Goal: Task Accomplishment & Management: Manage account settings

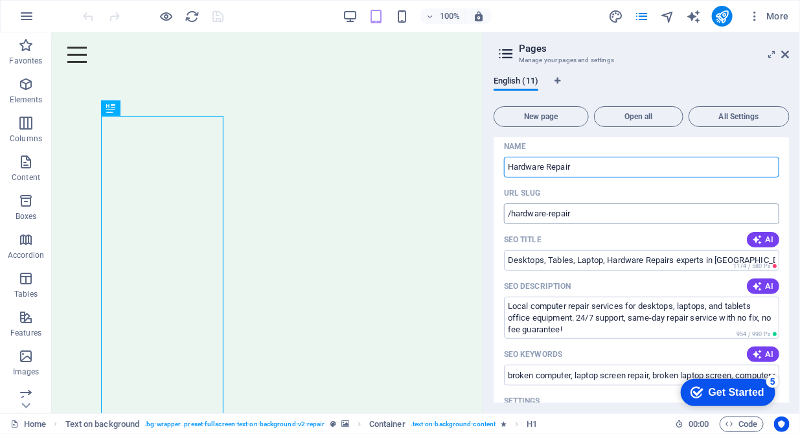
scroll to position [119, 0]
click at [572, 262] on input "Desktops, Tables, Laptop, Hardware Repairs experts in Hertfordshire" at bounding box center [641, 260] width 275 height 21
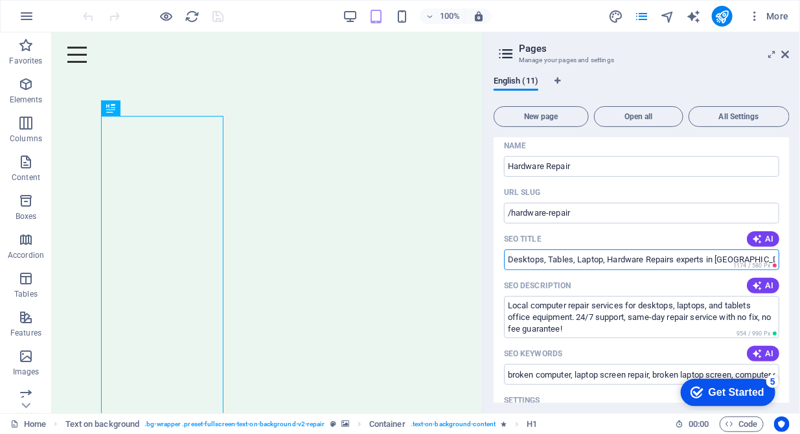
click at [546, 261] on input "Desktops, Tables, Laptop, Hardware Repairs experts in Hertfordshire" at bounding box center [641, 260] width 275 height 21
click at [579, 261] on input "Desktops | Tables, Laptop, Hardware Repairs experts in Hertfordshire" at bounding box center [641, 260] width 275 height 21
click at [575, 261] on input "Desktops | Tables | Laptop, Hardware Repairs experts in Hertfordshire" at bounding box center [641, 260] width 275 height 21
click at [616, 261] on input "Desktops | Tablets | Laptop, Hardware Repairs experts in Hertfordshire" at bounding box center [641, 260] width 275 height 21
click at [659, 260] on input "Desktops | Tablets | Laptop | Hardware Repairs experts in Hertfordshire" at bounding box center [641, 260] width 275 height 21
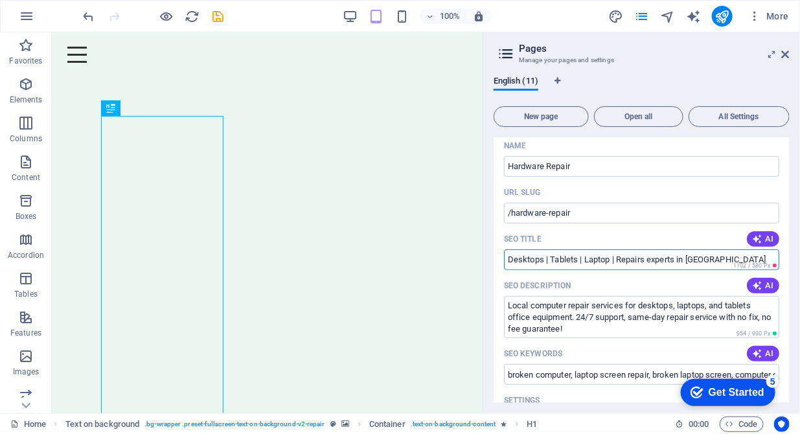
click at [645, 259] on input "Desktops | Tablets | Laptop | Repairs experts in Hertfordshire" at bounding box center [641, 260] width 275 height 21
drag, startPoint x: 649, startPoint y: 259, endPoint x: 618, endPoint y: 255, distance: 31.3
click at [618, 255] on input "Desktops | Tablets | Laptop | Repair Tech experts in Hertfordshire" at bounding box center [641, 260] width 275 height 21
click at [648, 259] on input "Desktops | Tablets | Laptop | Repair Tech experts in Hertfordshire" at bounding box center [641, 260] width 275 height 21
click at [669, 259] on input "Desktops | Tablets | Laptop | Repair Tech experts in Hertfordshire" at bounding box center [641, 260] width 275 height 21
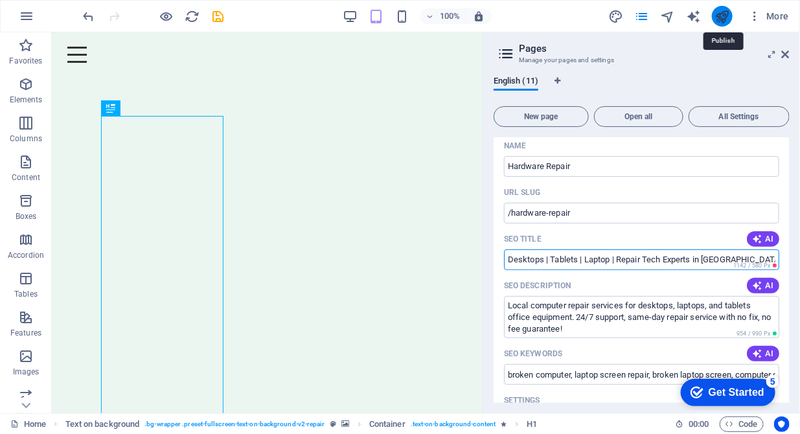
type input "Desktops | Tablets | Laptop | Repair Tech Experts in Hertfordshire"
click at [0, 0] on icon "publish" at bounding box center [0, 0] width 0 height 0
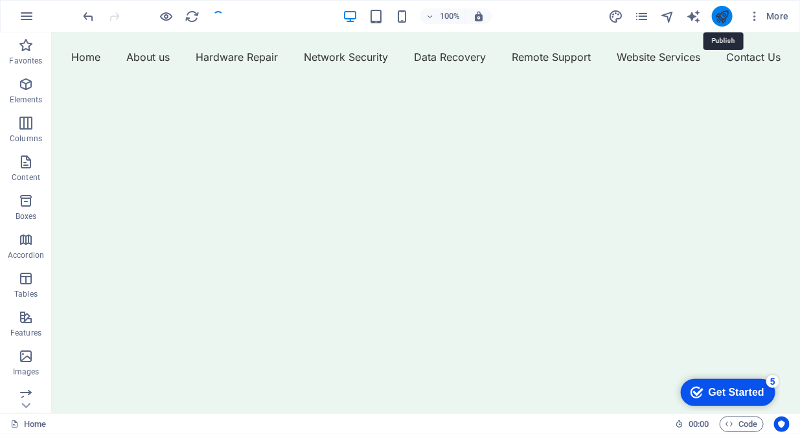
click at [0, 0] on icon "publish" at bounding box center [0, 0] width 0 height 0
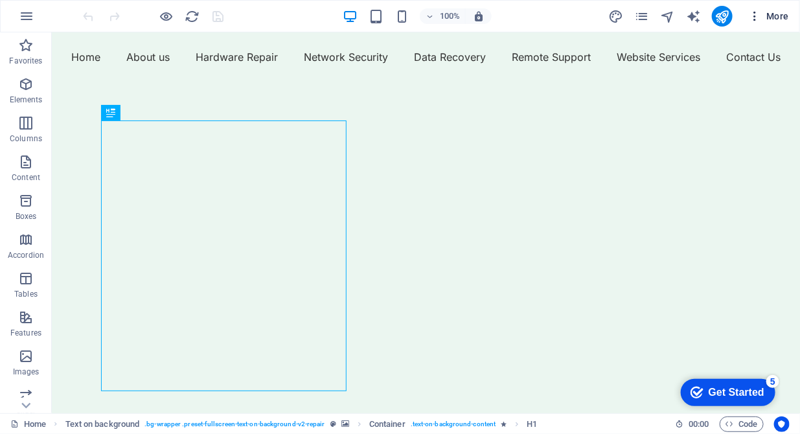
click at [756, 15] on icon "button" at bounding box center [755, 16] width 13 height 13
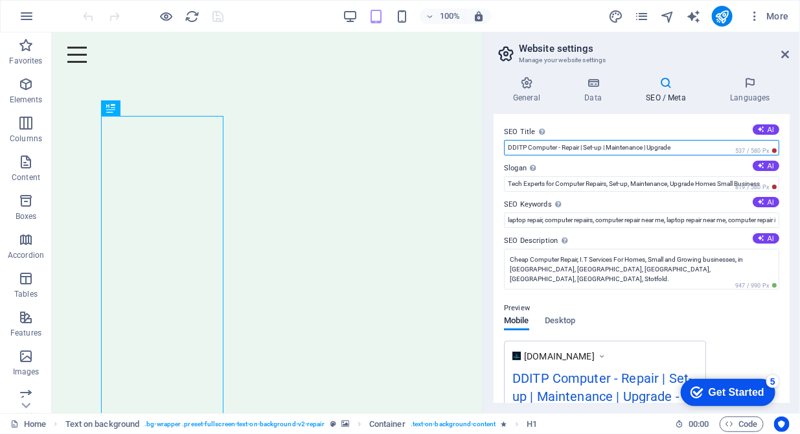
click at [686, 148] on input "DDITP Computer - Repair | Set-up | Maintenance | Upgrade" at bounding box center [641, 148] width 275 height 16
drag, startPoint x: 677, startPoint y: 145, endPoint x: 585, endPoint y: 151, distance: 92.9
click at [585, 151] on input "DDITP Computer - Repair | Set-up | Maintenance | Upgrade" at bounding box center [641, 148] width 275 height 16
click at [614, 148] on input "DDITP Computer - Repair | Security | Recovery" at bounding box center [641, 148] width 275 height 16
click at [586, 145] on input "DDITP Computer - Repair | Security | Data Recovery" at bounding box center [641, 148] width 275 height 16
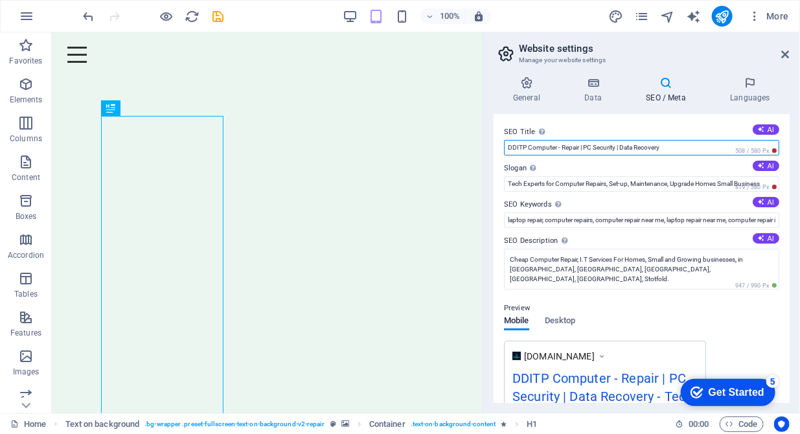
click at [676, 145] on input "DDITP Computer - Repair | PC Security | Data Recovery" at bounding box center [641, 148] width 275 height 16
click at [587, 150] on input "DDITP Computer - Repair | PC Security | Data Recovery" at bounding box center [641, 148] width 275 height 16
click at [583, 147] on input "DDITP Computer - Repair | PC Security | Data Recovery" at bounding box center [641, 148] width 275 height 16
click at [624, 148] on input "DDITP Computer - Repair | Support | PC Security | Data Recovery" at bounding box center [641, 148] width 275 height 16
click at [654, 148] on input "DDITP Computer - Repair | Support | Security | Data Recovery" at bounding box center [641, 148] width 275 height 16
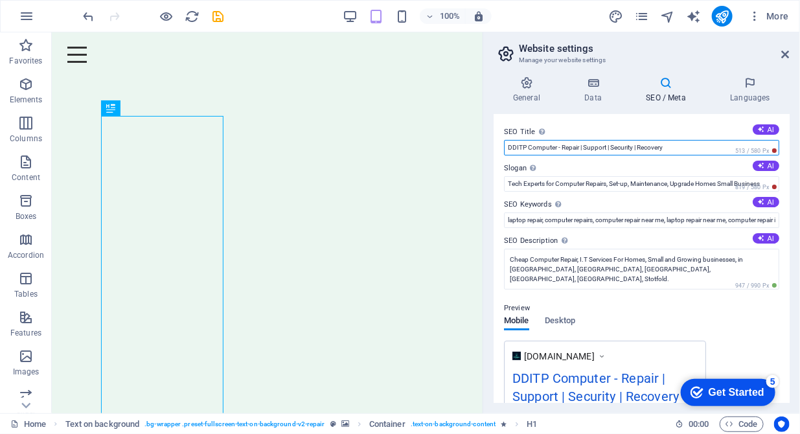
click at [672, 145] on input "DDITP Computer - Repair | Support | Security | Recovery" at bounding box center [641, 148] width 275 height 16
click at [612, 147] on input "DDITP Computer - Repair | Support | Security | Recovery | Website" at bounding box center [641, 148] width 275 height 16
click at [716, 146] on input "DDITP Computer - Repair | Support | Install | Security | Recovery | Website" at bounding box center [641, 148] width 275 height 16
click at [663, 147] on input "DDITP Computer - Repair | Support | Install | Security | Recovery | Website" at bounding box center [641, 148] width 275 height 16
type input "DDITP Computer - Repair | Support | Install | Security | Data Recovery | Website"
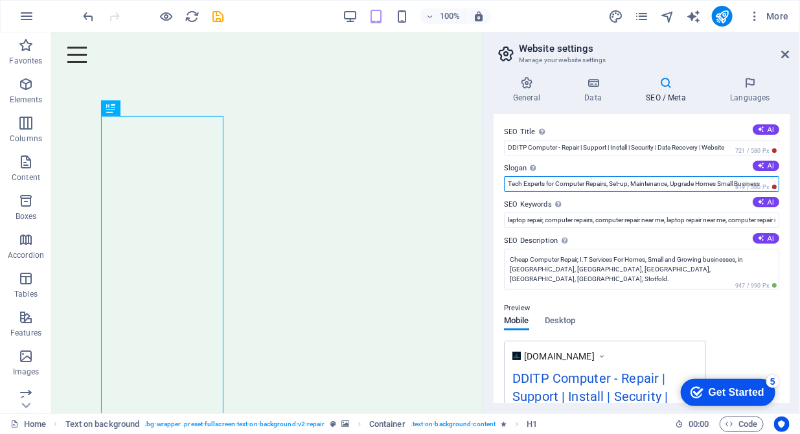
click at [634, 185] on input "Tech Experts for Computer Repairs, Set-up, Maintenance, Upgrade Homes Small Bus…" at bounding box center [641, 184] width 275 height 16
type input "Tech Experts for Computer Repairs, Set-up | Maintenance | Upgrade | Homes Small…"
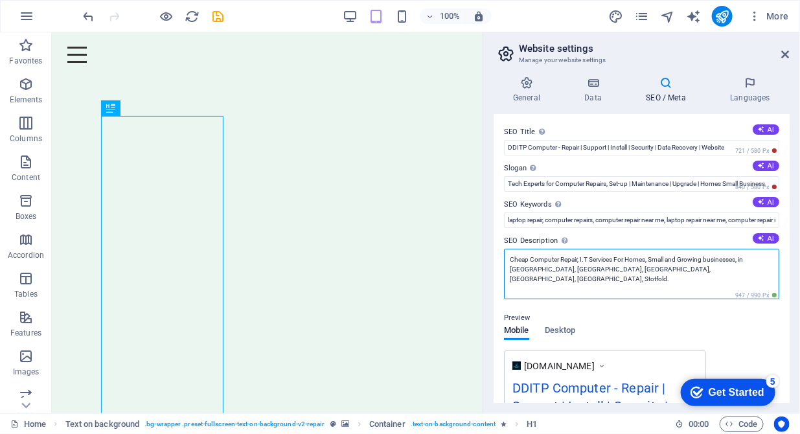
click at [624, 275] on textarea "Cheap Computer Repair, I.T Services For Homes, Small and Growing businesses, in…" at bounding box center [641, 274] width 275 height 51
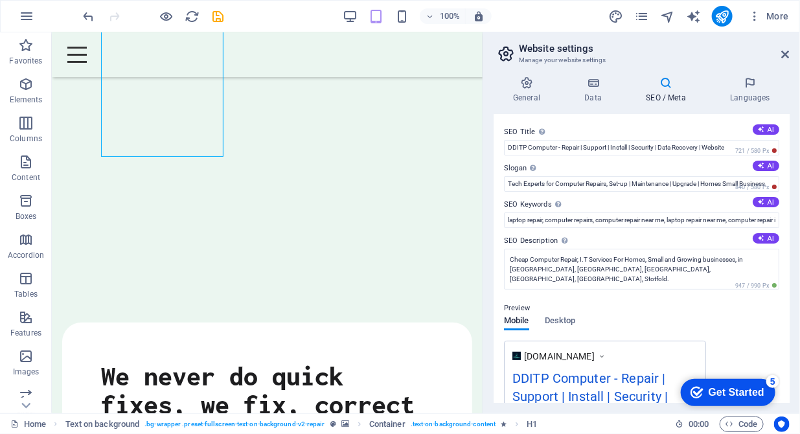
scroll to position [331, 0]
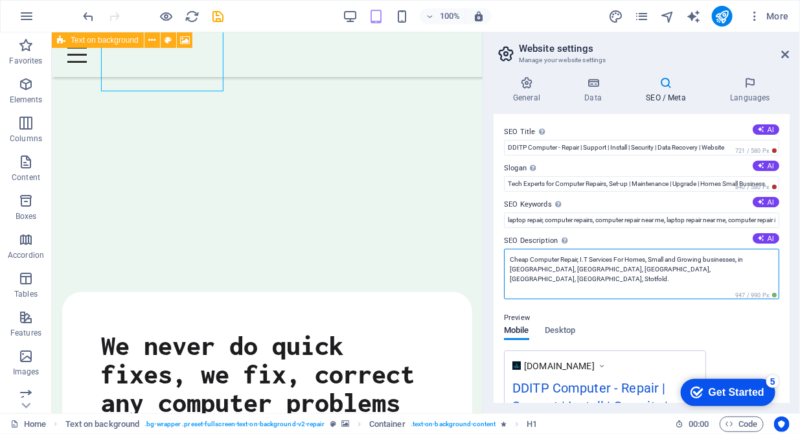
click at [749, 258] on textarea "Cheap Computer Repair, I.T Services For Homes, Small and Growing businesses, in…" at bounding box center [641, 274] width 275 height 51
drag, startPoint x: 740, startPoint y: 257, endPoint x: 506, endPoint y: 253, distance: 233.4
click at [506, 253] on textarea "Cheap Computer Repair, I.T Services For Homes, Small and Growing businesses, in…" at bounding box center [641, 274] width 275 height 51
click at [616, 255] on textarea "Cheap Computer Repair, I.T Services For Homes, Small and Growing businesses, in…" at bounding box center [641, 274] width 275 height 51
drag, startPoint x: 616, startPoint y: 259, endPoint x: 505, endPoint y: 258, distance: 110.8
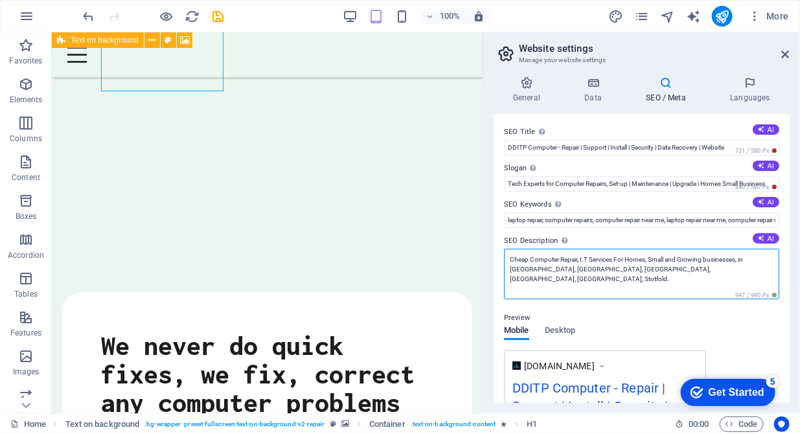
click at [505, 258] on textarea "Cheap Computer Repair, I.T Services For Homes, Small and Growing businesses, in…" at bounding box center [641, 274] width 275 height 51
paste textarea "We bring expert mobile cleaning and repair services directly to your doorstep a…"
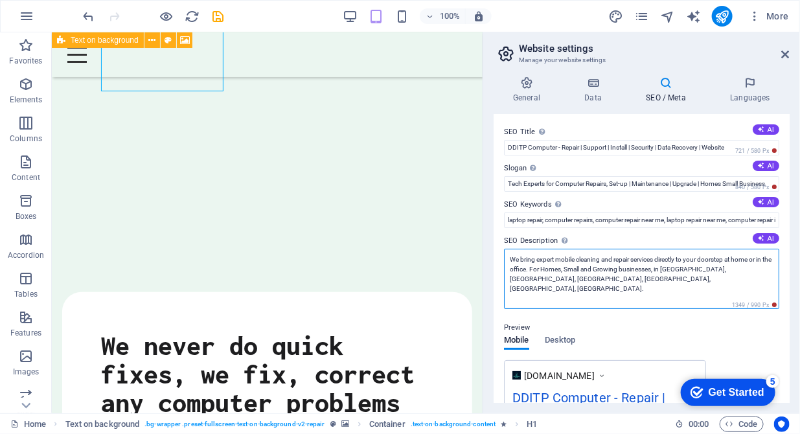
drag, startPoint x: 667, startPoint y: 268, endPoint x: 600, endPoint y: 265, distance: 66.8
click at [600, 265] on textarea "We bring expert mobile cleaning and repair services directly to your doorstep a…" at bounding box center [641, 279] width 275 height 60
click at [605, 265] on textarea "We bring expert mobile cleaning and repair services directly to your doorstep a…" at bounding box center [641, 279] width 275 height 60
drag, startPoint x: 666, startPoint y: 271, endPoint x: 541, endPoint y: 268, distance: 125.8
click at [541, 268] on textarea "We bring expert mobile cleaning and repair services directly to your doorstep a…" at bounding box center [641, 279] width 275 height 60
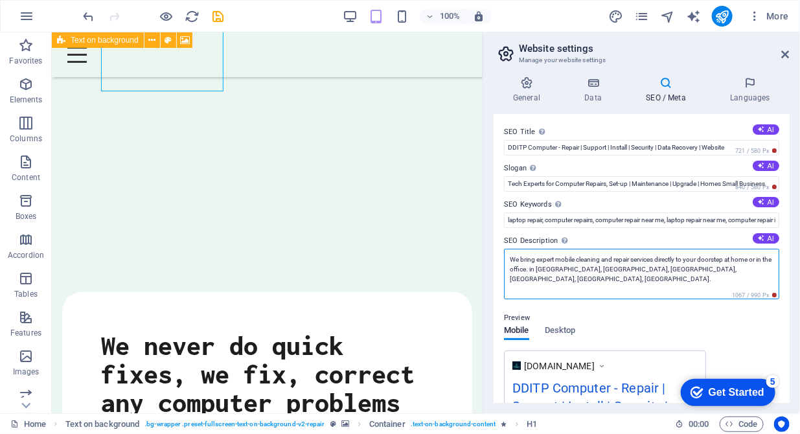
click at [548, 268] on textarea "We bring expert mobile cleaning and repair services directly to your doorstep a…" at bounding box center [641, 274] width 275 height 51
click at [579, 270] on textarea "We bring expert mobile cleaning and repair services directly to your doorstep a…" at bounding box center [641, 274] width 275 height 51
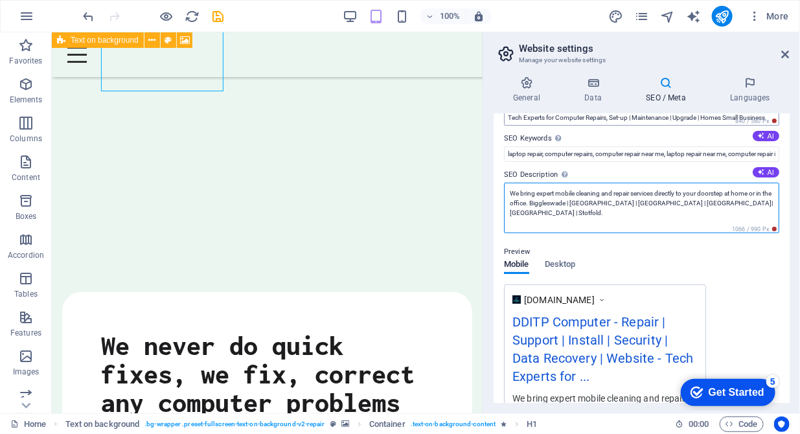
scroll to position [0, 0]
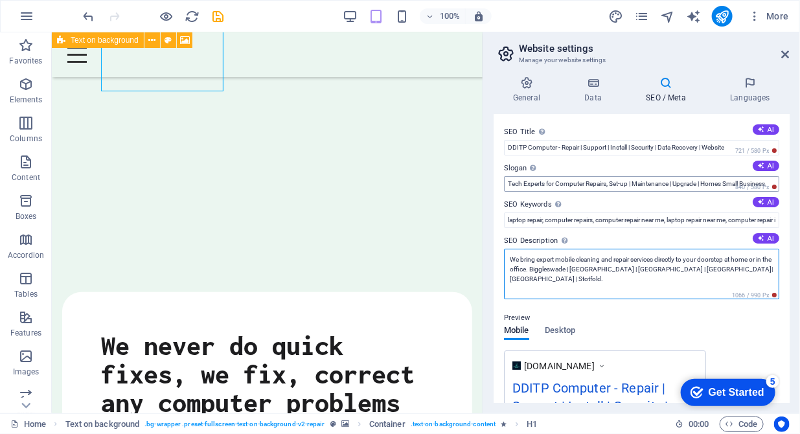
type textarea "We bring expert mobile cleaning and repair services directly to your doorstep a…"
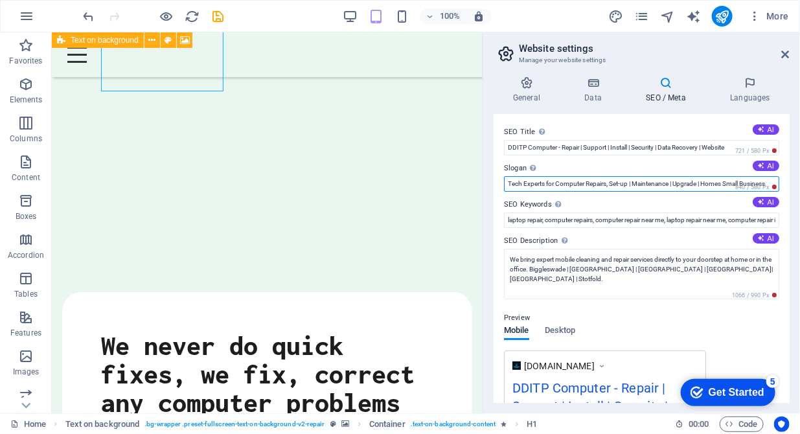
click at [534, 186] on input "Tech Experts for Computer Repairs, Set-up | Maintenance | Upgrade | Homes Small…" at bounding box center [641, 184] width 275 height 16
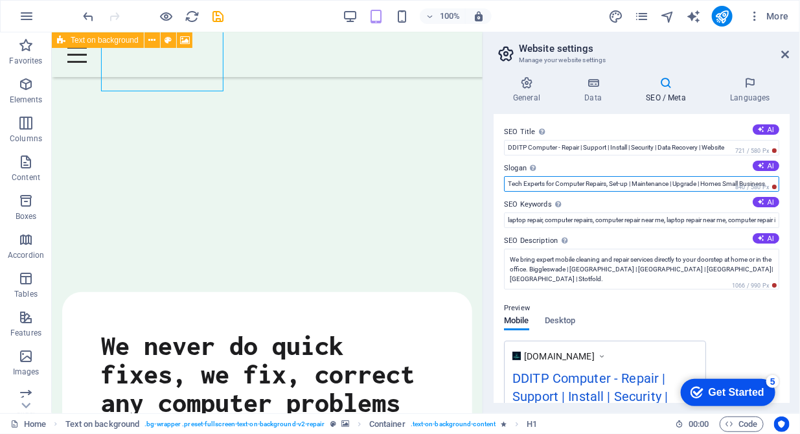
drag, startPoint x: 557, startPoint y: 184, endPoint x: 484, endPoint y: 180, distance: 74.0
click at [484, 180] on aside "Website settings Manage your website settings General Data SEO / Meta Languages…" at bounding box center [642, 222] width 318 height 381
drag, startPoint x: 659, startPoint y: 183, endPoint x: 491, endPoint y: 187, distance: 167.3
click at [491, 187] on div "General Data SEO / Meta Languages Website name DDITP Computer Repair Logo Drag …" at bounding box center [642, 239] width 317 height 347
click at [528, 184] on input "Homes Small Business" at bounding box center [641, 184] width 275 height 16
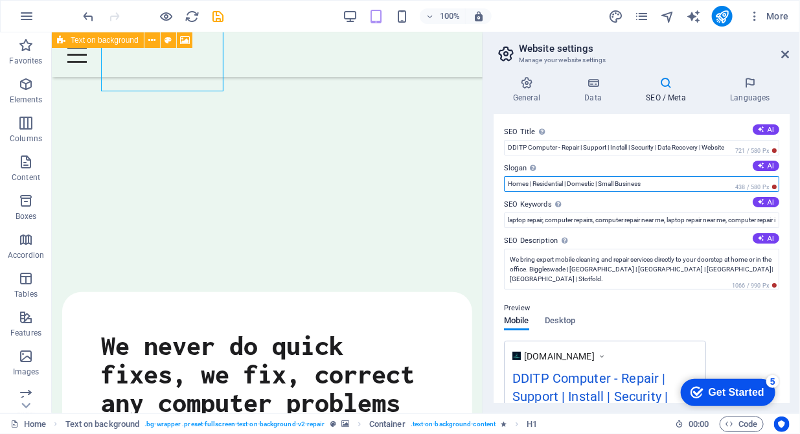
click at [508, 183] on input "Homes | Residential | Domestic | Small Business" at bounding box center [641, 184] width 275 height 16
click at [631, 183] on input "For Homes | Residential | Domestic | Small Business" at bounding box center [641, 184] width 275 height 16
click at [702, 183] on input "For Homes | Residential | Domestic | Small and Growing Business" at bounding box center [641, 184] width 275 height 16
type input "For Homes | Residential | Domestic | Small and Growing Business, Enterprise"
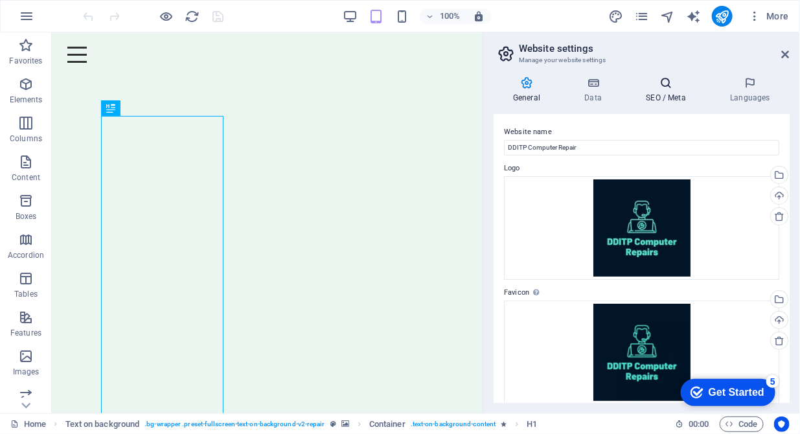
click at [664, 91] on h4 "SEO / Meta" at bounding box center [669, 89] width 84 height 27
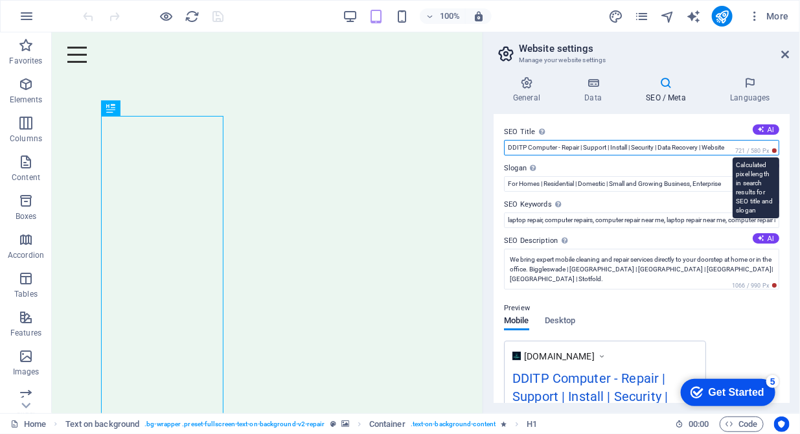
drag, startPoint x: 507, startPoint y: 148, endPoint x: 773, endPoint y: 154, distance: 266.5
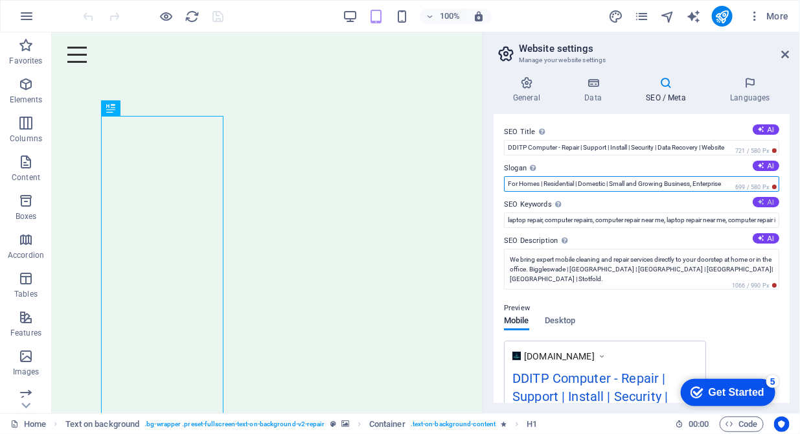
drag, startPoint x: 509, startPoint y: 187, endPoint x: 775, endPoint y: 198, distance: 266.0
drag, startPoint x: 530, startPoint y: 183, endPoint x: 506, endPoint y: 183, distance: 24.6
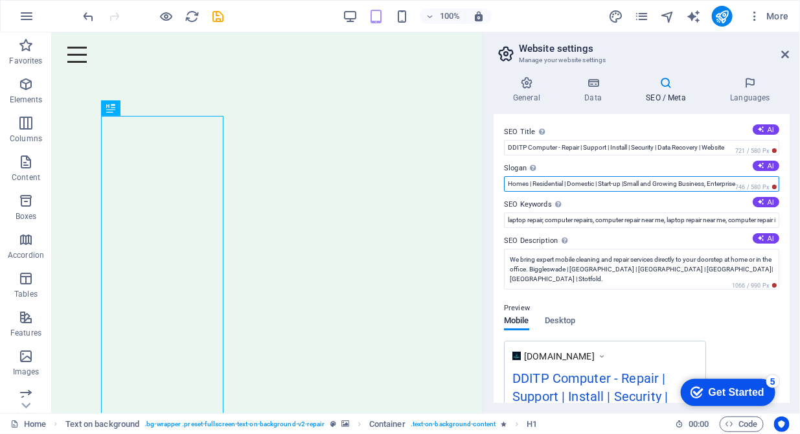
drag, startPoint x: 626, startPoint y: 184, endPoint x: 603, endPoint y: 183, distance: 23.4
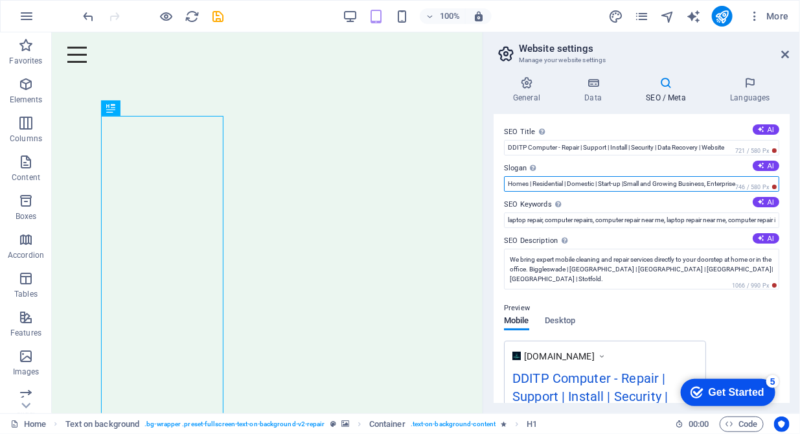
paste input "Start-up"
drag, startPoint x: 662, startPoint y: 186, endPoint x: 775, endPoint y: 180, distance: 112.9
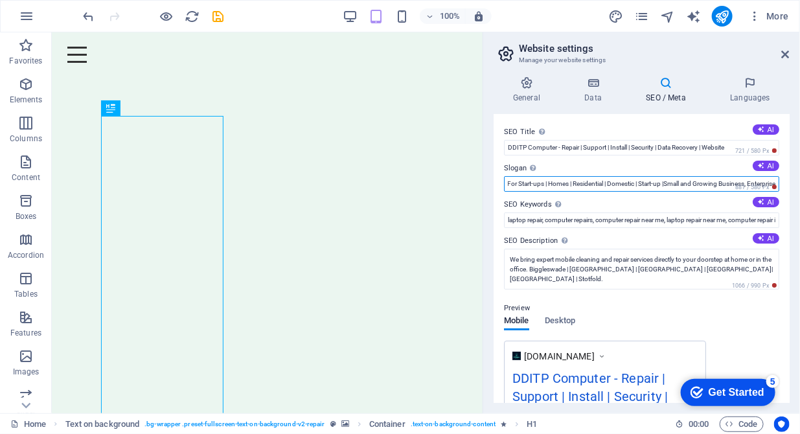
type input "For Start-ups | Homes | Residential | Domestic | Start-up |Small and Growing Bu…"
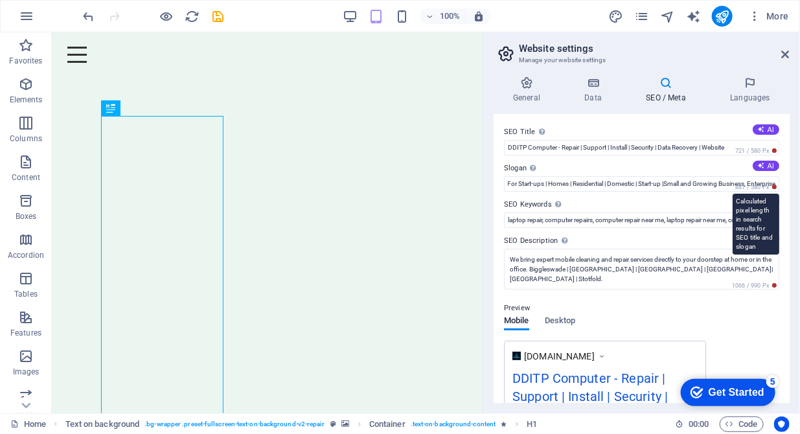
scroll to position [0, 0]
click at [741, 183] on span "881 / 580 Px" at bounding box center [756, 187] width 47 height 9
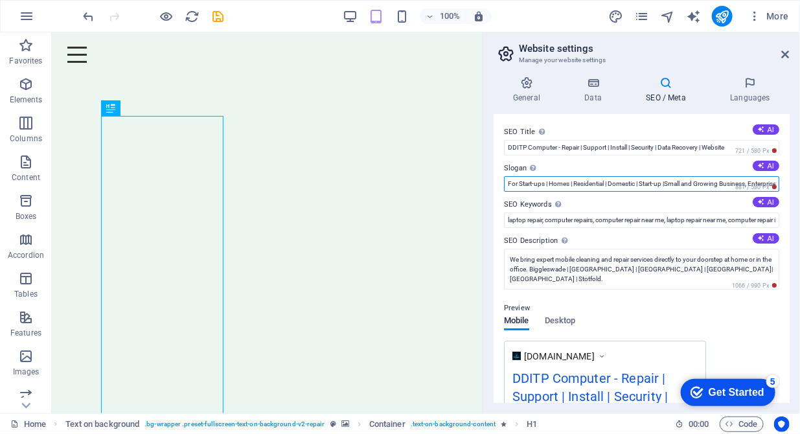
drag, startPoint x: 719, startPoint y: 183, endPoint x: 778, endPoint y: 184, distance: 59.0
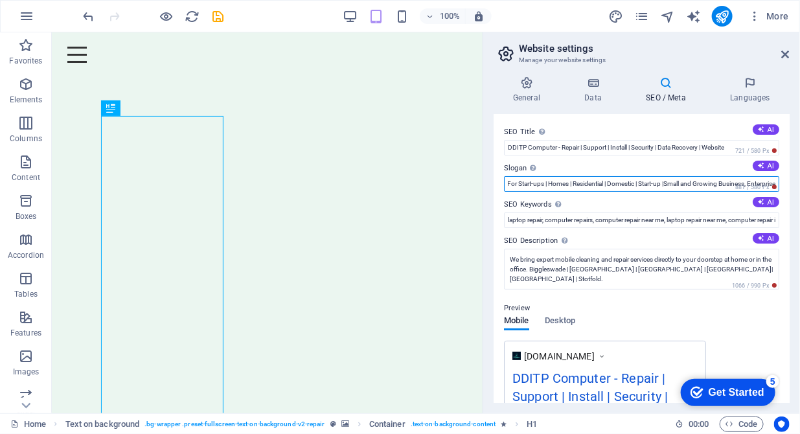
scroll to position [132, 0]
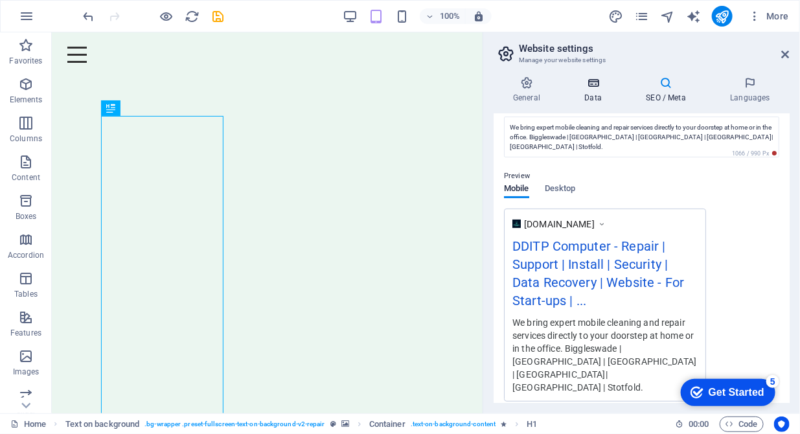
click at [592, 90] on h4 "Data" at bounding box center [596, 89] width 62 height 27
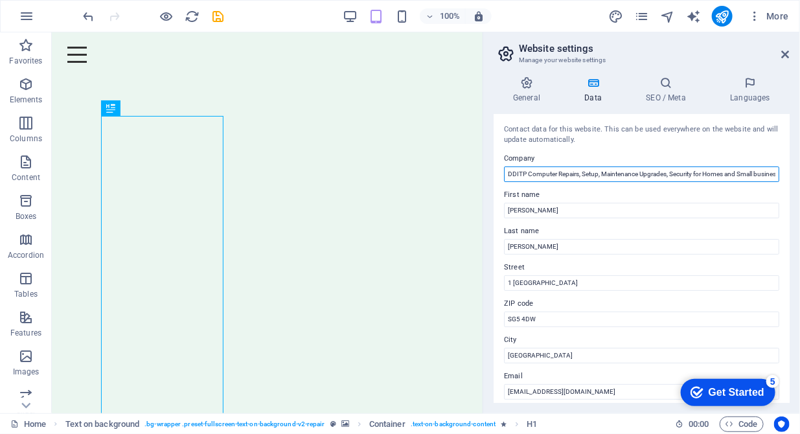
drag, startPoint x: 677, startPoint y: 173, endPoint x: 622, endPoint y: 175, distance: 55.1
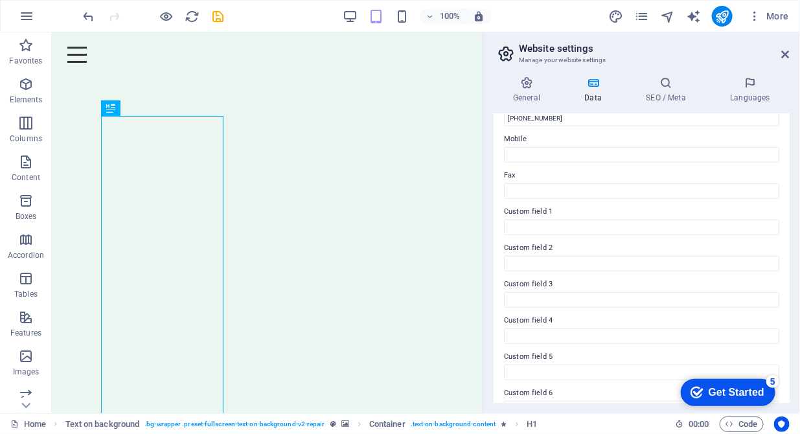
scroll to position [310, 0]
type input "DDITP Computer Repairs | Setup | Maintenance | Upgrade | Security | Homes and S…"
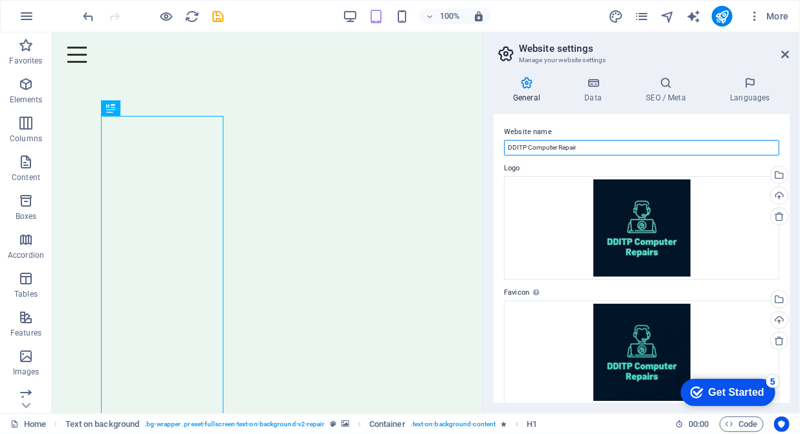
paste input "| Support | Install | Security | Data Recovery | Website"
type input "DDITP Computer Repair | Support | Install | Security | Data Recovery | Website"
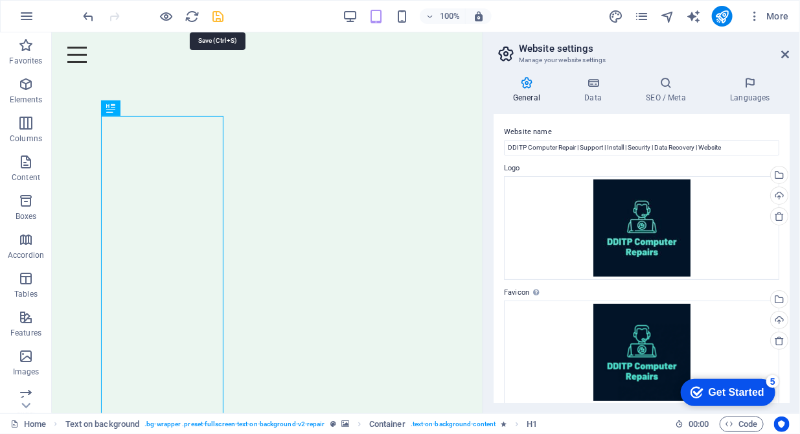
click at [0, 0] on icon "save" at bounding box center [0, 0] width 0 height 0
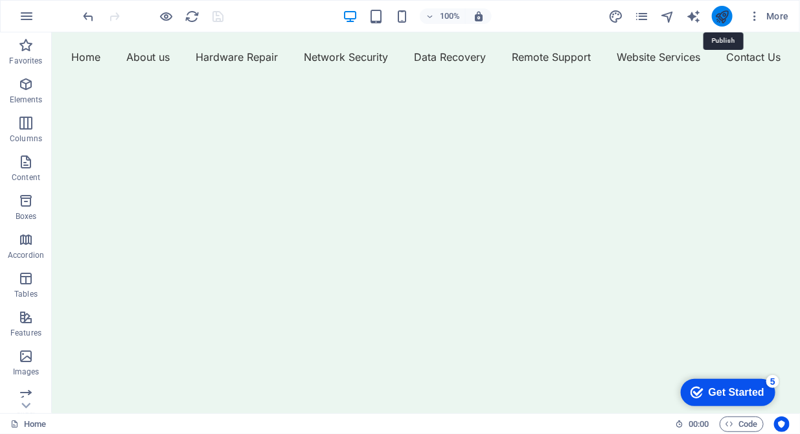
click at [723, 18] on icon "publish" at bounding box center [722, 16] width 15 height 15
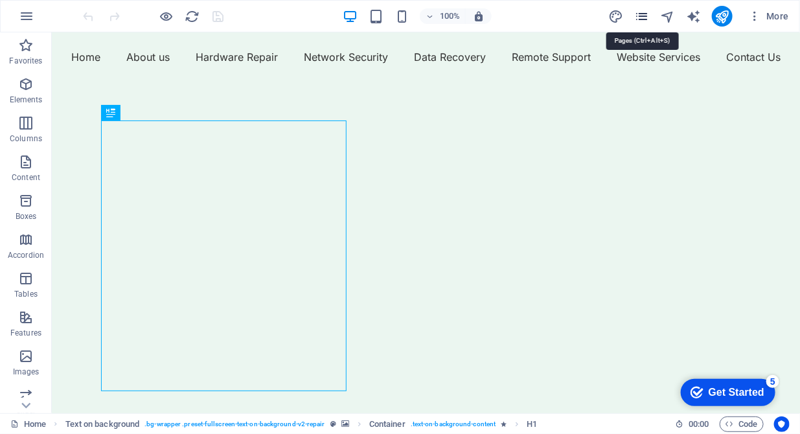
click at [0, 0] on icon "pages" at bounding box center [0, 0] width 0 height 0
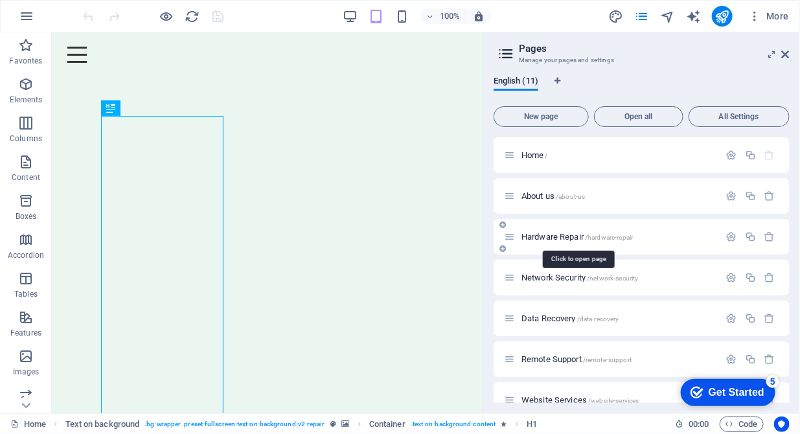
click at [550, 237] on span "Hardware Repair /hardware-repair" at bounding box center [577, 237] width 111 height 10
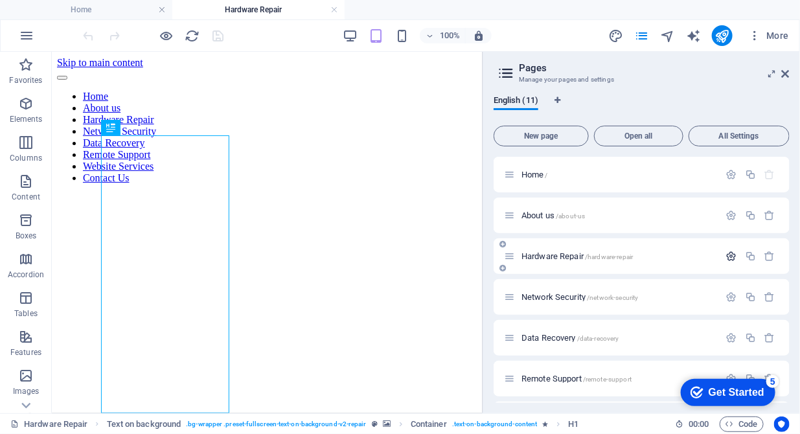
click at [729, 256] on icon "button" at bounding box center [732, 256] width 11 height 11
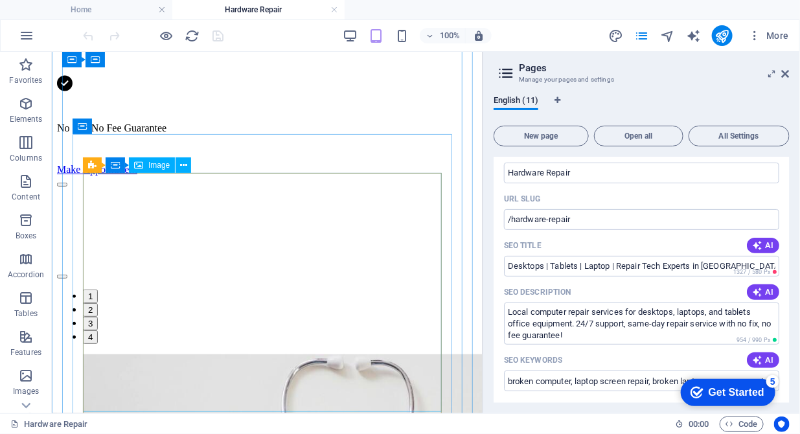
scroll to position [1193, 0]
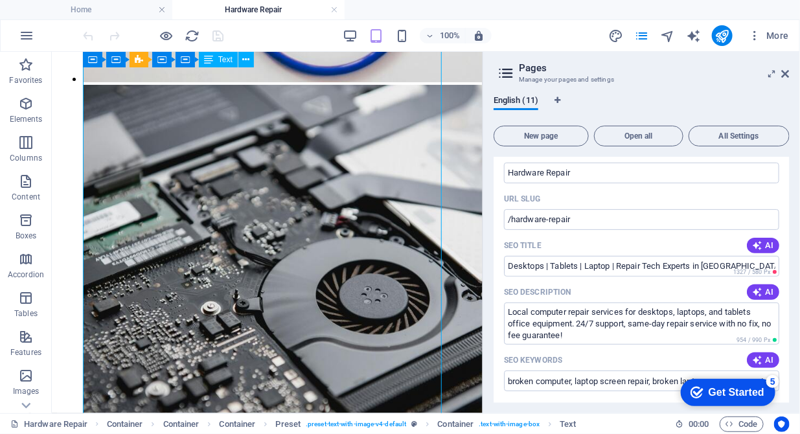
scroll to position [1790, 0]
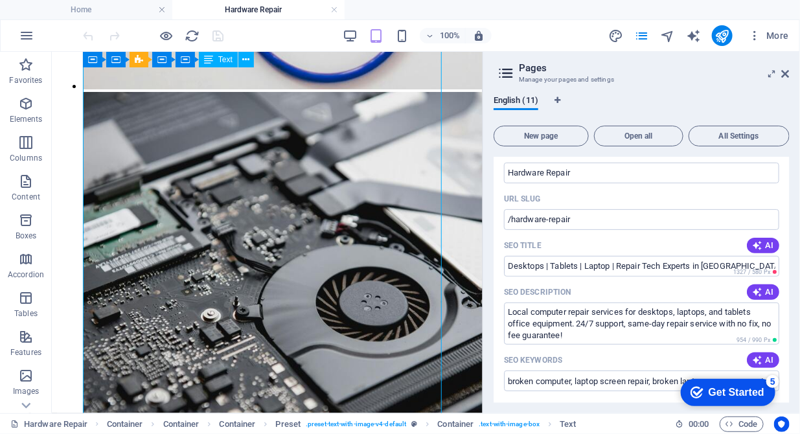
drag, startPoint x: 412, startPoint y: 313, endPoint x: 387, endPoint y: 314, distance: 25.3
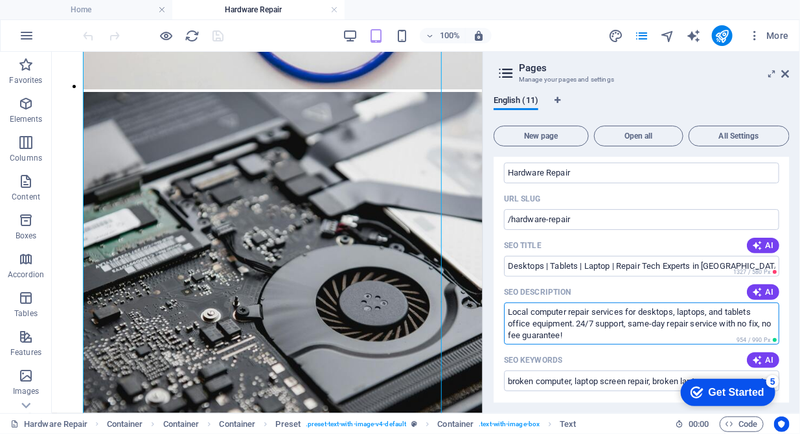
click at [577, 336] on textarea "Local computer repair services for desktops, laptops, and tablets office equipm…" at bounding box center [641, 324] width 275 height 42
drag, startPoint x: 577, startPoint y: 336, endPoint x: 501, endPoint y: 314, distance: 79.2
click at [501, 314] on div "Name Hardware Repair ​ URL SLUG /hardware-repair ​ SEO Title AI Desktops | Tabl…" at bounding box center [642, 430] width 296 height 576
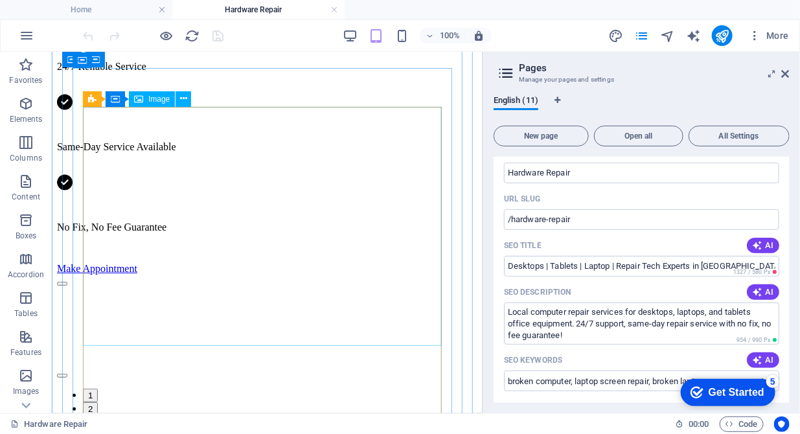
scroll to position [1193, 0]
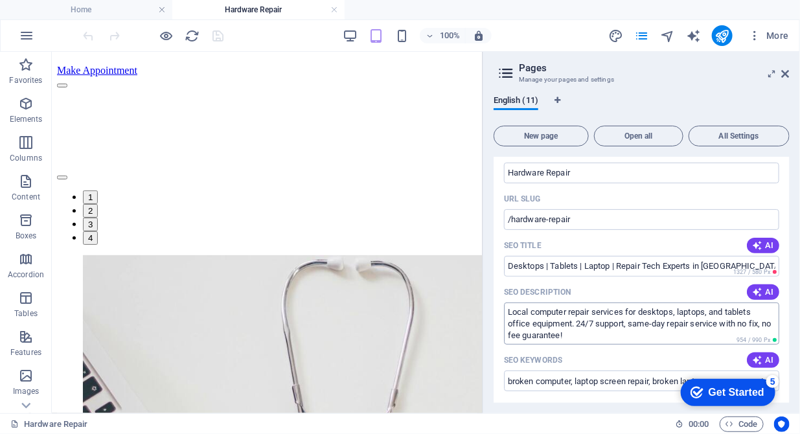
click at [581, 337] on textarea "Local computer repair services for desktops, laptops, and tablets office equipm…" at bounding box center [641, 324] width 275 height 42
drag, startPoint x: 590, startPoint y: 334, endPoint x: 508, endPoint y: 332, distance: 81.7
click at [508, 332] on textarea "Local computer repair services for desktops, laptops, and tablets office equipm…" at bounding box center [641, 324] width 275 height 42
drag, startPoint x: 741, startPoint y: 321, endPoint x: 496, endPoint y: 311, distance: 245.8
click at [496, 311] on div "Name Hardware Repair ​ URL SLUG /hardware-repair ​ SEO Title AI Desktops | Tabl…" at bounding box center [642, 430] width 296 height 576
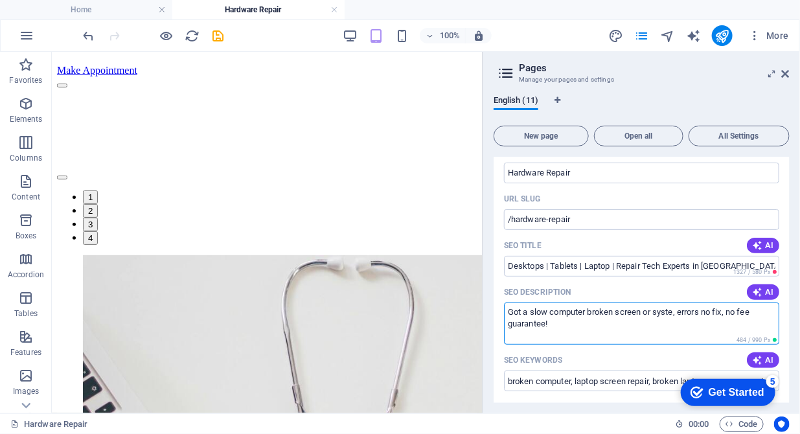
click at [676, 314] on textarea "Got a slow computer broken screen or syste, errors no fix, no fee guarantee!" at bounding box center [641, 324] width 275 height 42
click at [712, 312] on textarea "Got a slow computer broken screen or system, errors no fix, no fee guarantee!" at bounding box center [641, 324] width 275 height 42
click at [644, 311] on textarea "Got a slow computer broken screen or system, errors? no fix, no fee guarantee!" at bounding box center [641, 324] width 275 height 42
click at [718, 314] on textarea "Got a slow computer broken screen, or system, errors? no fix, no fee guarantee!" at bounding box center [641, 324] width 275 height 42
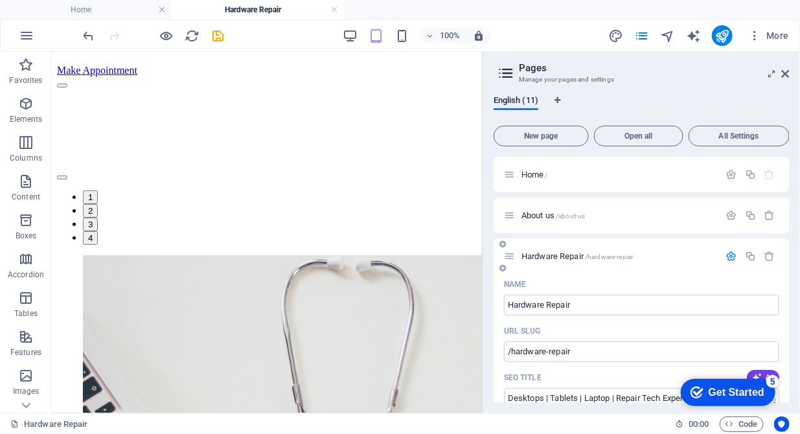
scroll to position [265, 0]
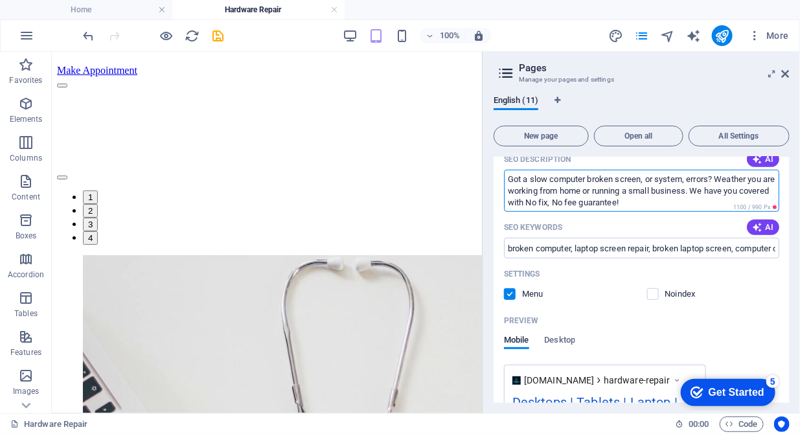
click at [591, 176] on textarea "Got a slow computer broken screen, or system, errors? Weather you are working f…" at bounding box center [641, 191] width 275 height 42
click at [610, 189] on textarea "Got a slow computer, broken screen, or system, errors? Weather you are working …" at bounding box center [641, 191] width 275 height 42
drag, startPoint x: 633, startPoint y: 190, endPoint x: 485, endPoint y: 194, distance: 148.5
click at [485, 194] on aside "Pages Manage your pages and settings English (11) New page Open all All Setting…" at bounding box center [642, 233] width 318 height 362
click at [642, 200] on textarea "Got a slow computer, broken screen, or system, errors? Weather you home user ru…" at bounding box center [641, 191] width 275 height 42
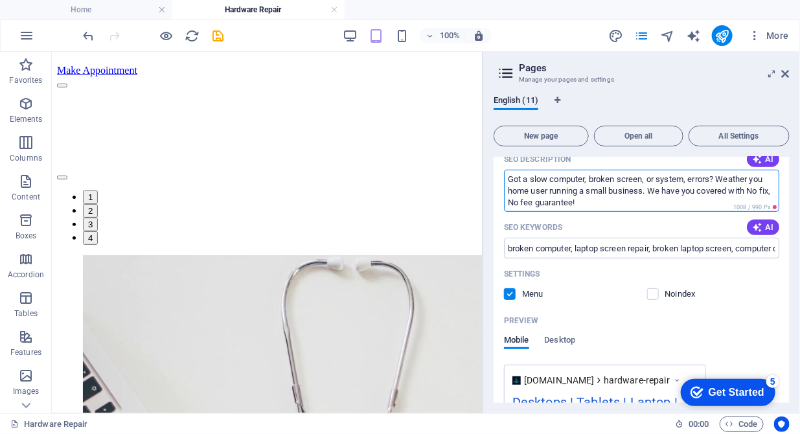
drag, startPoint x: 549, startPoint y: 190, endPoint x: 495, endPoint y: 194, distance: 54.6
click at [495, 194] on div "Name Hardware Repair ​ URL SLUG /hardware-repair ​ SEO Title AI Desktops | Tabl…" at bounding box center [642, 297] width 296 height 576
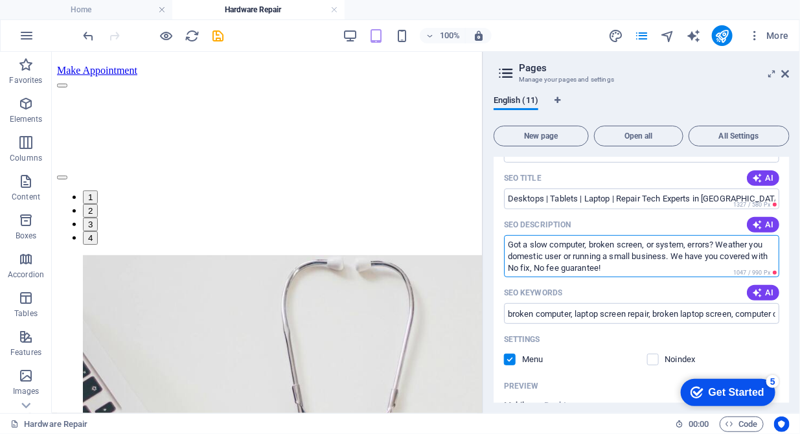
scroll to position [198, 0]
click at [754, 255] on textarea "Got a slow computer, broken screen, or system, errors? Weather you domestic use…" at bounding box center [641, 258] width 275 height 42
click at [583, 268] on textarea "Got a slow computer, broken screen, or system, errors? Weather you domestic use…" at bounding box center [641, 258] width 275 height 42
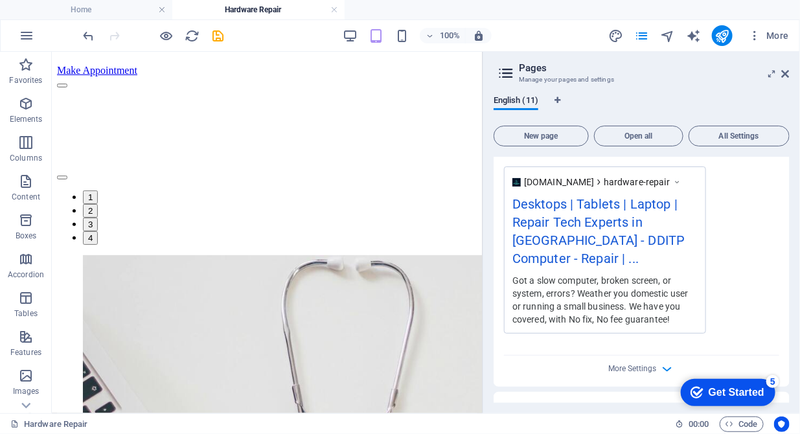
scroll to position [265, 0]
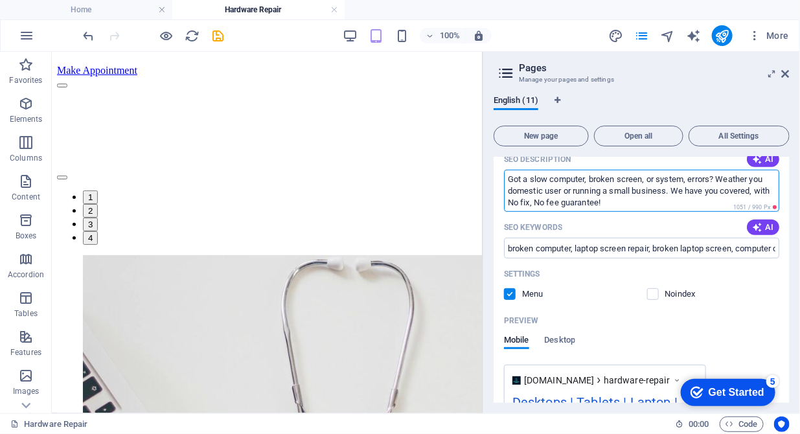
click at [548, 201] on textarea "Got a slow computer, broken screen, or system, errors? Weather you domestic use…" at bounding box center [641, 191] width 275 height 42
click at [624, 202] on textarea "Got a slow computer, broken screen, or system, errors? Weather you domestic use…" at bounding box center [641, 191] width 275 height 42
click at [589, 203] on textarea "Got a slow computer, broken screen, or system, errors? Weather you domestic use…" at bounding box center [641, 191] width 275 height 42
click at [673, 201] on textarea "Got a slow computer, broken screen, or system, errors? Weather you domestic use…" at bounding box center [641, 191] width 275 height 42
click at [589, 205] on textarea "Got a slow computer, broken screen, or system, errors? Weather you domestic use…" at bounding box center [641, 191] width 275 height 42
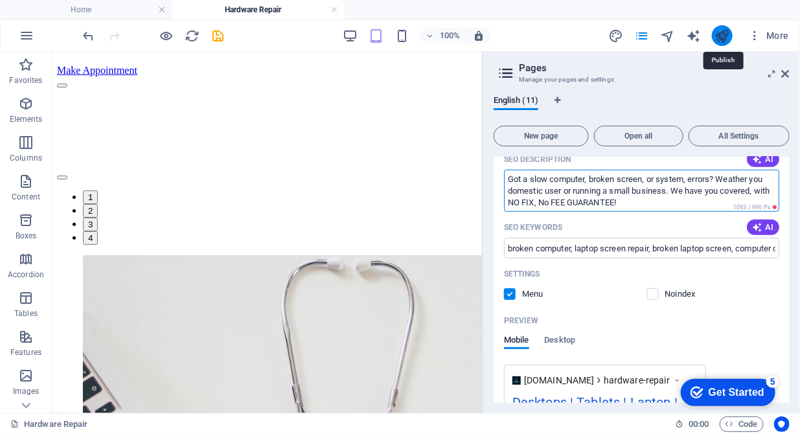
type textarea "Got a slow computer, broken screen, or system, errors? Weather you domestic use…"
click at [724, 36] on icon "publish" at bounding box center [722, 36] width 15 height 15
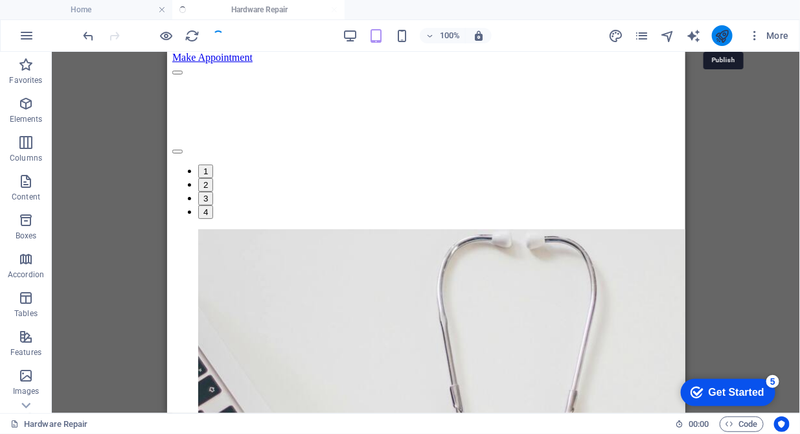
scroll to position [1187, 0]
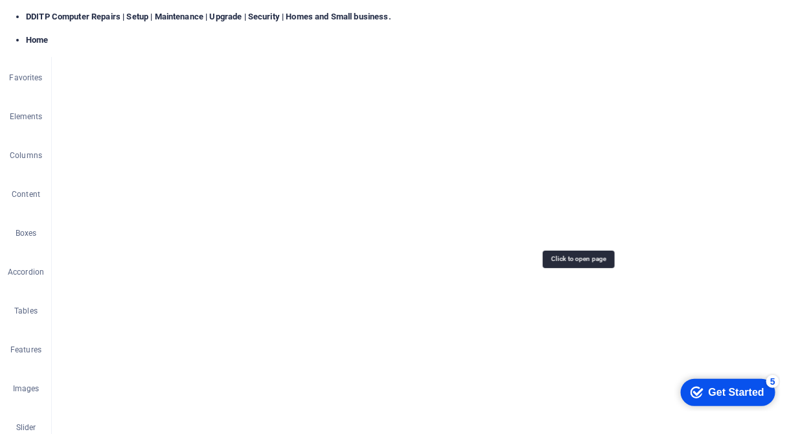
click at [0, 0] on span "Hardware Repair /hardware-repair" at bounding box center [0, 0] width 0 height 0
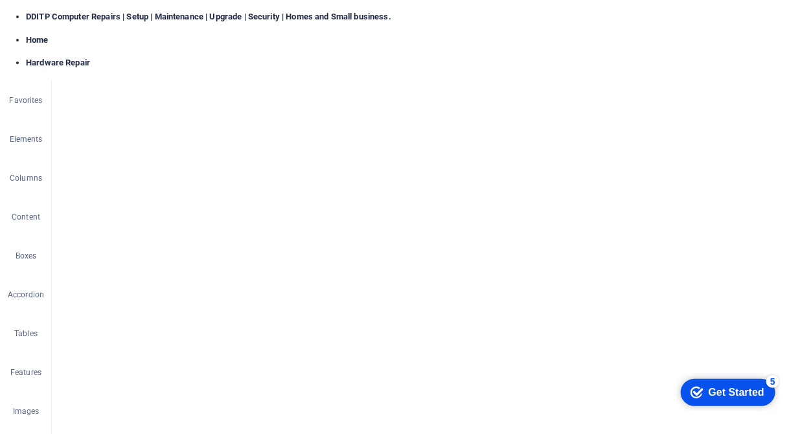
type input "Desktops | Tablets | Laptops | Tech Experts in [GEOGRAPHIC_DATA]"
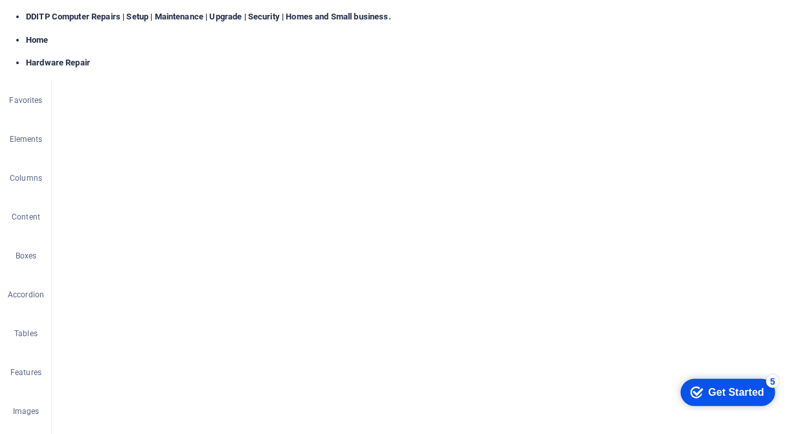
drag, startPoint x: 769, startPoint y: 2412, endPoint x: 423, endPoint y: 2368, distance: 348.3
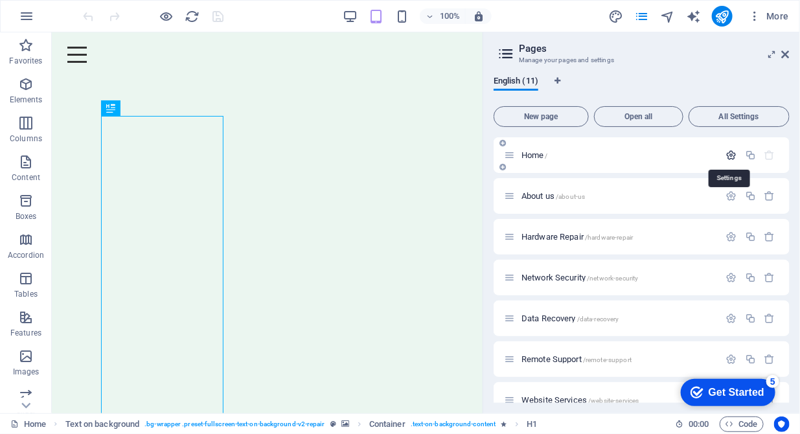
click at [727, 155] on icon "button" at bounding box center [732, 155] width 11 height 11
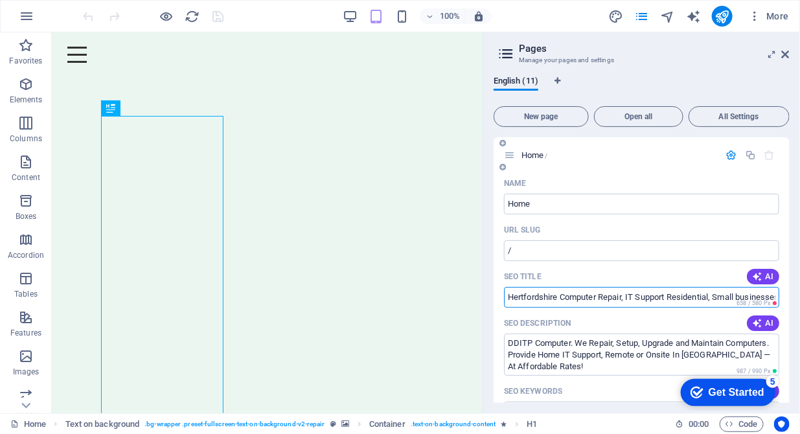
click at [668, 297] on input "Hertfordshire Computer Repair, IT Support Residential, Small businesses" at bounding box center [641, 297] width 275 height 21
click at [509, 300] on input "Hertfordshire Computer Repair, IT Support Residential, Small businesses" at bounding box center [641, 297] width 275 height 21
drag, startPoint x: 627, startPoint y: 297, endPoint x: 573, endPoint y: 298, distance: 54.5
click at [573, 298] on input "DDITP Computer [GEOGRAPHIC_DATA] Computer Repair, IT Support Residential, Small…" at bounding box center [641, 297] width 275 height 21
click at [612, 297] on input "DDITP ComputerComputer Repair, IT Support Residential, Small businesses" at bounding box center [641, 297] width 275 height 21
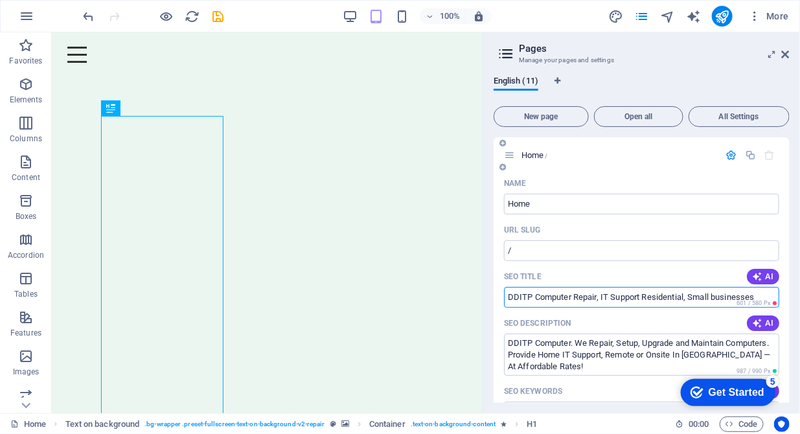
click at [602, 298] on input "DDITP Computer Repair, IT Support Residential, Small businesses" at bounding box center [641, 297] width 275 height 21
click at [641, 299] on input "DDITP Computer Repair, IT Support Residential, Small businesses" at bounding box center [641, 297] width 275 height 21
click at [604, 298] on input "DDITP Computer Repair, IT Support Residential, Small businesses" at bounding box center [641, 297] width 275 height 21
click at [646, 299] on input "DDITP Computer Repair, I.T Support Residential, Small businesses" at bounding box center [641, 297] width 275 height 21
click at [599, 298] on input "DDITP Computer Repair, I.T Support Residential, Small businesses" at bounding box center [641, 297] width 275 height 21
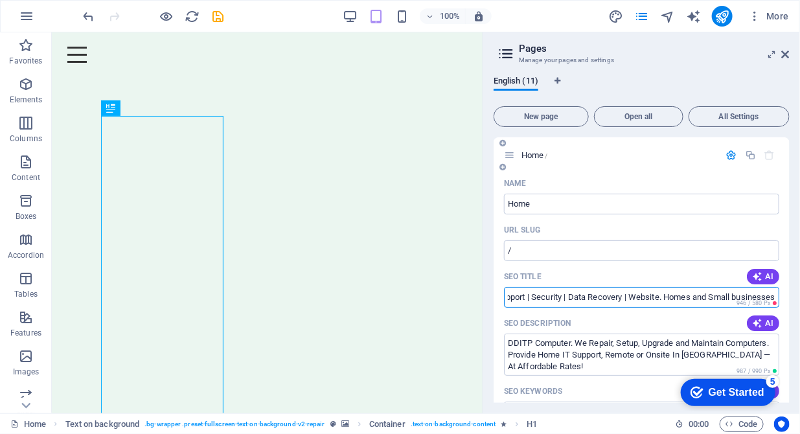
scroll to position [0, 128]
drag, startPoint x: 653, startPoint y: 296, endPoint x: 786, endPoint y: 291, distance: 132.9
click at [717, 303] on input "DDITP Computer Repair | I.T Support | Security | Data Recovery | Website. Homes…" at bounding box center [641, 297] width 275 height 21
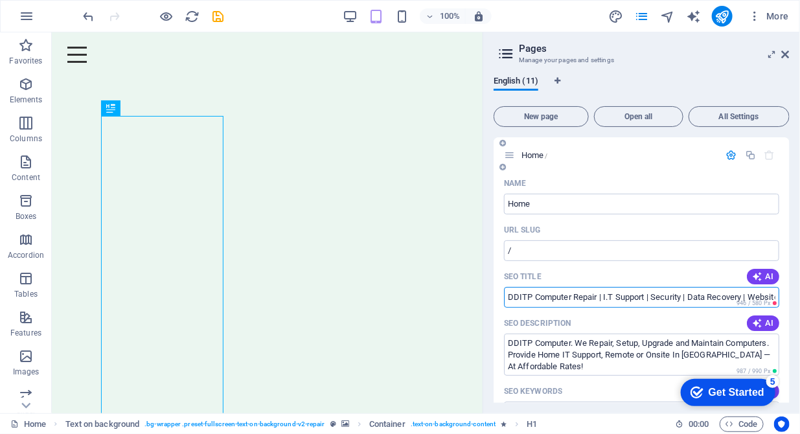
drag, startPoint x: 773, startPoint y: 296, endPoint x: 502, endPoint y: 299, distance: 271.6
click at [589, 299] on input "DDITP Computer Repair | I.T Support | Security | Data Recovery | Website. Homes…" at bounding box center [641, 297] width 275 height 21
type input "DDITP Computer Repair | I.T Support | Security | Data Recovery | Website. Homes…"
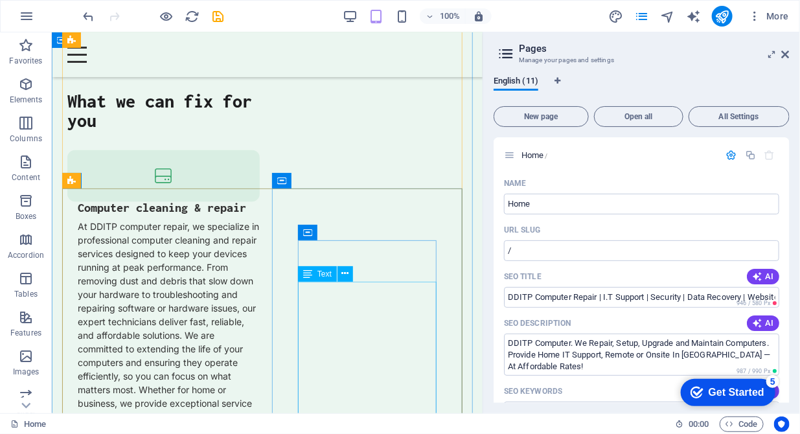
scroll to position [2850, 0]
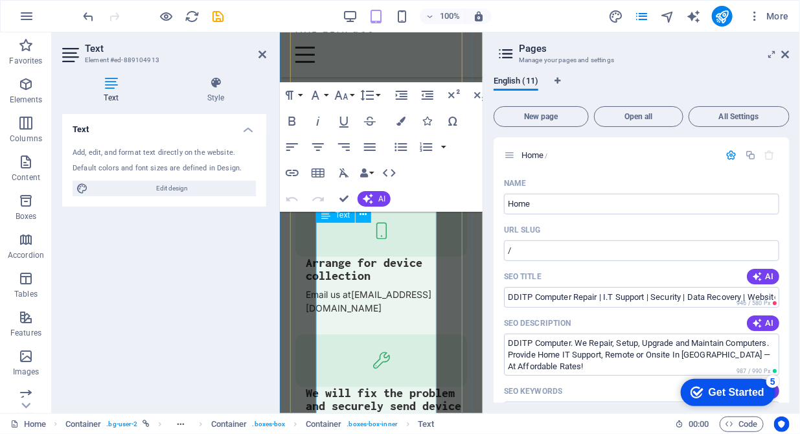
scroll to position [4011, 0]
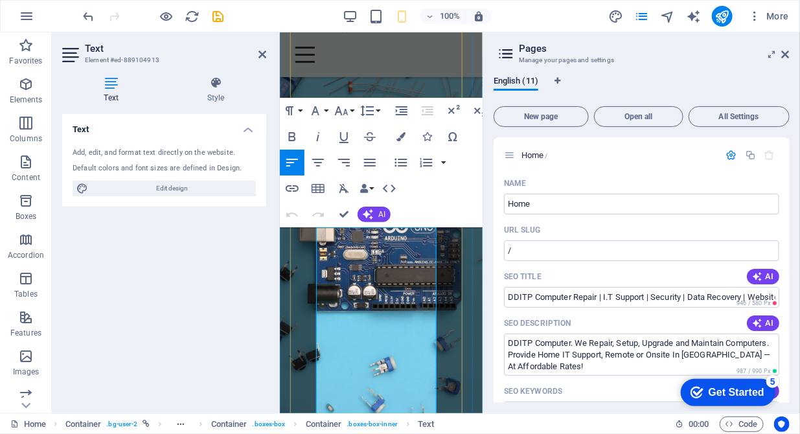
scroll to position [3945, 0]
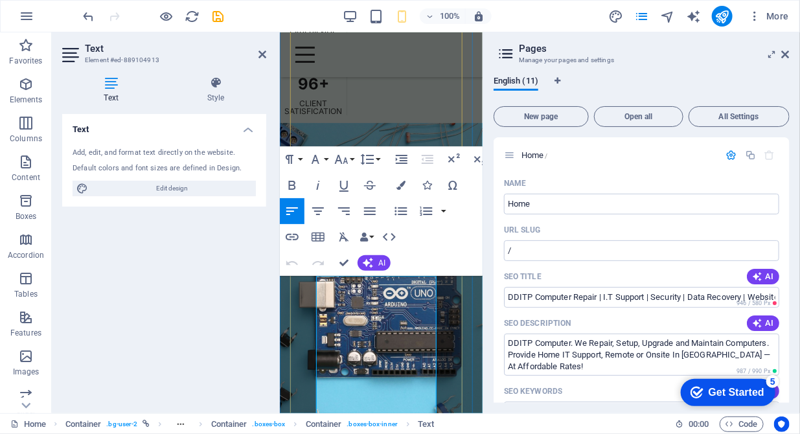
drag, startPoint x: 317, startPoint y: 283, endPoint x: 336, endPoint y: 390, distance: 107.9
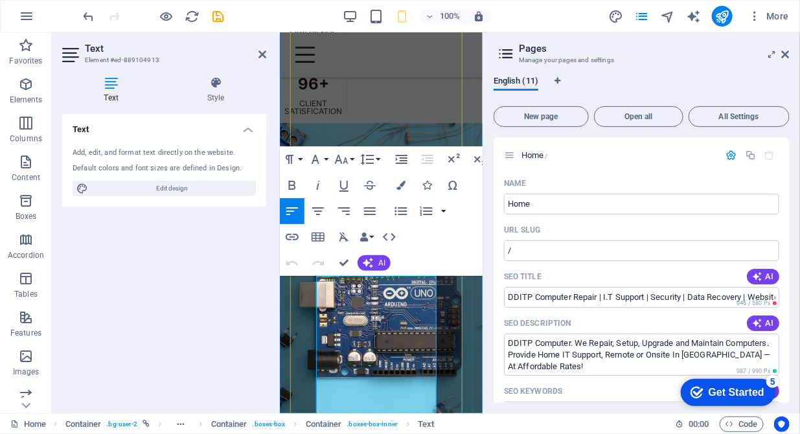
copy p "Reliability is at the heart of everything we do. We understand how important yo…"
drag, startPoint x: 654, startPoint y: 364, endPoint x: 503, endPoint y: 336, distance: 153.5
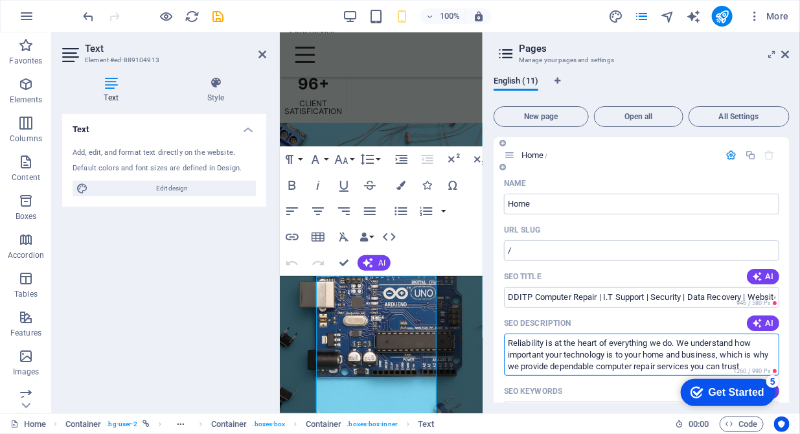
drag, startPoint x: 615, startPoint y: 366, endPoint x: 569, endPoint y: 366, distance: 46.0
click at [569, 366] on textarea "Reliability is at the heart of everything we do. We understand how important yo…" at bounding box center [641, 355] width 275 height 42
click at [651, 369] on textarea "Reliability is at the heart of everything we do. We understand how important yo…" at bounding box center [641, 355] width 275 height 42
drag, startPoint x: 675, startPoint y: 342, endPoint x: 656, endPoint y: 347, distance: 20.0
click at [656, 347] on textarea "Reliability is at the heart of everything we do. We understand how important yo…" at bounding box center [641, 355] width 275 height 42
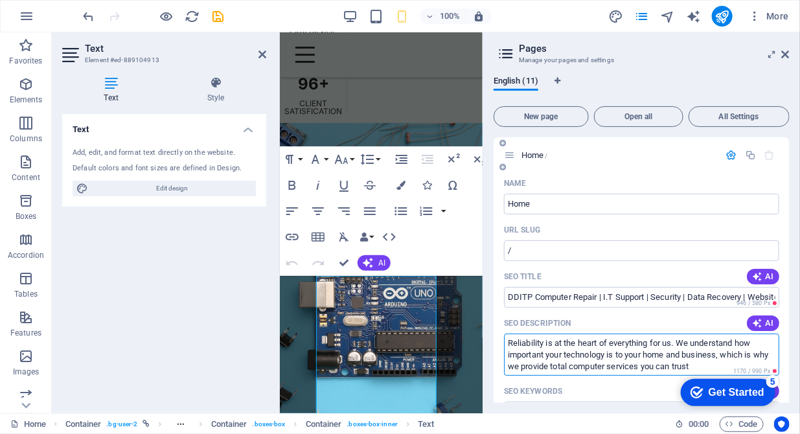
drag, startPoint x: 740, startPoint y: 343, endPoint x: 696, endPoint y: 342, distance: 43.4
click at [696, 342] on textarea "Reliability is at the heart of everything for us. We understand how important y…" at bounding box center [641, 355] width 275 height 42
drag, startPoint x: 526, startPoint y: 355, endPoint x: 501, endPoint y: 353, distance: 25.4
drag, startPoint x: 589, startPoint y: 353, endPoint x: 563, endPoint y: 352, distance: 26.6
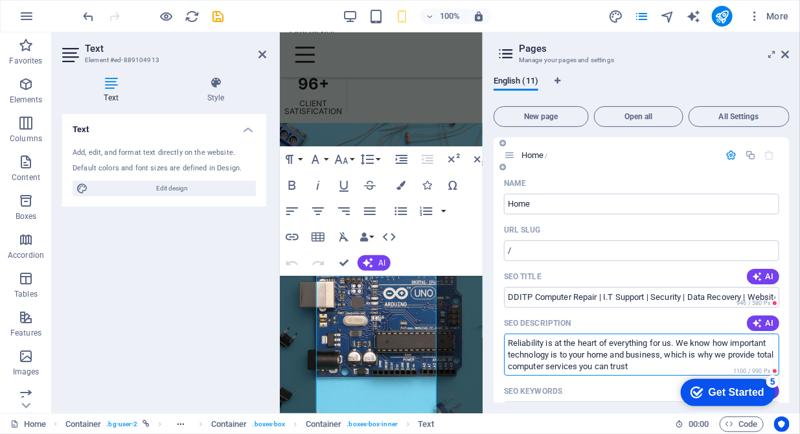
click at [563, 352] on textarea "Reliability is at the heart of everything for us. We know how important technol…" at bounding box center [641, 355] width 275 height 42
click at [609, 355] on textarea "Reliability is at the heart of everything for us. We know how important technol…" at bounding box center [641, 355] width 275 height 42
click at [668, 356] on textarea "Reliability is at the heart of everything for us. We know how important technol…" at bounding box center [641, 355] width 275 height 42
click at [753, 354] on textarea "Reliability is at the heart of everything for us. We know how important technol…" at bounding box center [641, 355] width 275 height 42
click at [525, 362] on textarea "Reliability is at the heart of everything for us. We know how important technol…" at bounding box center [641, 355] width 275 height 42
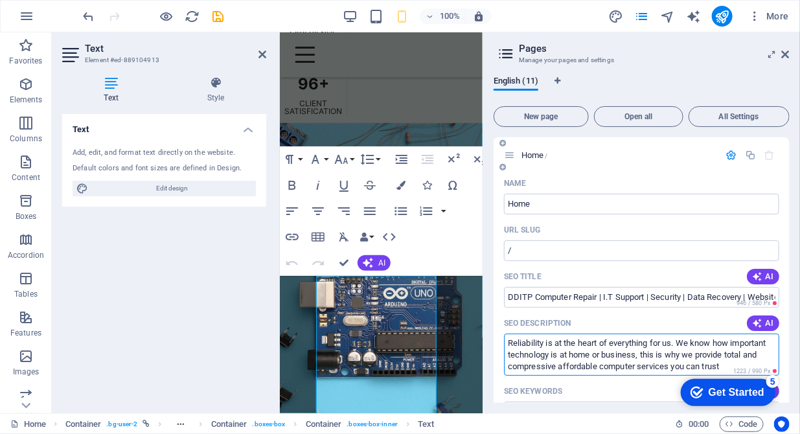
click at [537, 368] on textarea "Reliability is at the heart of everything for us. We know how important technol…" at bounding box center [641, 355] width 275 height 42
click at [608, 365] on textarea "Reliability is at the heart of everything for us. We know how important technol…" at bounding box center [641, 355] width 275 height 42
click at [576, 348] on textarea "Reliability is at the heart of everything for us. We know how important technol…" at bounding box center [641, 355] width 275 height 42
click at [543, 365] on textarea "Reliability is at the heart of everything for us. We know how important technol…" at bounding box center [641, 355] width 275 height 42
drag, startPoint x: 543, startPoint y: 365, endPoint x: 552, endPoint y: 366, distance: 9.2
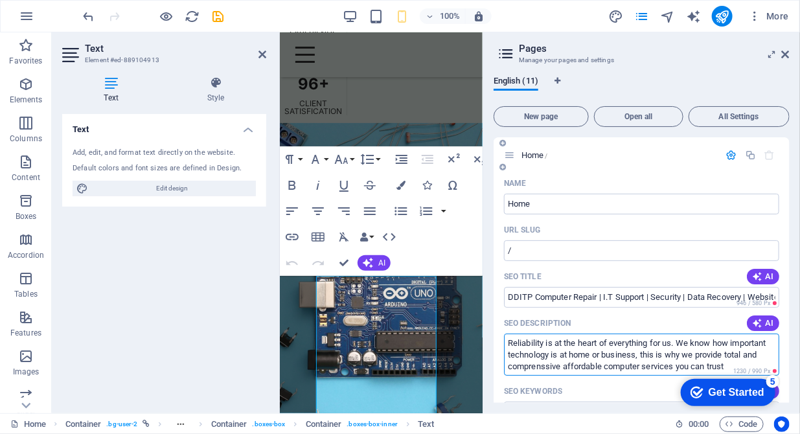
click at [552, 366] on textarea "Reliability is at the heart of everything for us. We know how important technol…" at bounding box center [641, 355] width 275 height 42
click at [562, 368] on textarea "Reliability is at the heart of everything for us. We know how important technol…" at bounding box center [641, 355] width 275 height 42
click at [566, 350] on textarea "Reliability is at the heart of everything for us. We know how important technol…" at bounding box center [641, 355] width 275 height 42
click at [553, 370] on textarea "Reliability is at the heart of everything for us. We know how important technol…" at bounding box center [641, 355] width 275 height 42
click at [573, 362] on textarea "Reliability is at the heart of everything for us. We know how important technol…" at bounding box center [641, 355] width 275 height 42
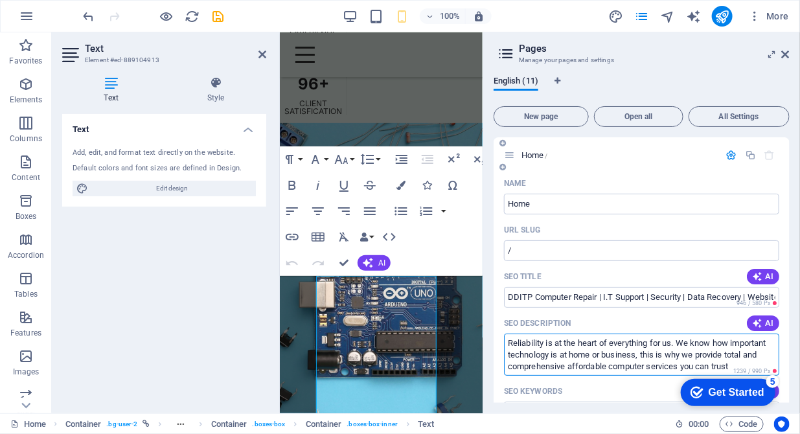
click at [532, 371] on textarea "Reliability is at the heart of everything for us. We know how important technol…" at bounding box center [641, 355] width 275 height 42
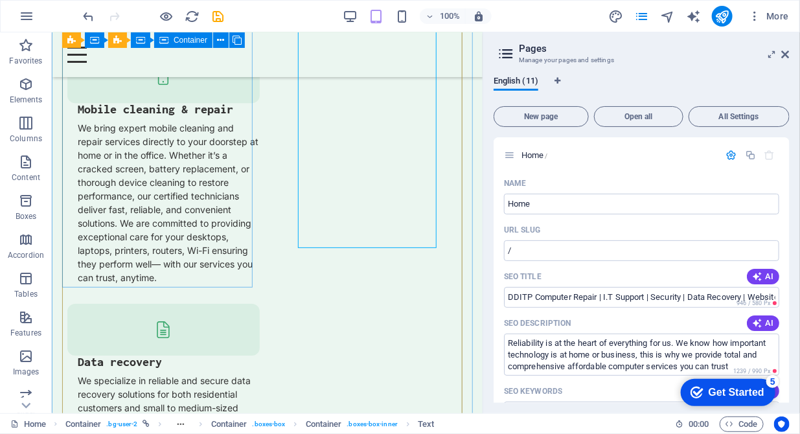
scroll to position [3276, 0]
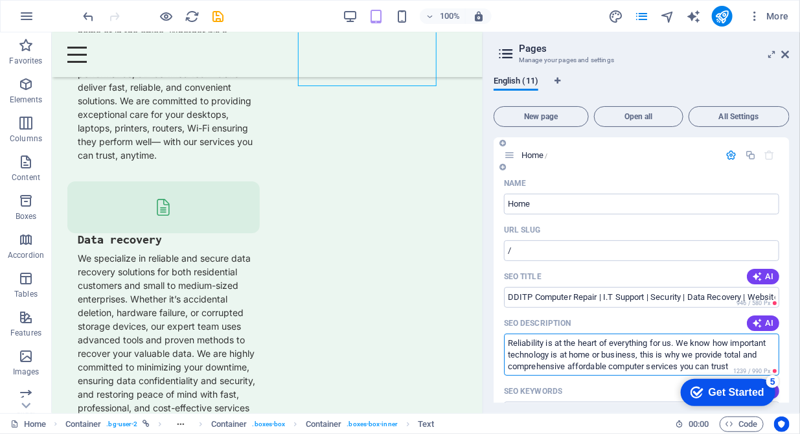
click at [545, 345] on textarea "Reliability is at the heart of everything for us. We know how important technol…" at bounding box center [641, 355] width 275 height 42
drag, startPoint x: 610, startPoint y: 369, endPoint x: 511, endPoint y: 366, distance: 98.6
click at [511, 366] on textarea "Reliability is at the heart of everything for us. We know how important technol…" at bounding box center [641, 355] width 275 height 42
drag, startPoint x: 506, startPoint y: 366, endPoint x: 600, endPoint y: 367, distance: 94.0
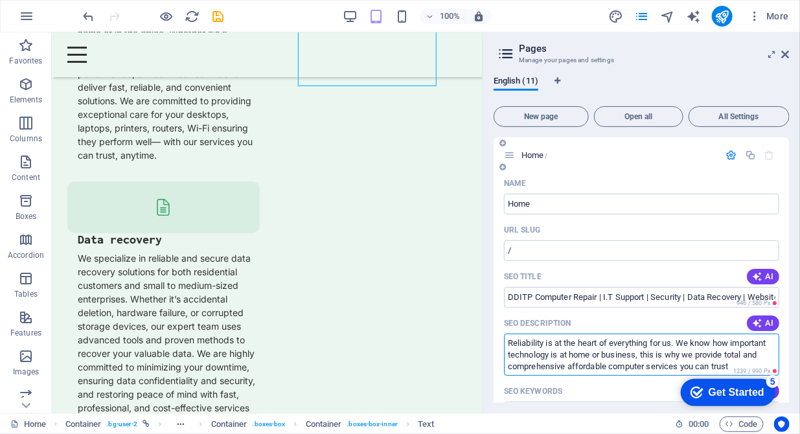
click at [608, 371] on textarea "Reliability is at the heart of everything for us. We know how important technol…" at bounding box center [641, 355] width 275 height 42
click at [764, 356] on textarea "Reliability is at the heart of everything for us. We know how important technol…" at bounding box center [641, 355] width 275 height 42
click at [568, 366] on textarea "Reliability is at the heart of everything for us. We know how important technol…" at bounding box center [641, 355] width 275 height 42
click at [700, 366] on textarea "Reliability is at the heart of everything for us. We know how important technol…" at bounding box center [641, 355] width 275 height 42
click at [758, 364] on textarea "Reliability is at the heart of everything for us. We know how important technol…" at bounding box center [641, 355] width 275 height 42
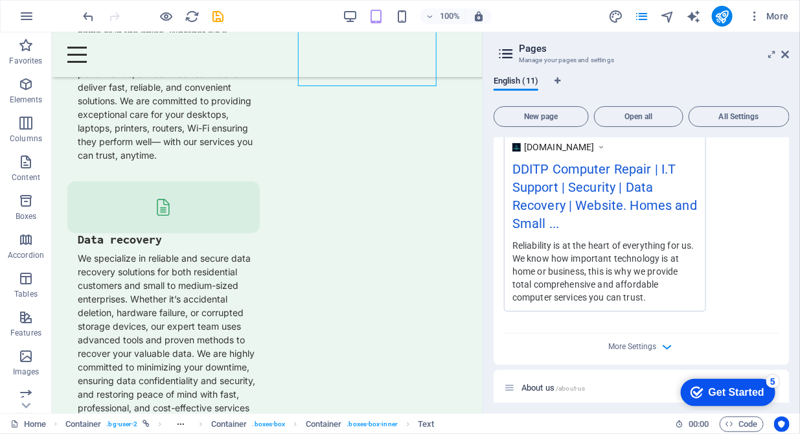
scroll to position [0, 0]
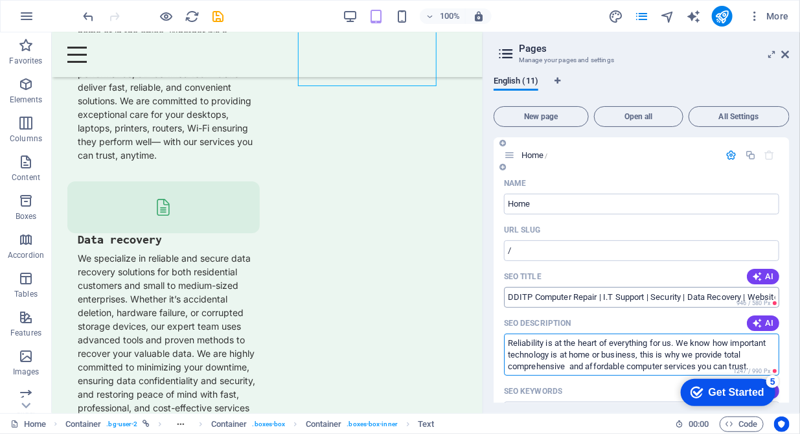
type textarea "Reliability is at the heart of everything for us. We know how important technol…"
click at [616, 298] on input "DDITP Computer Repair | I.T Support | Security | Data Recovery | Website. Homes…" at bounding box center [641, 297] width 275 height 21
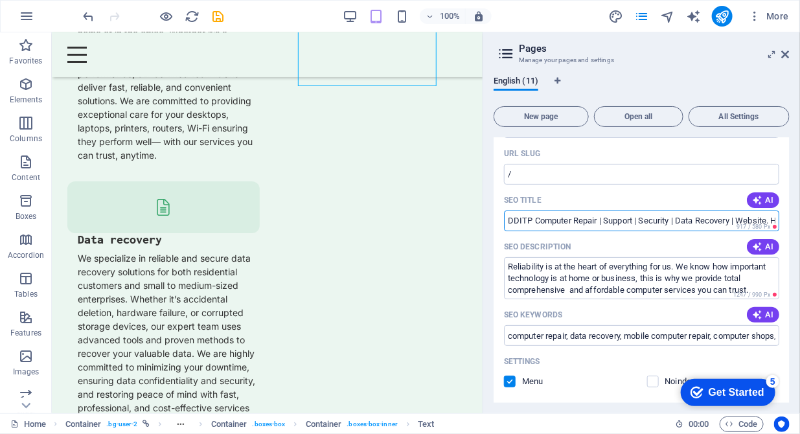
scroll to position [66, 0]
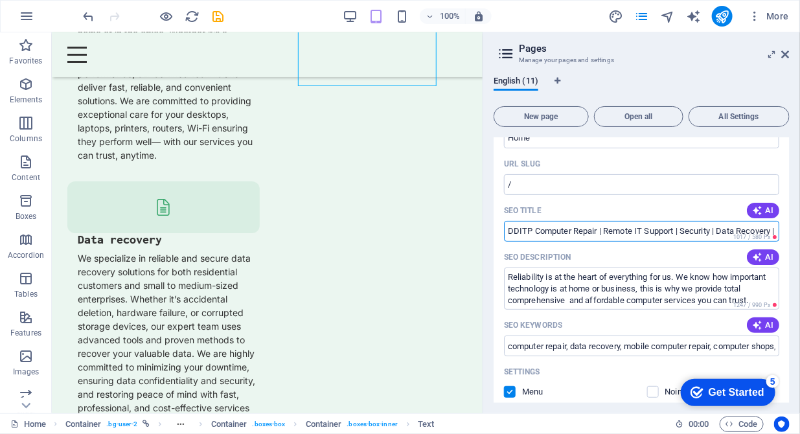
type input "DDITP Computer Repair | Remote IT Support | Security | Data Recovery | Website.…"
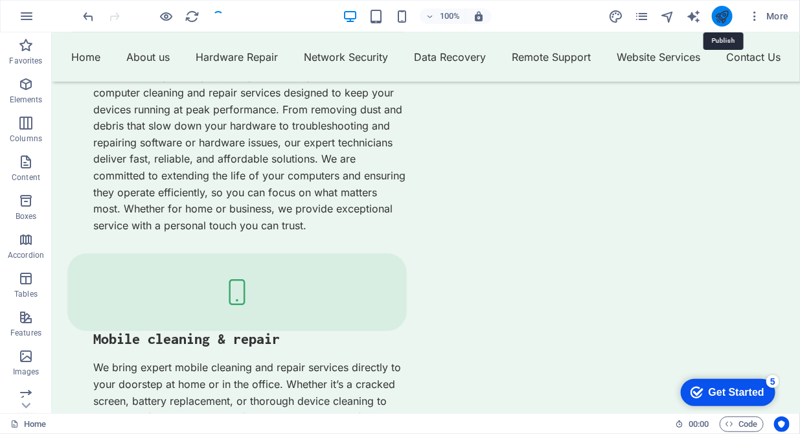
scroll to position [3285, 0]
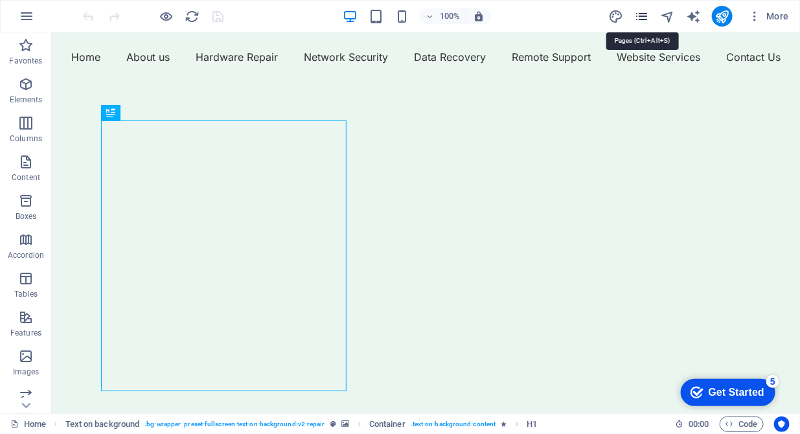
click at [644, 20] on icon "pages" at bounding box center [642, 16] width 15 height 15
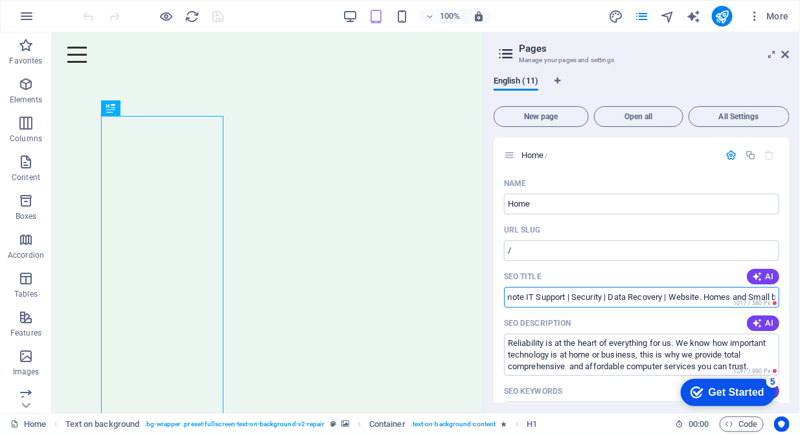
scroll to position [0, 157]
drag, startPoint x: 631, startPoint y: 299, endPoint x: 790, endPoint y: 298, distance: 158.8
click at [0, 0] on div "English (11) New page Open all All Settings Home / Name Home ​ URL SLUG / ​ SEO…" at bounding box center [0, 0] width 0 height 0
click at [773, 298] on input "DDITP Computer Repair | Remote IT Support | Security | Data Recovery | Website.…" at bounding box center [641, 297] width 275 height 21
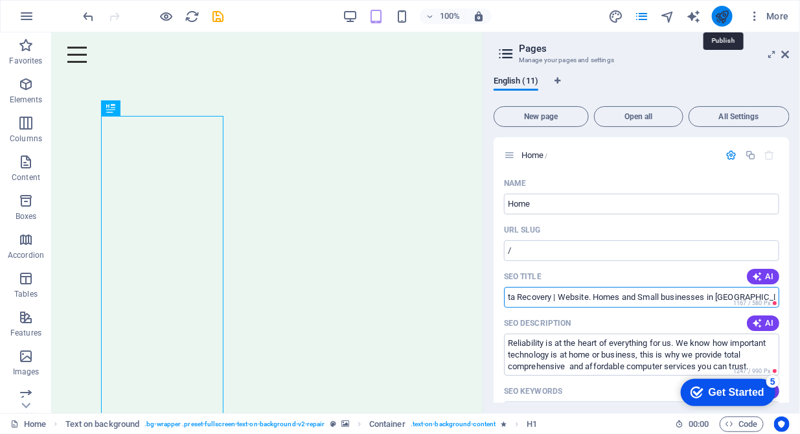
type input "DDITP Computer Repair | Remote IT Support | Security | Data Recovery | Website.…"
click at [717, 17] on icon "publish" at bounding box center [722, 16] width 15 height 15
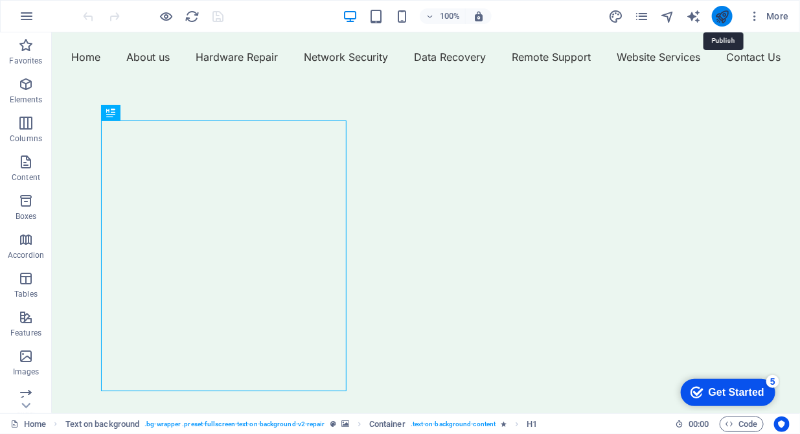
click at [0, 0] on icon "publish" at bounding box center [0, 0] width 0 height 0
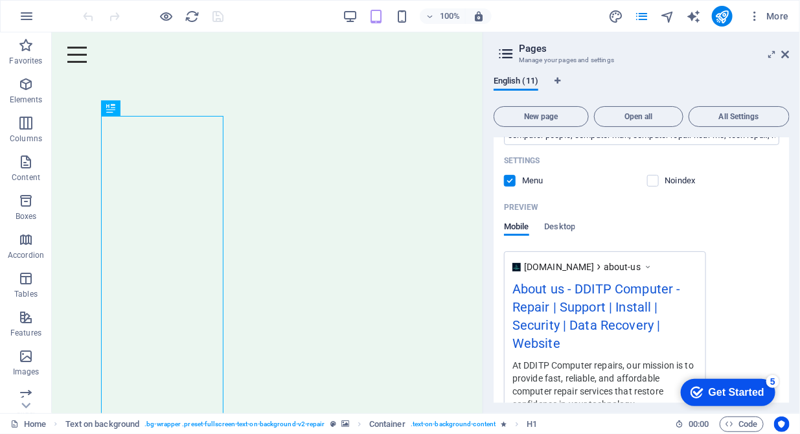
scroll to position [265, 0]
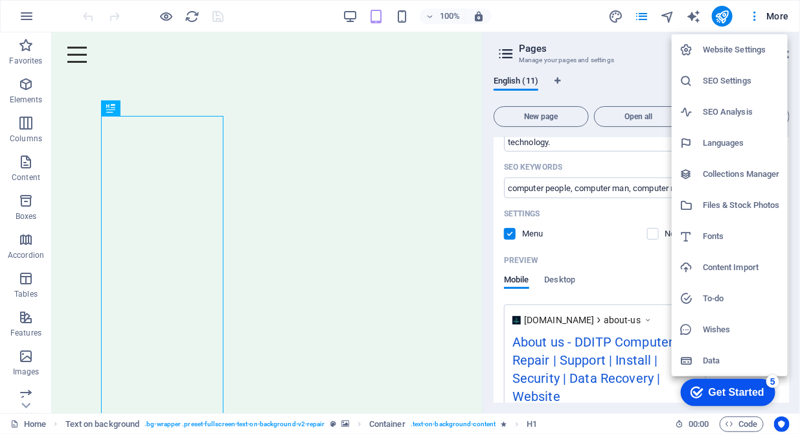
click at [733, 54] on h6 "Website Settings" at bounding box center [741, 50] width 77 height 16
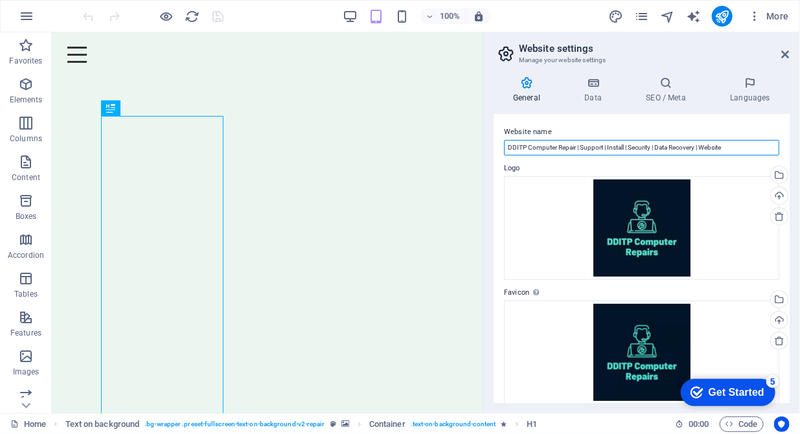
click at [730, 152] on input "DDITP Computer Repair | Support | Install | Security | Data Recovery | Website" at bounding box center [641, 148] width 275 height 16
click at [625, 146] on input "DDITP Computer Repair | Support | Install | Security | Data Recovery | Website …" at bounding box center [641, 148] width 275 height 16
click at [627, 145] on input "DDITP Computer Repair | Support | Install | Security | Data Recovery | Website …" at bounding box center [641, 148] width 275 height 16
click at [653, 148] on input "DDITP Computer Repair | Support | Maintenance | Security | Data Recovery | Webs…" at bounding box center [641, 148] width 275 height 16
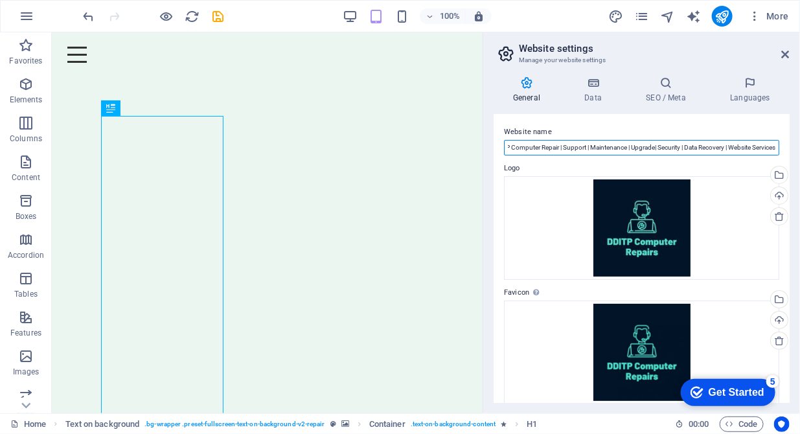
drag, startPoint x: 728, startPoint y: 148, endPoint x: 780, endPoint y: 144, distance: 52.1
click at [780, 144] on div "Website name DDITP Computer Repair | Support | Maintenance | Upgrade| Security …" at bounding box center [642, 258] width 296 height 289
click at [754, 148] on input "DDITP Computer Repair | Support | Maintenance | Upgrade| Security | Data Recove…" at bounding box center [641, 148] width 275 height 16
click at [775, 146] on input "DDITP Computer Repair | Support | Maintenance | Upgrade| Security | Data Recove…" at bounding box center [641, 148] width 275 height 16
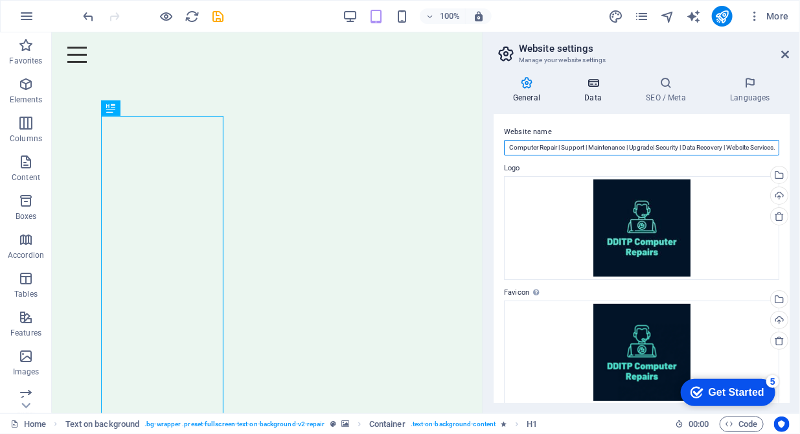
type input "DDITP Computer Repair | Support | Maintenance | Upgrade| Security | Data Recove…"
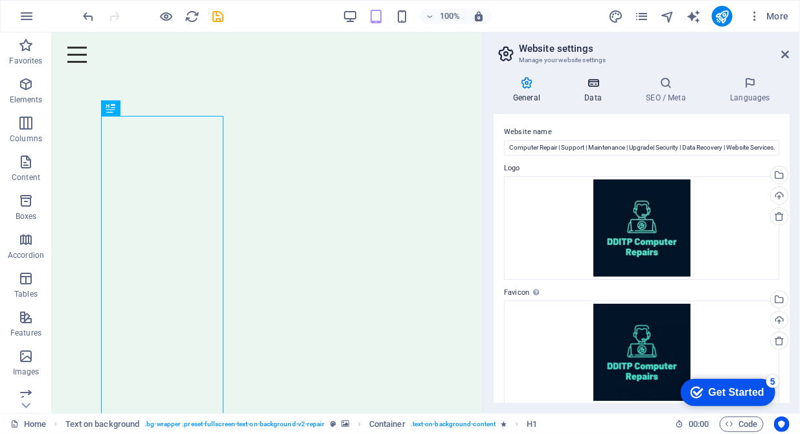
scroll to position [0, 0]
click at [592, 103] on h4 "Data" at bounding box center [596, 89] width 62 height 27
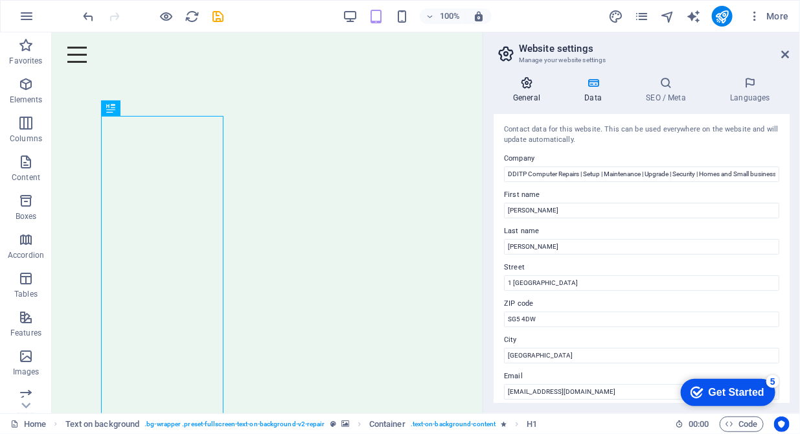
click at [533, 99] on h4 "General" at bounding box center [529, 89] width 71 height 27
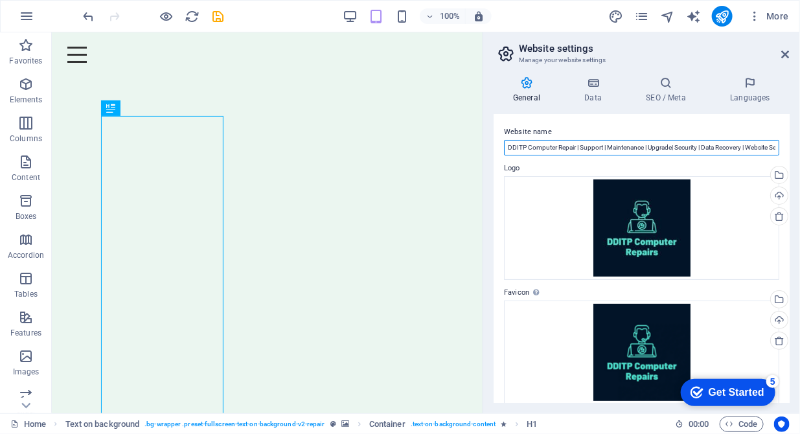
scroll to position [0, 30]
drag, startPoint x: 559, startPoint y: 147, endPoint x: 793, endPoint y: 141, distance: 234.1
click at [793, 141] on div "General Data SEO / Meta Languages Website name DDITP Computer Repair | Support …" at bounding box center [642, 239] width 317 height 347
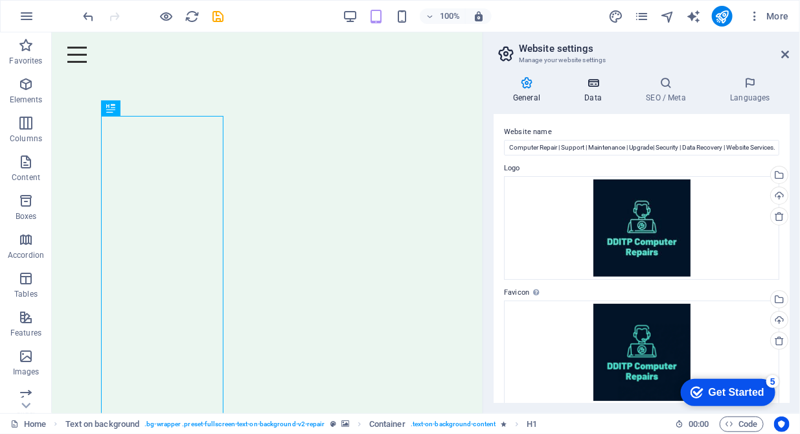
scroll to position [0, 0]
click at [597, 93] on h4 "Data" at bounding box center [596, 89] width 62 height 27
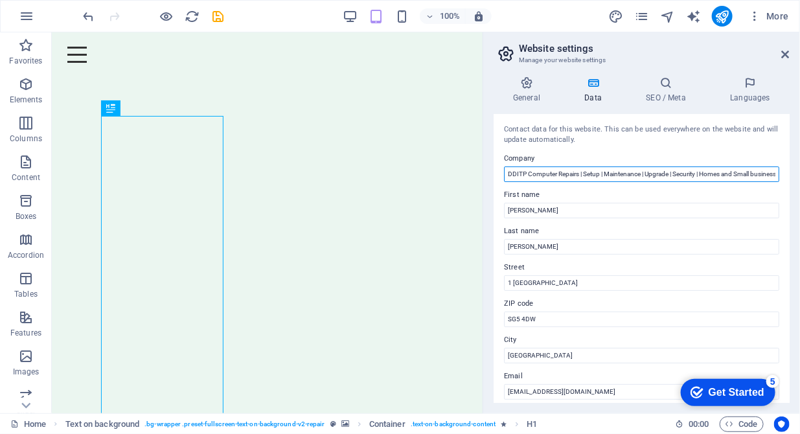
drag, startPoint x: 706, startPoint y: 174, endPoint x: 530, endPoint y: 174, distance: 176.3
click at [530, 174] on input "DDITP Computer Repairs | Setup | Maintenance | Upgrade | Security | Homes and S…" at bounding box center [641, 175] width 275 height 16
paste input "Repair | Support | Maintenance | Upgrade| Security | Data Recovery | Website Se…"
click at [761, 171] on input "DDITP Repair | Support | Maintenance | Upgrade| Security | Data Recovery | Webs…" at bounding box center [641, 175] width 275 height 16
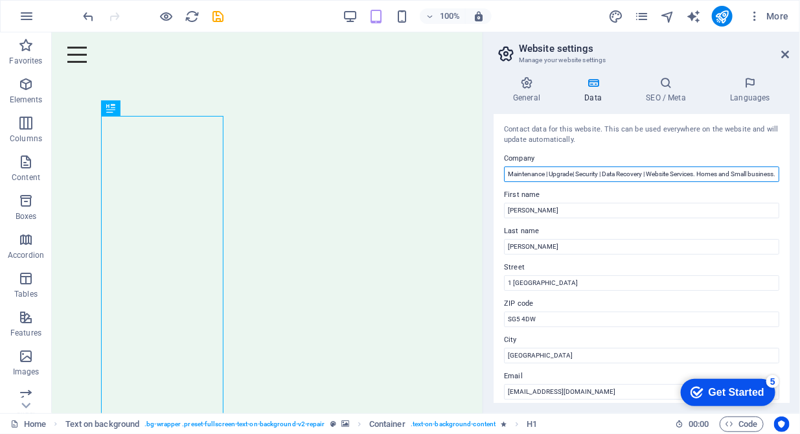
drag, startPoint x: 714, startPoint y: 178, endPoint x: 776, endPoint y: 175, distance: 62.3
click at [776, 175] on input "DDITP Repair | Support | Maintenance | Upgrade| Security | Data Recovery | Webs…" at bounding box center [641, 175] width 275 height 16
click at [702, 174] on input "DDITP Repair | Support | Maintenance | Upgrade| Security | Data Recovery | Webs…" at bounding box center [641, 175] width 275 height 16
type input "DDITP Repair | Support | Maintenance | Upgrade| Security | Data Recovery | Webs…"
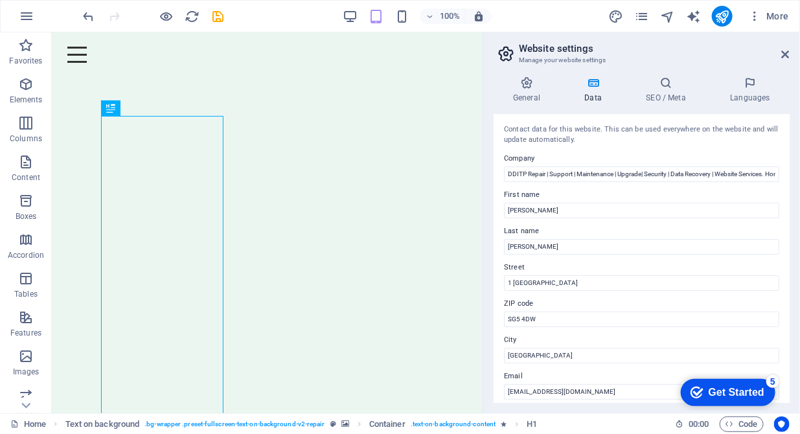
click at [594, 89] on h4 "Data" at bounding box center [596, 89] width 62 height 27
click at [663, 86] on icon at bounding box center [666, 82] width 79 height 13
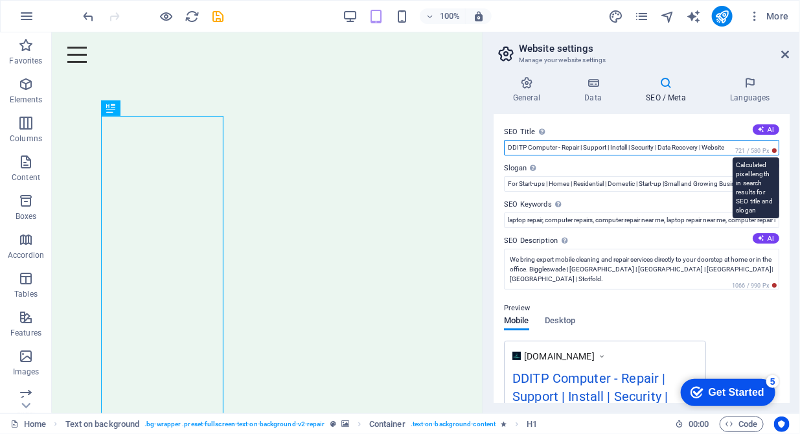
drag, startPoint x: 563, startPoint y: 146, endPoint x: 740, endPoint y: 147, distance: 176.9
click at [740, 147] on div "SEO Title The title of your website - make it something that stands out in sear…" at bounding box center [641, 139] width 275 height 31
paste input "Maintenance | Upgrade| Security | Data Recovery | Website Services."
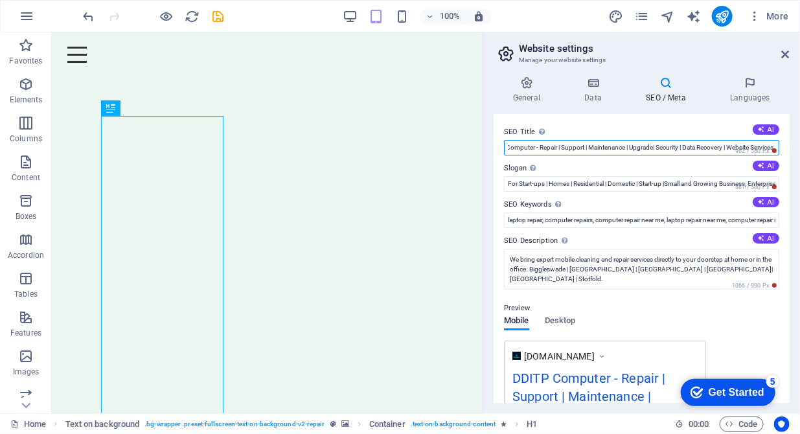
drag, startPoint x: 659, startPoint y: 152, endPoint x: 788, endPoint y: 145, distance: 129.1
click at [788, 145] on div "SEO Title The title of your website - make it something that stands out in sear…" at bounding box center [642, 258] width 296 height 289
click at [635, 150] on input "DDITP Computer - Repair | Support | Maintenance | Upgrade| Security | Data Reco…" at bounding box center [641, 148] width 275 height 16
drag, startPoint x: 635, startPoint y: 150, endPoint x: 504, endPoint y: 152, distance: 130.9
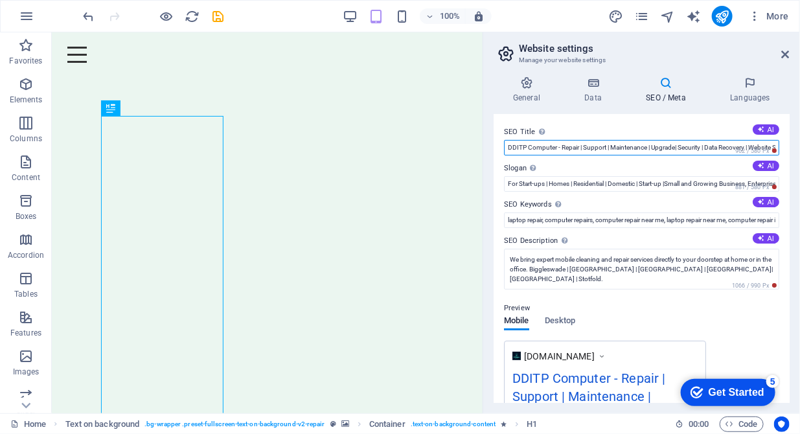
click at [504, 152] on input "DDITP Computer - Repair | Support | Maintenance | Upgrade| Security | Data Reco…" at bounding box center [641, 148] width 275 height 16
type input "DDITP Computer - Repair | Support | Maintenance | Upgrade| Security | Data Reco…"
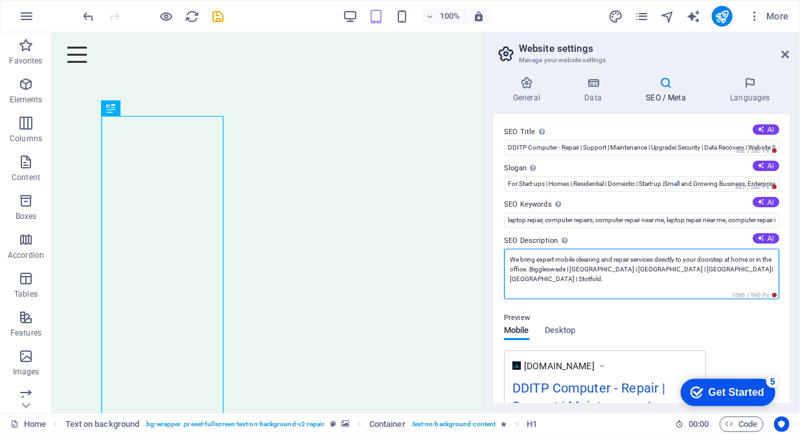
drag, startPoint x: 617, startPoint y: 259, endPoint x: 558, endPoint y: 261, distance: 59.0
click at [558, 261] on textarea "We bring expert mobile cleaning and repair services directly to your doorstep a…" at bounding box center [641, 274] width 275 height 51
click at [600, 262] on textarea "We bring expert repair services directly to your doorstep at home or in the off…" at bounding box center [641, 274] width 275 height 51
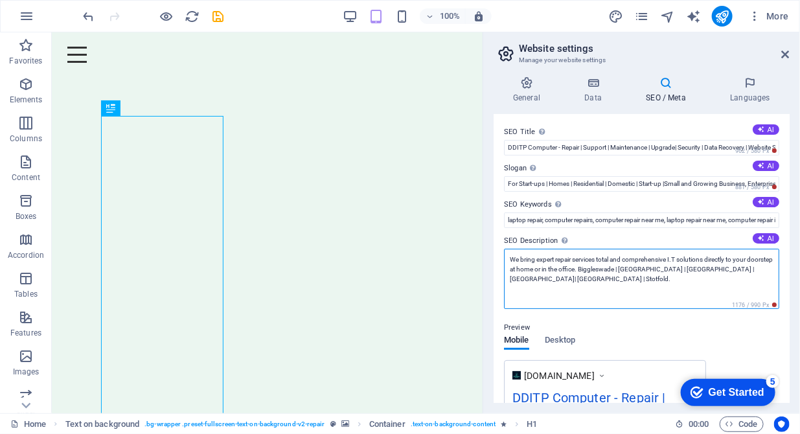
click at [536, 271] on textarea "We bring expert repair services total and comprehensive I.T solutions directly …" at bounding box center [641, 279] width 275 height 60
click at [607, 270] on textarea "We bring expert repair services total and comprehensive I.T solutions directly …" at bounding box center [641, 279] width 275 height 60
click at [603, 266] on textarea "We bring expert repair services total and comprehensive I.T solutions directly …" at bounding box center [641, 279] width 275 height 60
click at [616, 266] on textarea "We bring expert repair services total and comprehensive I.T solutions directly …" at bounding box center [641, 279] width 275 height 60
click at [557, 262] on textarea "We bring expert repair services total and comprehensive I.T solutions directly …" at bounding box center [641, 279] width 275 height 60
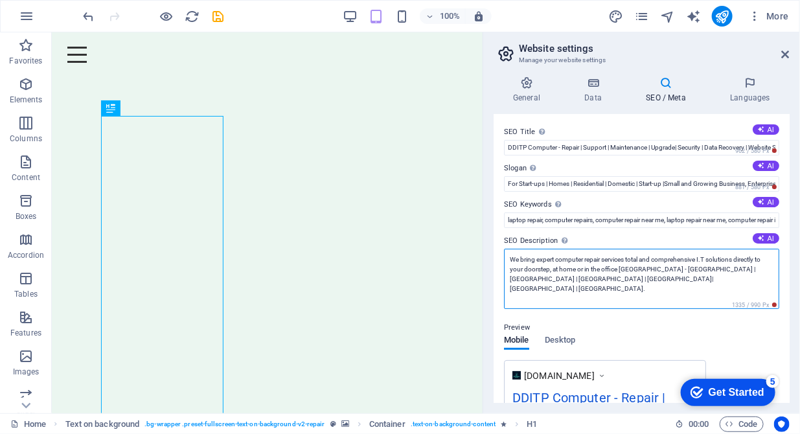
click at [627, 257] on textarea "We bring expert computer repair services total and comprehensive I.T solutions …" at bounding box center [641, 279] width 275 height 60
click at [716, 256] on textarea "We bring expert computer repair services with total and comprehensive I.T solut…" at bounding box center [641, 279] width 275 height 60
click at [720, 257] on textarea "We bring expert computer repair services with total and comprehensive friedly I…" at bounding box center [641, 279] width 275 height 60
click at [677, 268] on textarea "We bring expert computer repair services with total and comprehensive friendly …" at bounding box center [641, 279] width 275 height 60
click at [732, 276] on textarea "We bring expert computer repair services with total and comprehensive friendly …" at bounding box center [641, 279] width 275 height 60
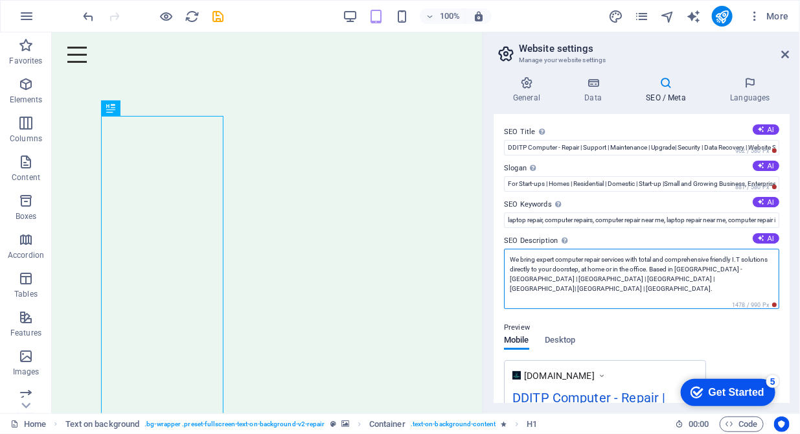
click at [751, 270] on textarea "We bring expert computer repair services with total and comprehensive friendly …" at bounding box center [641, 279] width 275 height 60
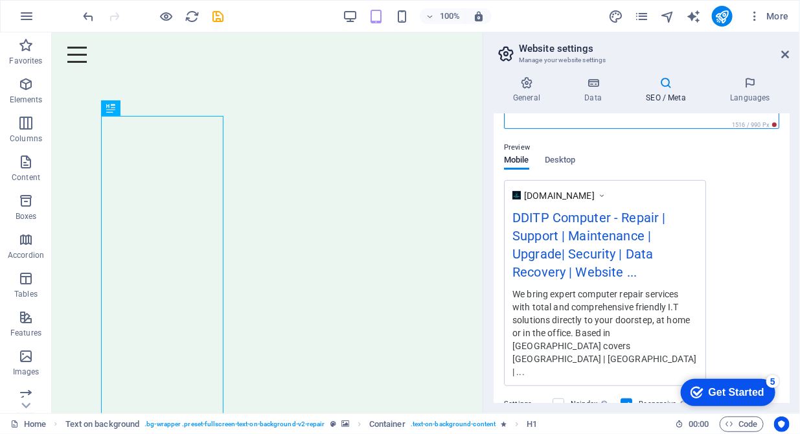
scroll to position [313, 0]
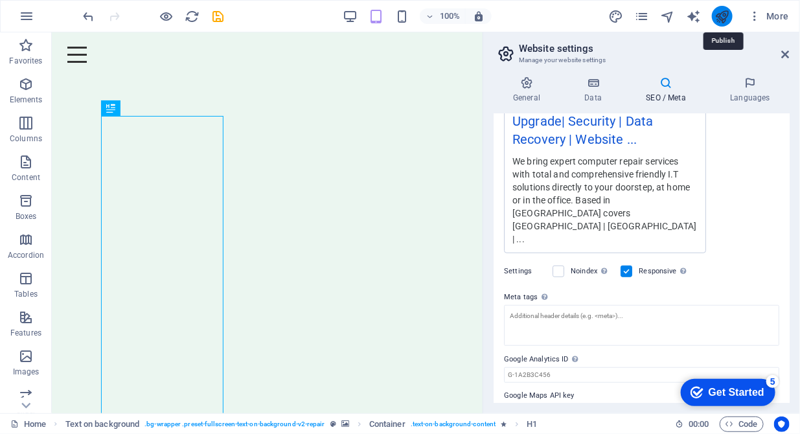
type textarea "We bring expert computer repair services with total and comprehensive friendly …"
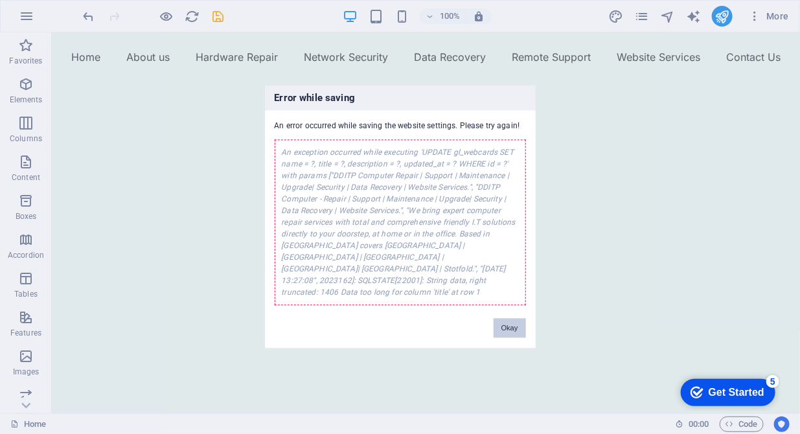
click at [500, 323] on button "Okay" at bounding box center [510, 328] width 32 height 19
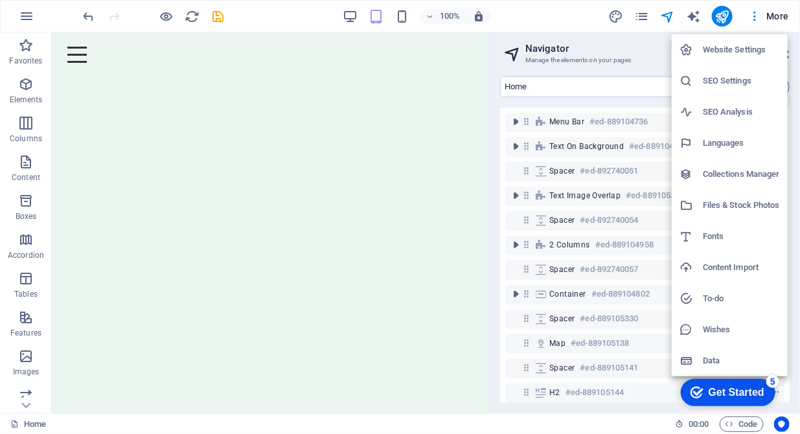
click at [736, 51] on h6 "Website Settings" at bounding box center [741, 50] width 77 height 16
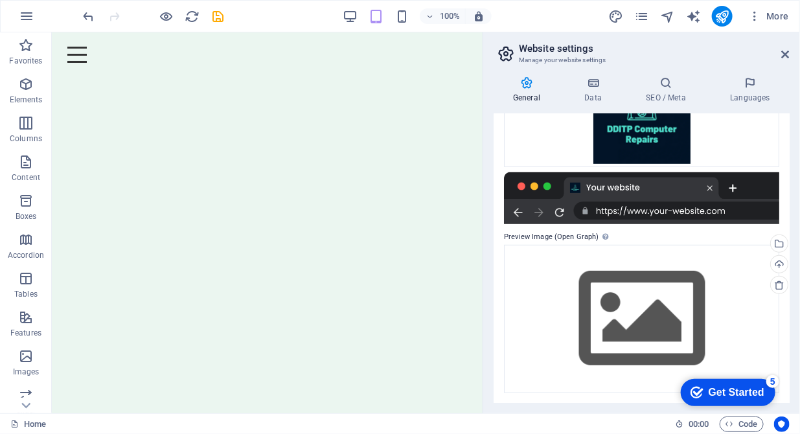
scroll to position [0, 0]
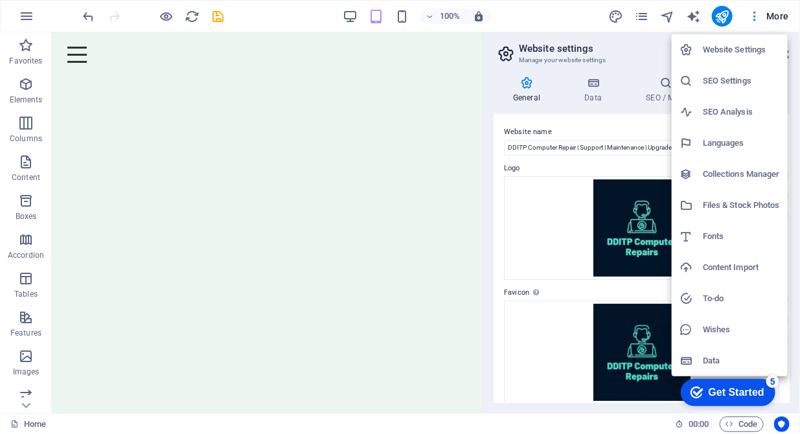
click at [723, 84] on h6 "SEO Settings" at bounding box center [741, 81] width 77 height 16
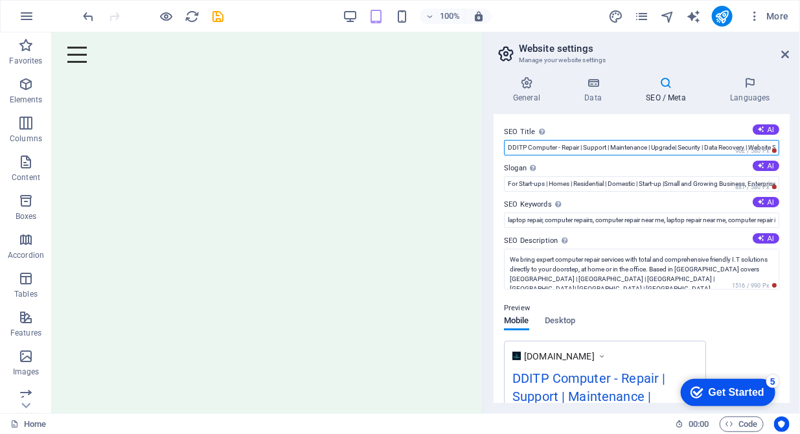
scroll to position [0, 33]
drag, startPoint x: 508, startPoint y: 148, endPoint x: 778, endPoint y: 145, distance: 270.3
click at [778, 145] on div "SEO Title The title of your website - make it something that stands out in sear…" at bounding box center [642, 258] width 296 height 289
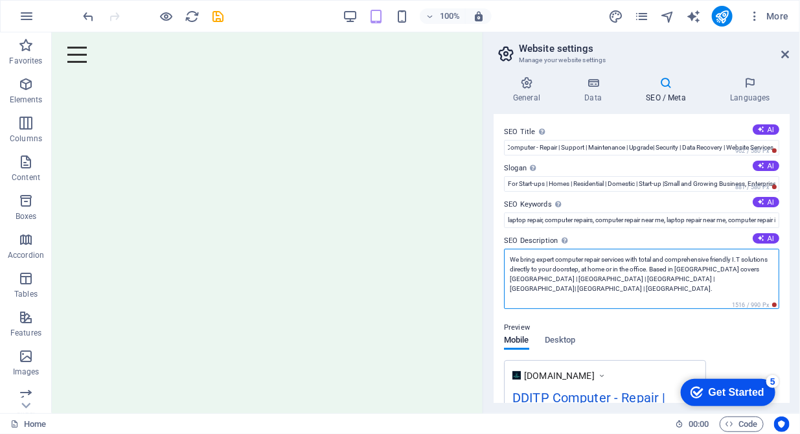
scroll to position [0, 0]
drag, startPoint x: 768, startPoint y: 268, endPoint x: 688, endPoint y: 266, distance: 79.7
click at [688, 266] on textarea "We bring expert computer repair services with total and comprehensive friendly …" at bounding box center [641, 279] width 275 height 60
click at [695, 270] on textarea "We bring expert computer repair services with total and comprehensive friendly …" at bounding box center [641, 279] width 275 height 60
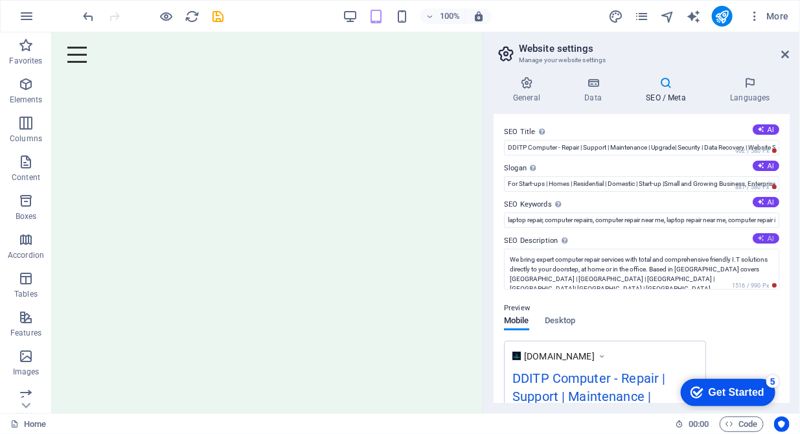
click at [766, 235] on button "AI" at bounding box center [766, 238] width 27 height 10
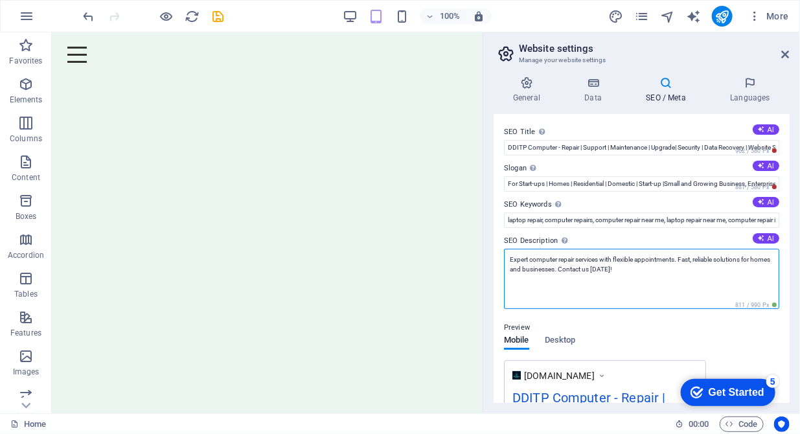
drag, startPoint x: 718, startPoint y: 283, endPoint x: 508, endPoint y: 259, distance: 211.4
click at [508, 259] on textarea "Expert computer repair services with flexible appointments. Fast, reliable solu…" at bounding box center [641, 279] width 275 height 60
click at [679, 281] on textarea "Expert computer repair services with flexible appointments. Fast, reliable solu…" at bounding box center [641, 279] width 275 height 60
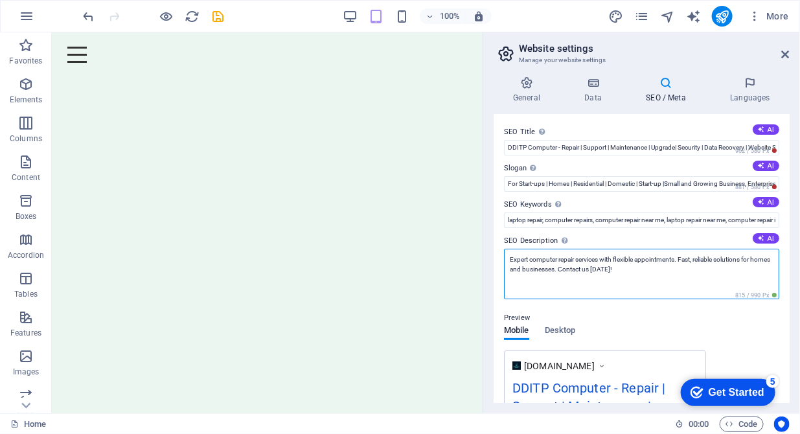
paste textarea "(UK)+44(0)1462 539574"
click at [602, 259] on textarea "Expert computer repair services with flexible appointments. Fast, reliable solu…" at bounding box center [641, 274] width 275 height 51
drag, startPoint x: 603, startPoint y: 260, endPoint x: 578, endPoint y: 261, distance: 25.3
click at [578, 261] on textarea "Expert computer repair services and IT with flexible appointments. Fast, reliab…" at bounding box center [641, 274] width 275 height 51
click at [563, 259] on textarea "Expert computer repair and IT with flexible appointments. Fast, reliable soluti…" at bounding box center [641, 274] width 275 height 51
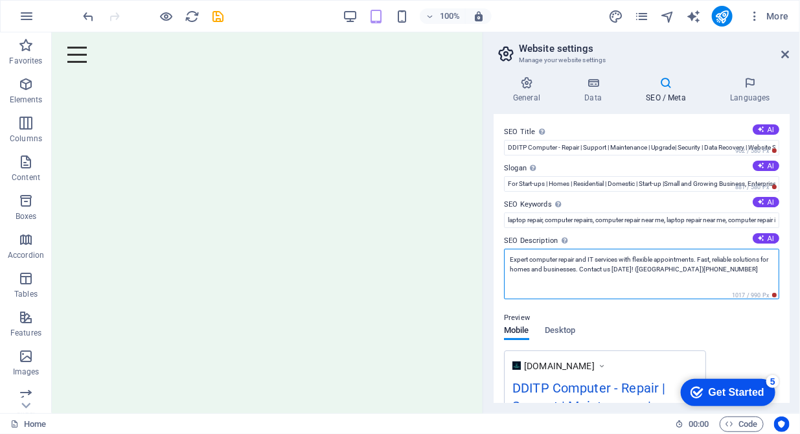
click at [701, 257] on textarea "Expert computer repair and IT services with flexible appointments. Fast, reliab…" at bounding box center [641, 274] width 275 height 51
type textarea "Expert computer repair and IT services with flexible appointments. Fast, reliab…"
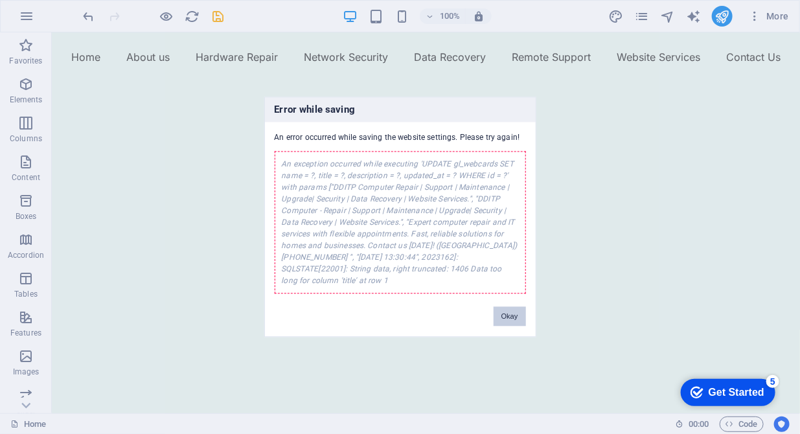
click at [508, 316] on button "Okay" at bounding box center [510, 316] width 32 height 19
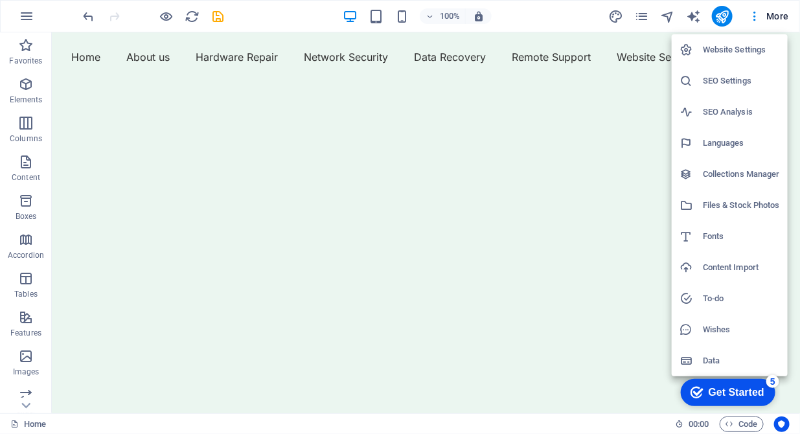
click at [732, 76] on h6 "SEO Settings" at bounding box center [741, 81] width 77 height 16
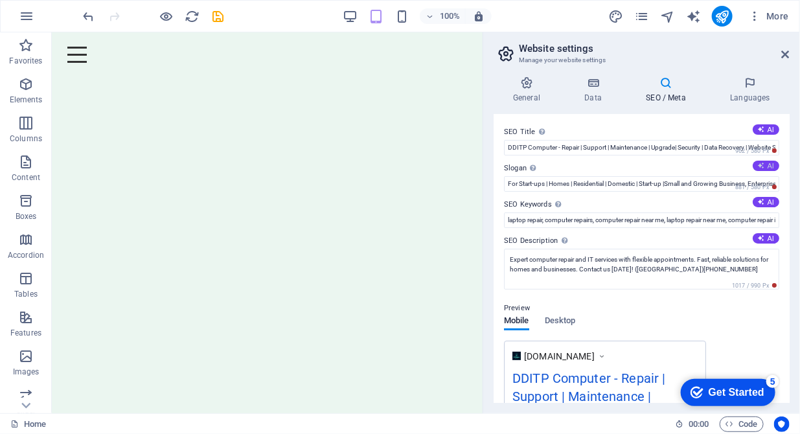
click at [760, 166] on icon at bounding box center [761, 165] width 7 height 7
type input "Reliable Solutions for Every Tech Challenge!"
click at [523, 97] on h4 "General" at bounding box center [529, 89] width 71 height 27
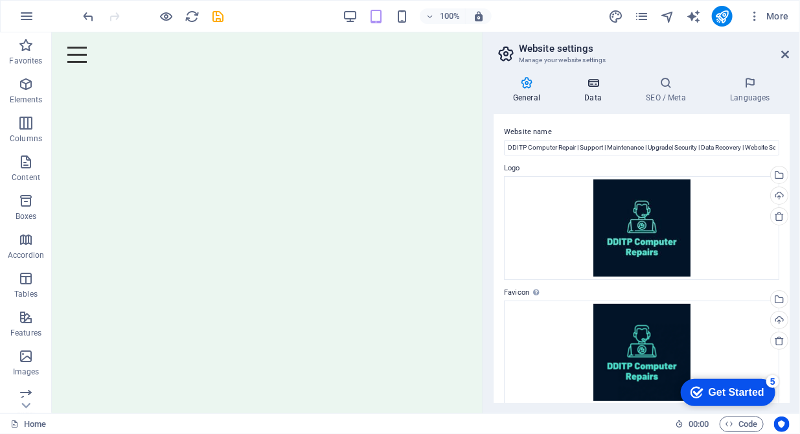
click at [585, 92] on h4 "Data" at bounding box center [596, 89] width 62 height 27
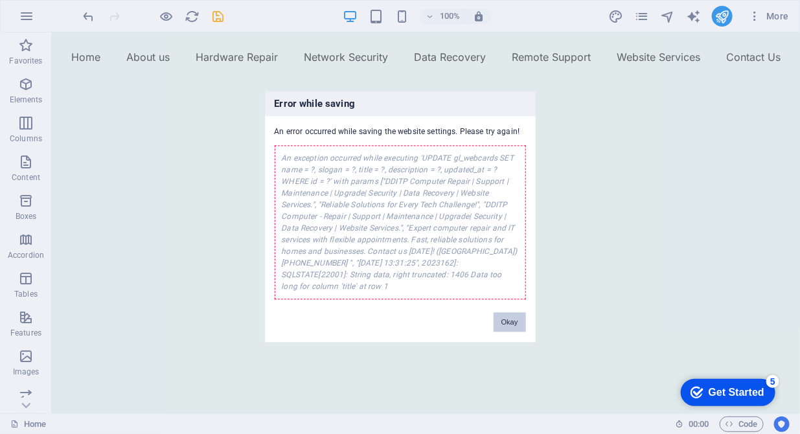
click at [505, 315] on button "Okay" at bounding box center [510, 322] width 32 height 19
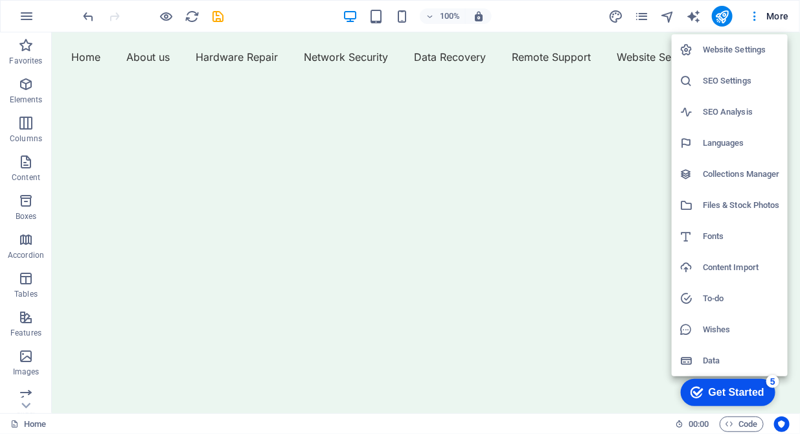
click at [719, 53] on h6 "Website Settings" at bounding box center [741, 50] width 77 height 16
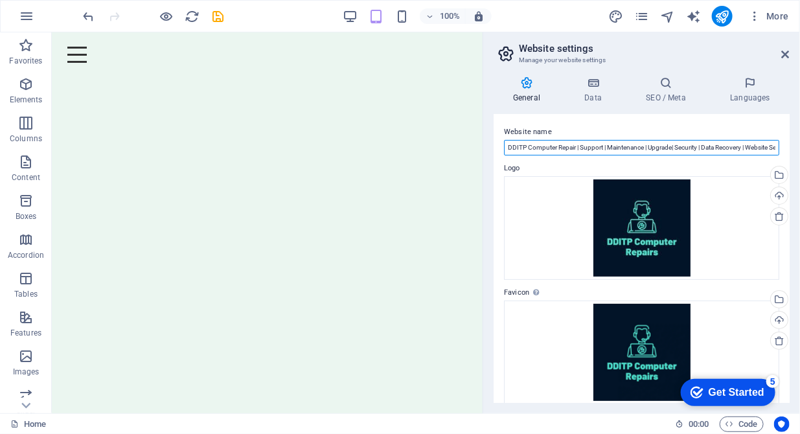
click at [745, 148] on input "DDITP Computer Repair | Support | Maintenance | Upgrade| Security | Data Recove…" at bounding box center [641, 148] width 275 height 16
drag, startPoint x: 745, startPoint y: 148, endPoint x: 773, endPoint y: 143, distance: 29.0
click at [773, 143] on input "DDITP Computer Repair | Support | Maintenance | Upgrade| Security | Data Recove…" at bounding box center [641, 148] width 275 height 16
click at [747, 148] on input "DDITP Computer Repair | Support | Maintenance | Upgrade| Security | Data Recove…" at bounding box center [641, 148] width 275 height 16
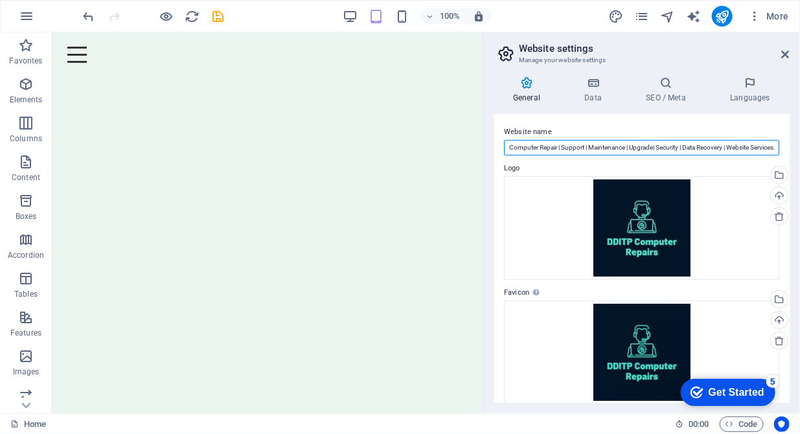
drag, startPoint x: 745, startPoint y: 148, endPoint x: 790, endPoint y: 149, distance: 44.7
click at [790, 149] on div "Website name DDITP Computer Repair | Support | Maintenance | Upgrade| Security …" at bounding box center [642, 258] width 296 height 289
type input "DDITP Computer Repair | Support | Maintenance | Upgrade| Security | Data Recove…"
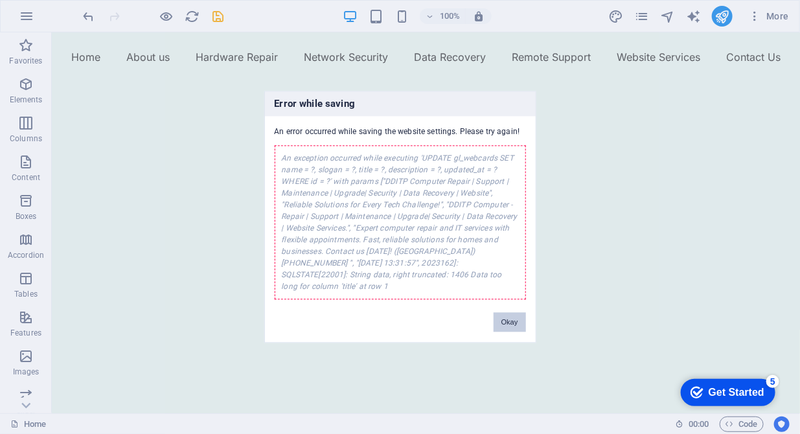
click at [501, 313] on button "Okay" at bounding box center [510, 322] width 32 height 19
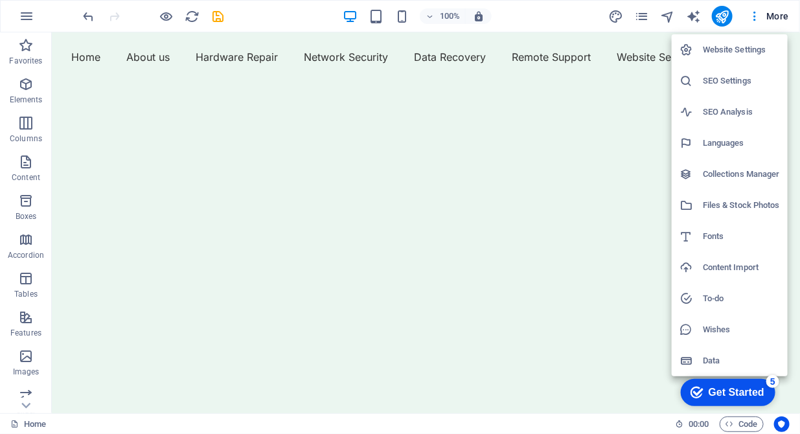
click at [738, 54] on h6 "Website Settings" at bounding box center [741, 50] width 77 height 16
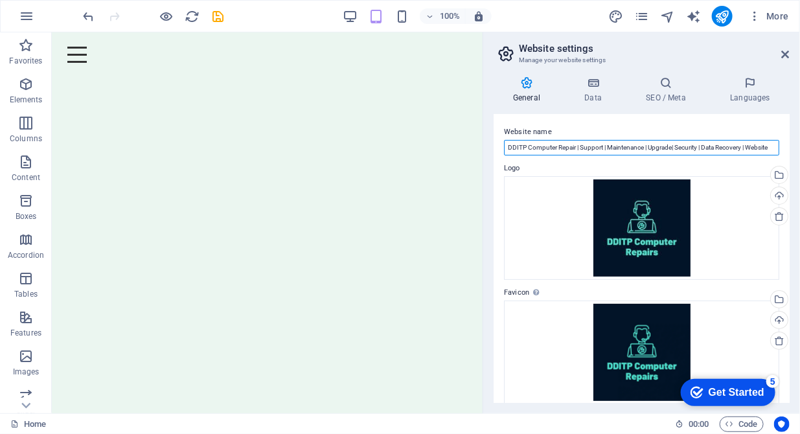
click at [635, 148] on input "DDITP Computer Repair | Support | Maintenance | Upgrade| Security | Data Recove…" at bounding box center [641, 148] width 275 height 16
click at [703, 149] on input "DDITP Computer Repair | Support | Maintenance | Upgrade| Security | Data Recove…" at bounding box center [641, 148] width 275 height 16
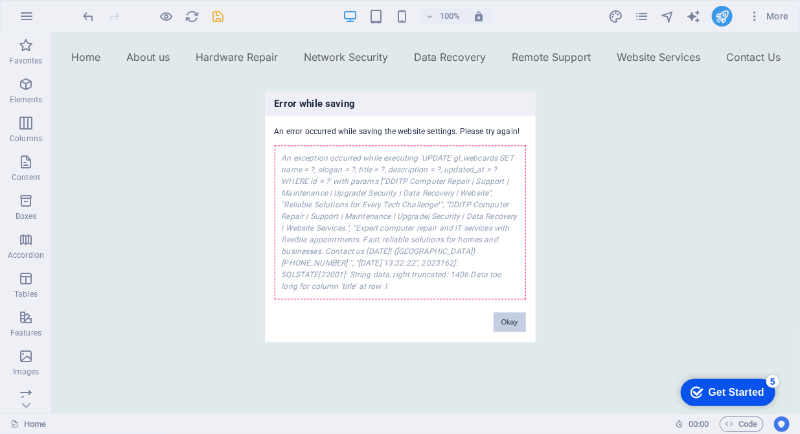
click at [517, 321] on button "Okay" at bounding box center [510, 322] width 32 height 19
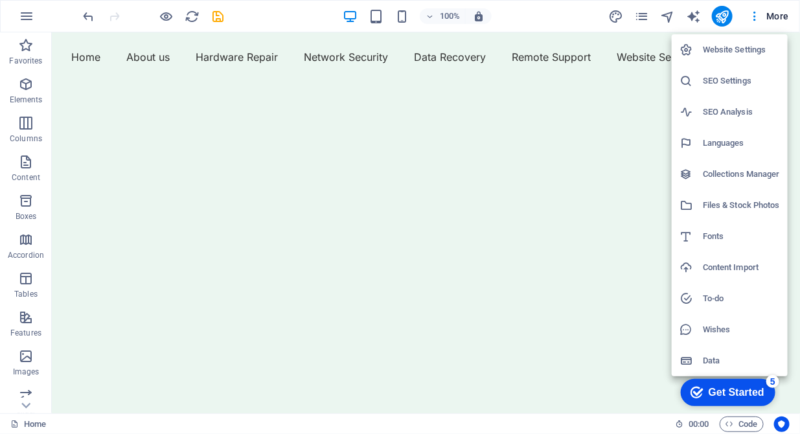
click at [731, 49] on h6 "Website Settings" at bounding box center [741, 50] width 77 height 16
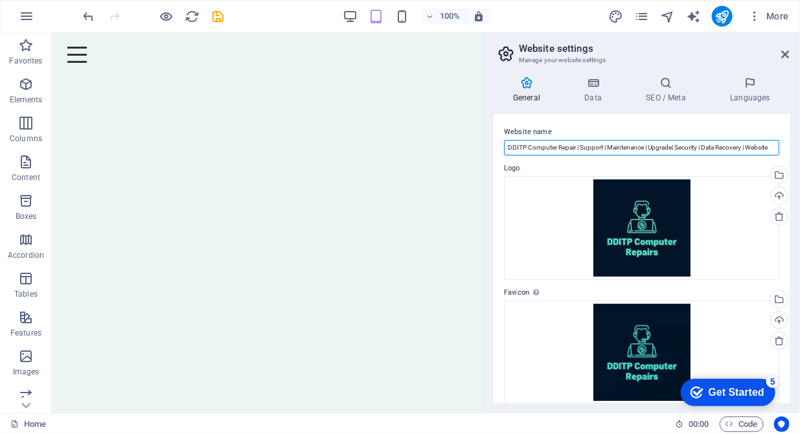
click at [696, 152] on input "DDITP Computer Repair | Support | Maintenance | Upgrade| Security | Data Recove…" at bounding box center [641, 148] width 275 height 16
drag, startPoint x: 692, startPoint y: 146, endPoint x: 786, endPoint y: 156, distance: 94.4
click at [786, 156] on div "Website name DDITP Computer Repair | Support | Maintenance | Upgrade| Security …" at bounding box center [642, 258] width 296 height 289
click at [640, 150] on input "DDITP Computer Repair | Support | Maintenance | Upgrade| Security | Data Recove…" at bounding box center [641, 148] width 275 height 16
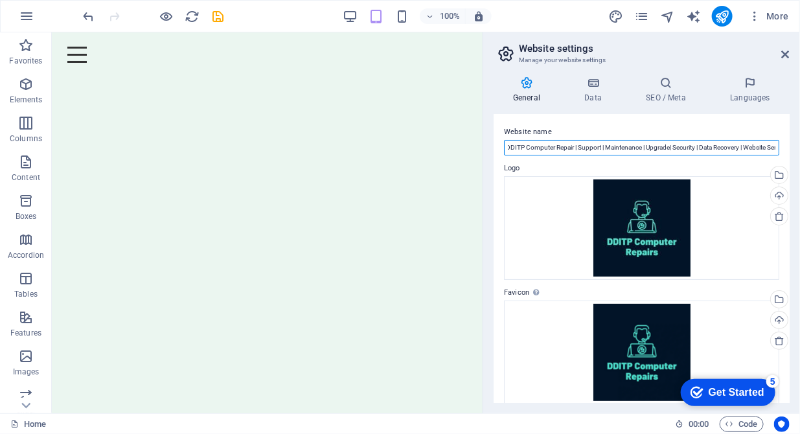
scroll to position [0, 30]
drag, startPoint x: 640, startPoint y: 150, endPoint x: 780, endPoint y: 157, distance: 139.5
click at [780, 157] on div "Website name DDITP Computer Repair | Support | Maintenance | Upgrade| Security …" at bounding box center [642, 258] width 296 height 289
click at [773, 149] on input "DDITP Computer Repair | Support | Maintenance | Upgrade| Security | Data Recove…" at bounding box center [641, 148] width 275 height 16
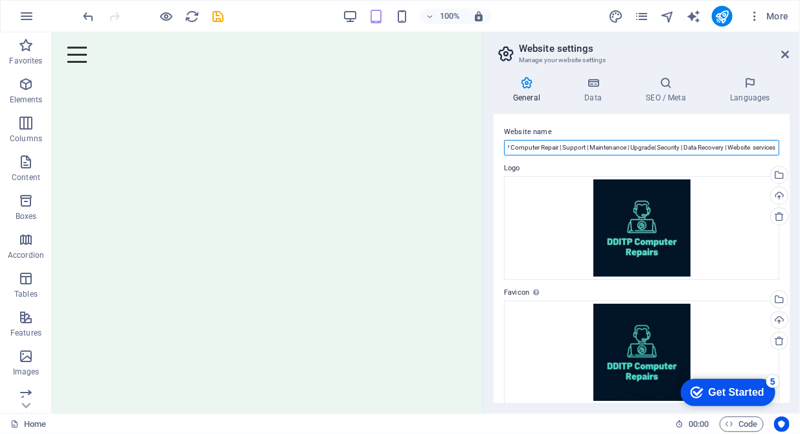
click at [751, 150] on input "DDITP Computer Repair | Support | Maintenance | Upgrade| Security | Data Recove…" at bounding box center [641, 148] width 275 height 16
drag, startPoint x: 650, startPoint y: 147, endPoint x: 625, endPoint y: 146, distance: 25.3
click at [625, 146] on input "DDITP Computer Repair | Support | Maintenance | Upgrade| Security | Data Recove…" at bounding box center [641, 148] width 275 height 16
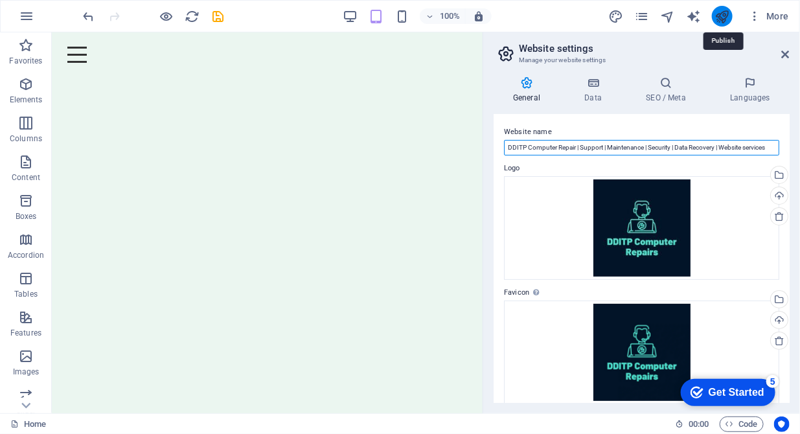
type input "DDITP Computer Repair | Support | Maintenance | Security | Data Recovery | Webs…"
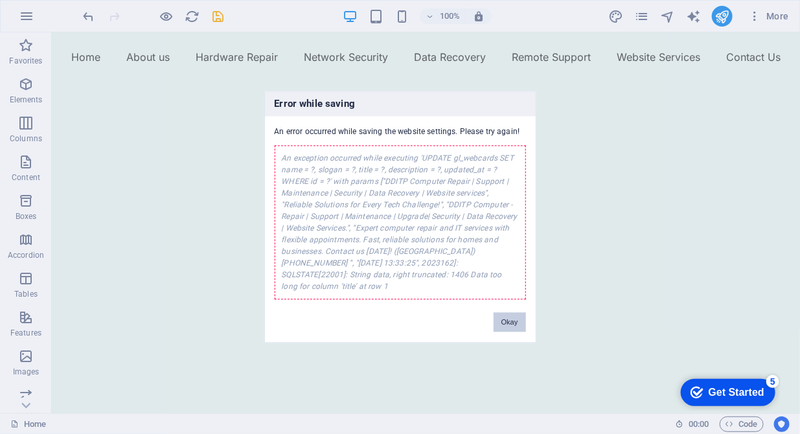
click at [506, 319] on button "Okay" at bounding box center [510, 322] width 32 height 19
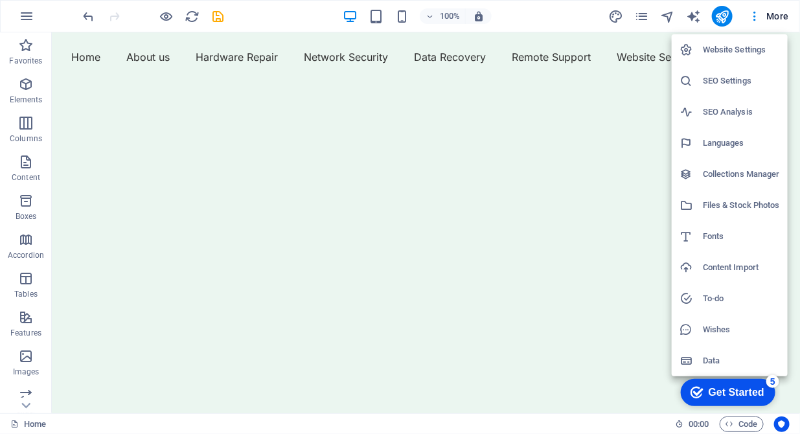
click at [733, 52] on h6 "Website Settings" at bounding box center [741, 50] width 77 height 16
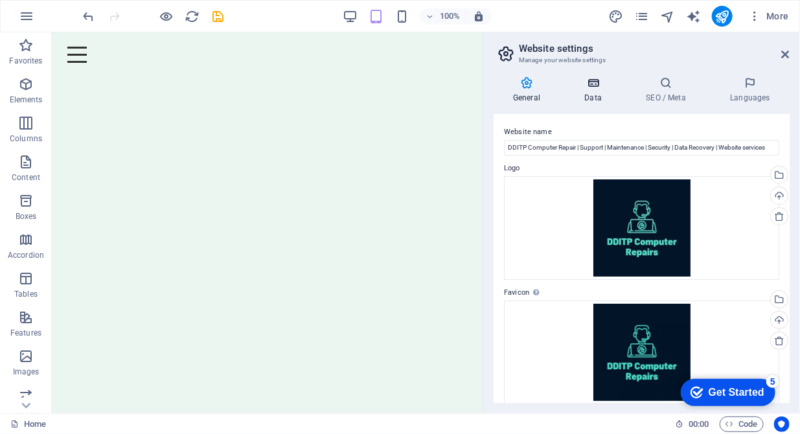
click at [594, 93] on h4 "Data" at bounding box center [596, 89] width 62 height 27
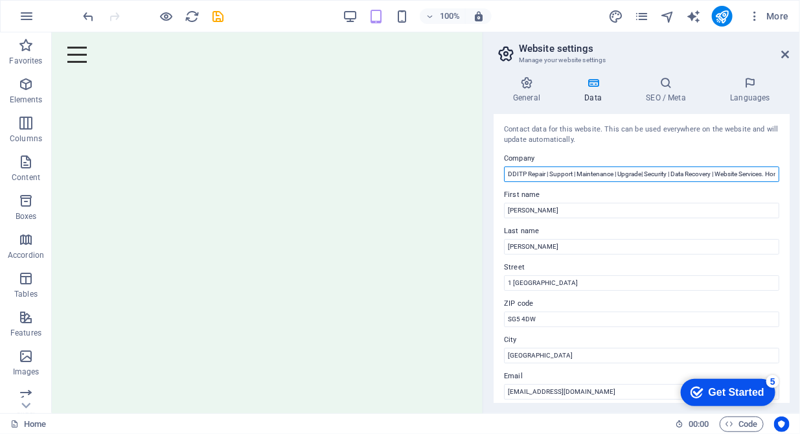
click at [648, 173] on input "DDITP Repair | Support | Maintenance | Upgrade| Security | Data Recovery | Webs…" at bounding box center [641, 175] width 275 height 16
drag, startPoint x: 720, startPoint y: 174, endPoint x: 805, endPoint y: 180, distance: 85.1
click at [800, 180] on html "DDITP Computer Repairs | Setup | Maintenance | Upgrade | Security | Homes and S…" at bounding box center [400, 217] width 800 height 434
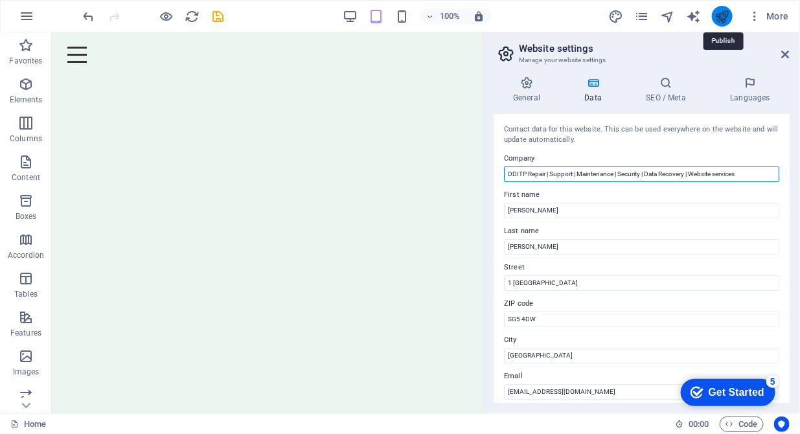
type input "DDITP Repair | Support | Maintenance | Security | Data Recovery | Website servi…"
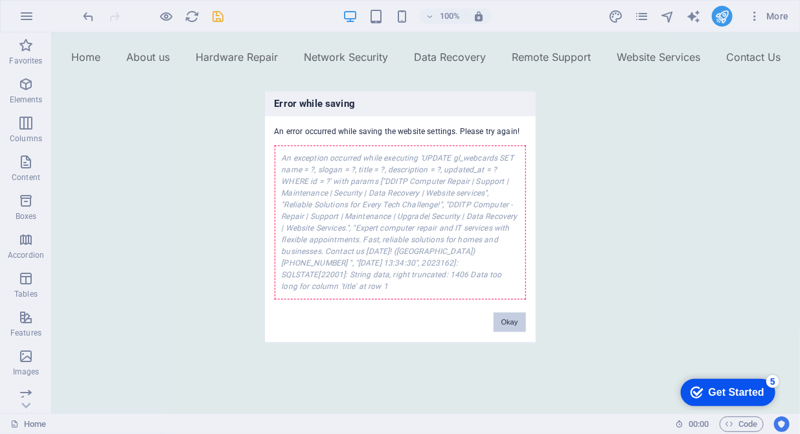
click at [504, 317] on button "Okay" at bounding box center [510, 322] width 32 height 19
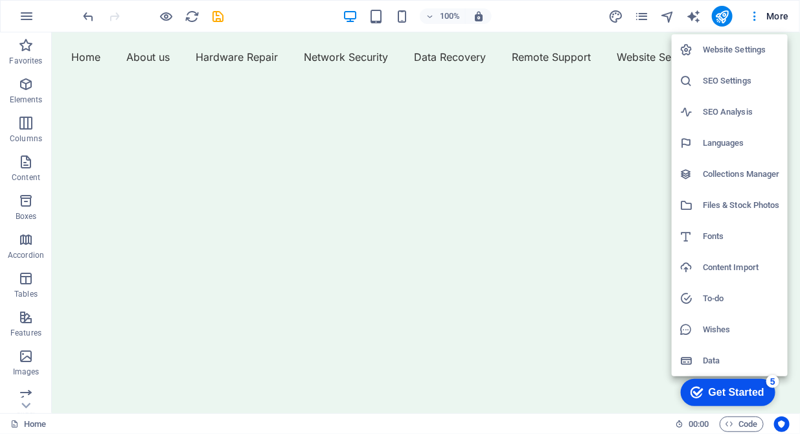
click at [729, 52] on h6 "Website Settings" at bounding box center [741, 50] width 77 height 16
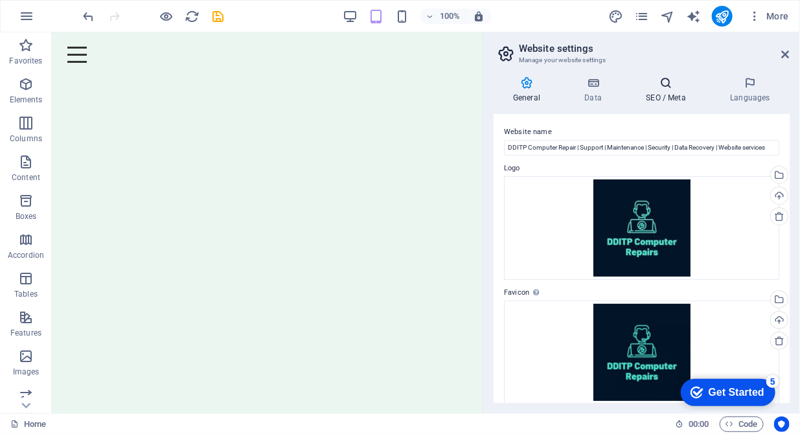
click at [673, 95] on h4 "SEO / Meta" at bounding box center [669, 89] width 84 height 27
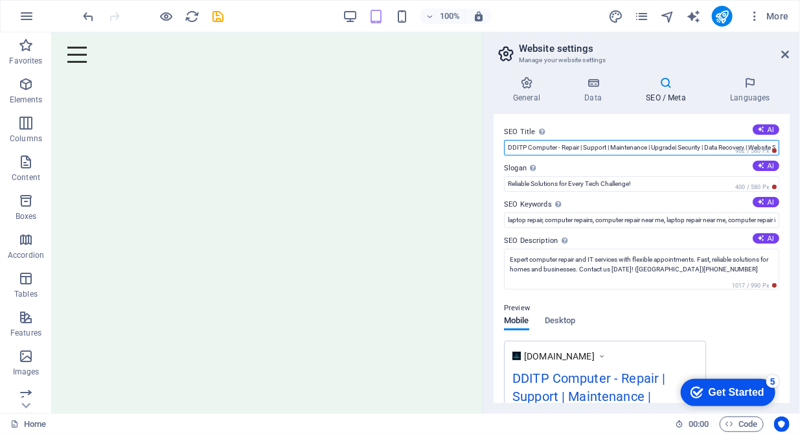
click at [682, 148] on input "DDITP Computer - Repair | Support | Maintenance | Upgrade| Security | Data Reco…" at bounding box center [641, 148] width 275 height 16
drag, startPoint x: 683, startPoint y: 148, endPoint x: 815, endPoint y: 148, distance: 132.9
click at [800, 148] on html "DDITP Computer Repairs | Setup | Maintenance | Upgrade | Security | Homes and S…" at bounding box center [400, 217] width 800 height 434
click at [603, 148] on input "DDITP Computer - Repair | Support | Maintenance | Security | Data Recovery | We…" at bounding box center [641, 148] width 275 height 16
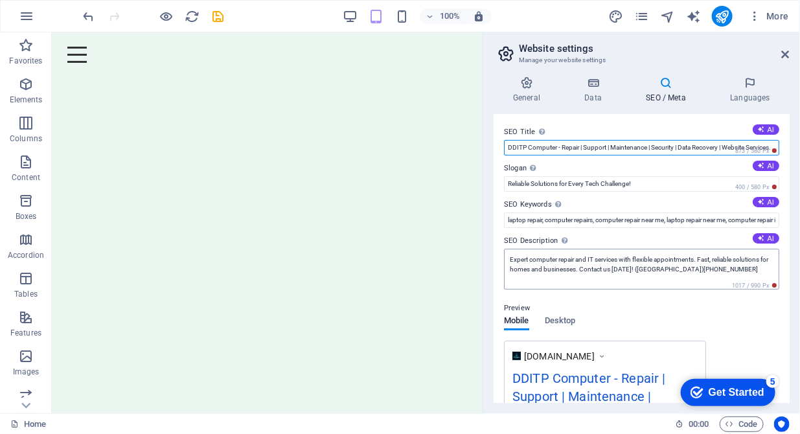
type input "DDITP Computer - Repair | Support | Maintenance | Security | Data Recovery | We…"
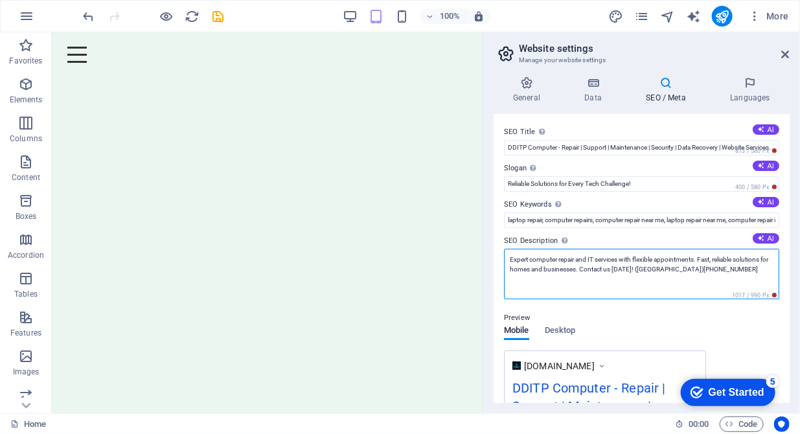
scroll to position [0, 0]
click at [589, 257] on textarea "Expert computer repair and IT services with flexible appointments. Fast, reliab…" at bounding box center [641, 274] width 275 height 51
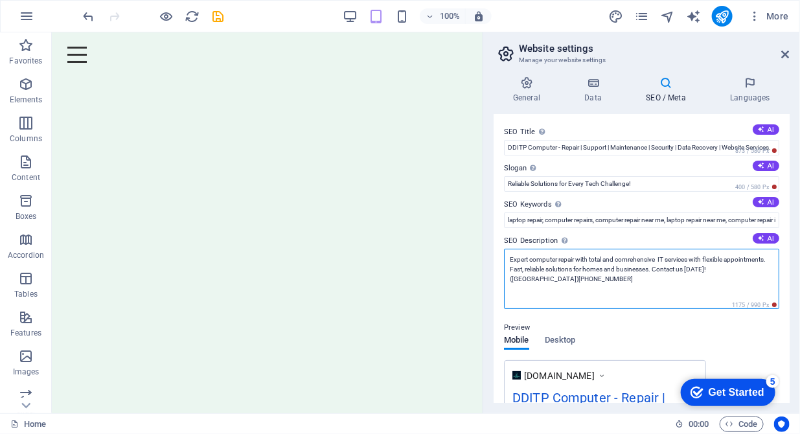
click at [642, 259] on textarea "Expert computer repair with total and comrehensive IT services with flexible ap…" at bounding box center [641, 279] width 275 height 60
drag, startPoint x: 554, startPoint y: 266, endPoint x: 696, endPoint y: 261, distance: 142.7
click at [696, 261] on textarea "Expert computer repair with total and comprehensive IT services with flexible a…" at bounding box center [641, 279] width 275 height 60
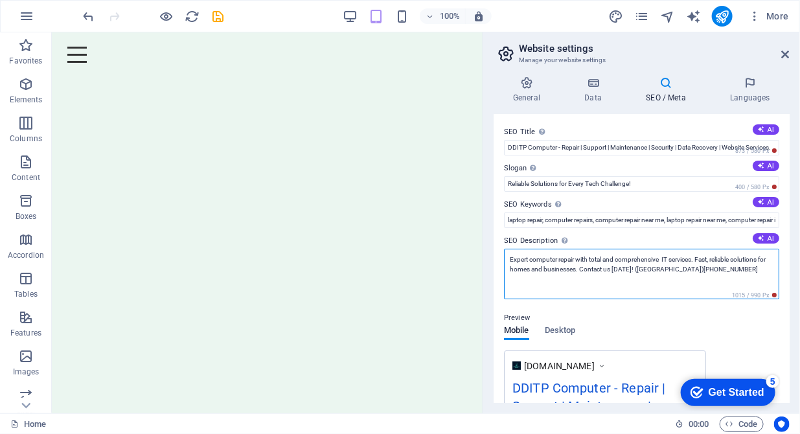
drag, startPoint x: 767, startPoint y: 263, endPoint x: 743, endPoint y: 261, distance: 24.8
click at [738, 260] on textarea "Expert computer repair with total and comprehensive IT services. Fast, reliable…" at bounding box center [641, 274] width 275 height 51
type textarea "Expert computer repair with total and comprehensive IT services. Fast, reliable…"
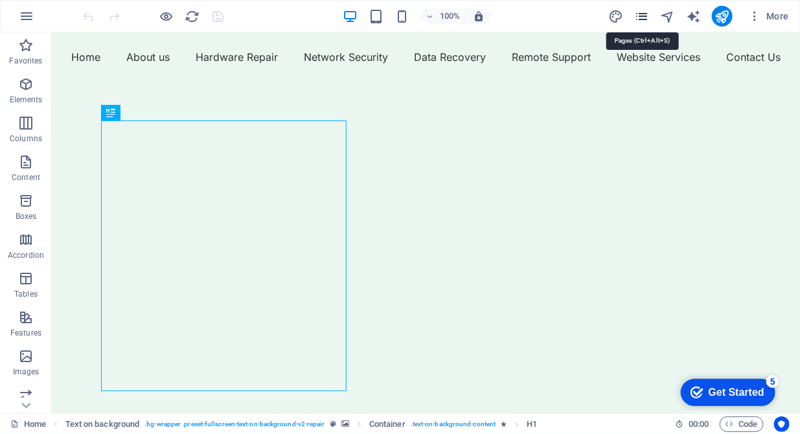
click at [0, 0] on icon "pages" at bounding box center [0, 0] width 0 height 0
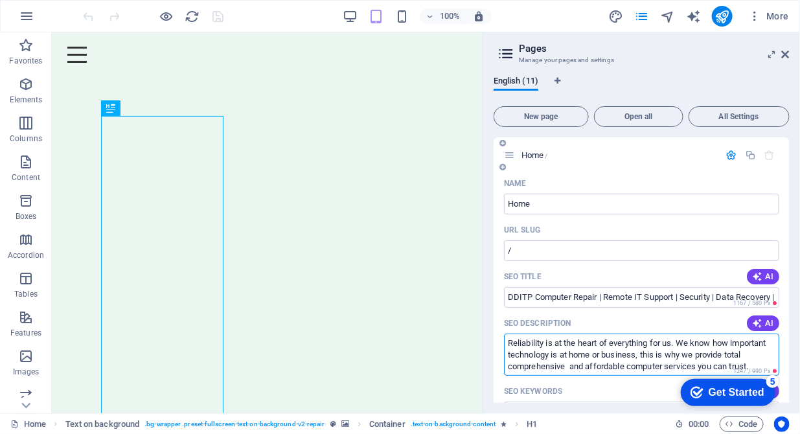
click at [573, 366] on textarea "Reliability is at the heart of everything for us. We know how important technol…" at bounding box center [641, 355] width 275 height 42
type textarea "Reliability is at the heart of everything for us. We know how important technol…"
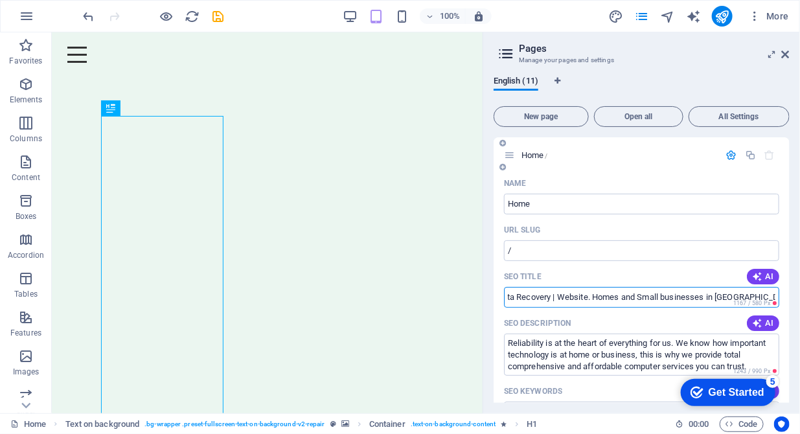
drag, startPoint x: 618, startPoint y: 300, endPoint x: 773, endPoint y: 292, distance: 154.5
click at [773, 292] on input "DDITP Computer Repair | Remote IT Support | Security | Data Recovery | Website.…" at bounding box center [641, 297] width 275 height 21
click at [591, 299] on input "DDITP Computer Repair | Remote IT Support | Security | Data Recovery | Website.…" at bounding box center [641, 297] width 275 height 21
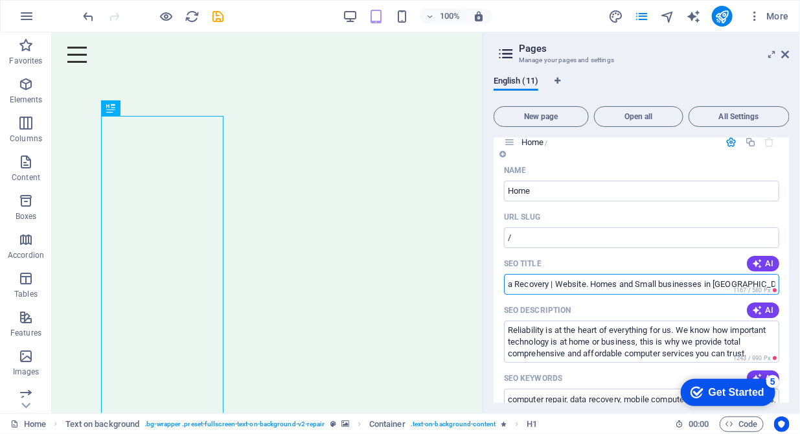
scroll to position [0, 0]
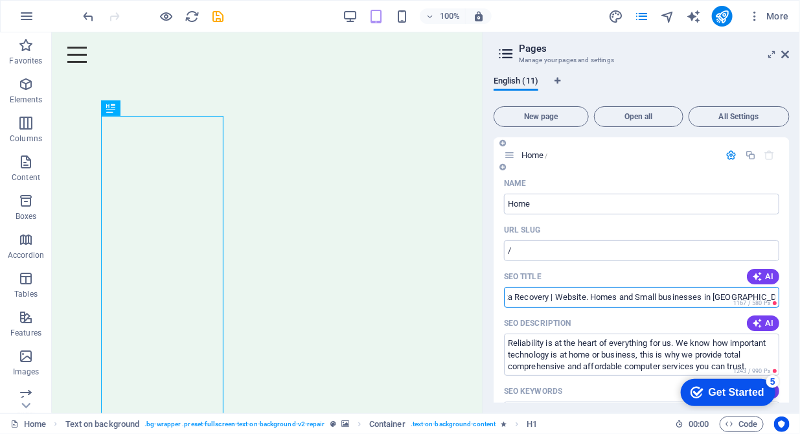
drag, startPoint x: 709, startPoint y: 297, endPoint x: 591, endPoint y: 300, distance: 118.0
click at [591, 300] on input "DDITP Computer Repair | Remote IT Support | Security | Data Recovery | Website.…" at bounding box center [641, 297] width 275 height 21
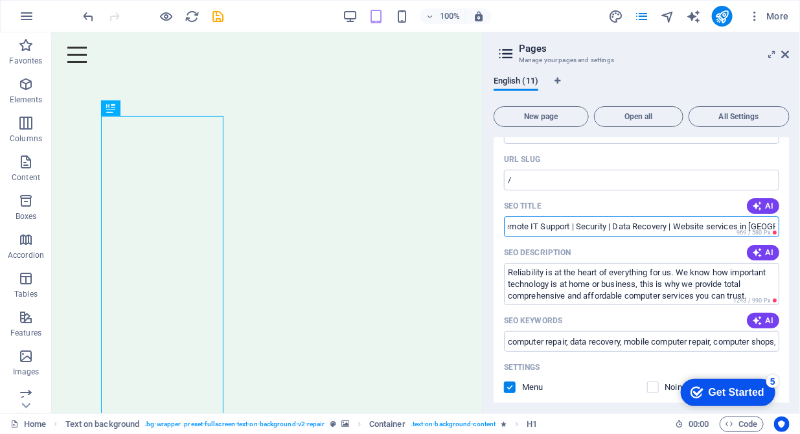
scroll to position [66, 0]
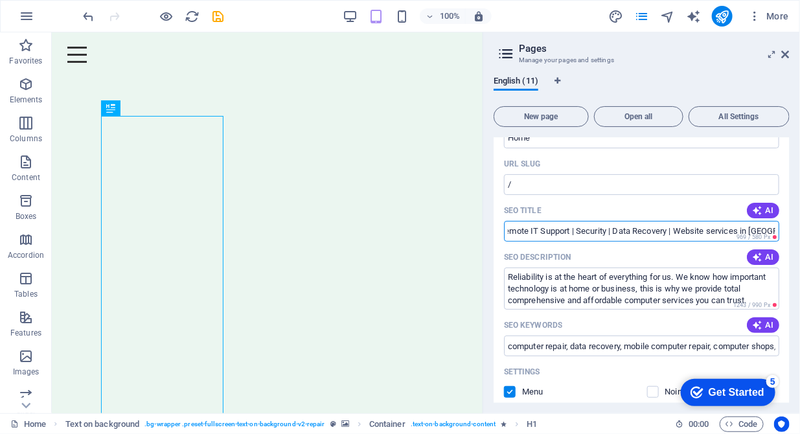
click at [746, 231] on input "DDITP Computer Repair | Remote IT Support | Security | Data Recovery | Website …" at bounding box center [641, 231] width 275 height 21
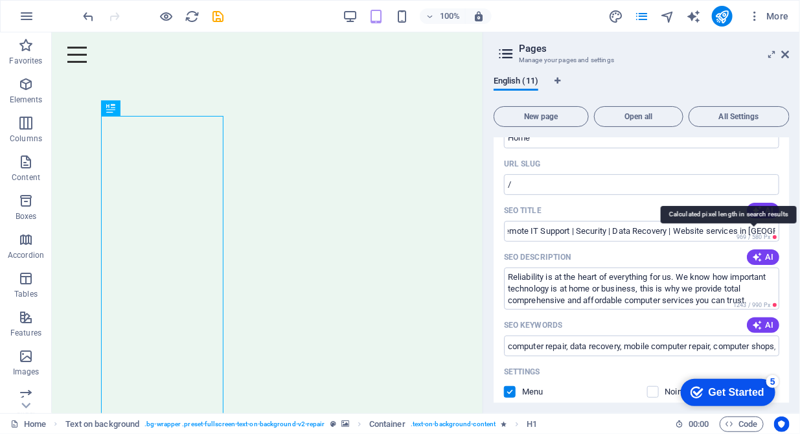
scroll to position [0, 0]
click at [743, 233] on span "969 / 580 Px" at bounding box center [756, 237] width 45 height 9
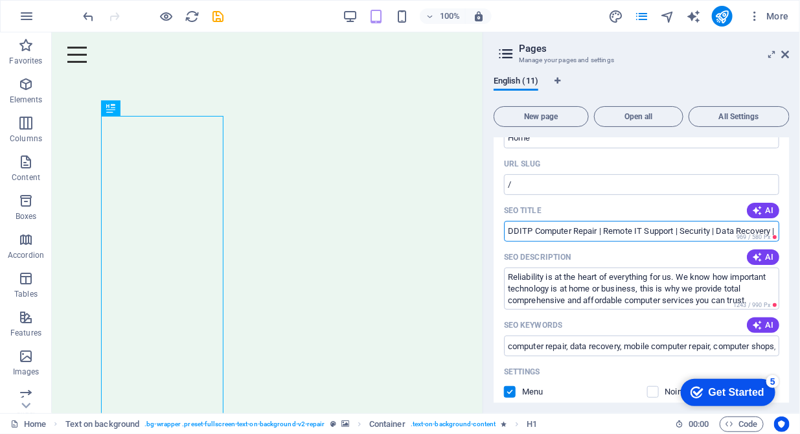
drag, startPoint x: 725, startPoint y: 235, endPoint x: 791, endPoint y: 231, distance: 65.6
click at [657, 230] on input "DDITP Computer Repair | Remote IT Support | Security | Data Recovery | Website …" at bounding box center [641, 231] width 275 height 21
drag, startPoint x: 657, startPoint y: 230, endPoint x: 787, endPoint y: 222, distance: 130.5
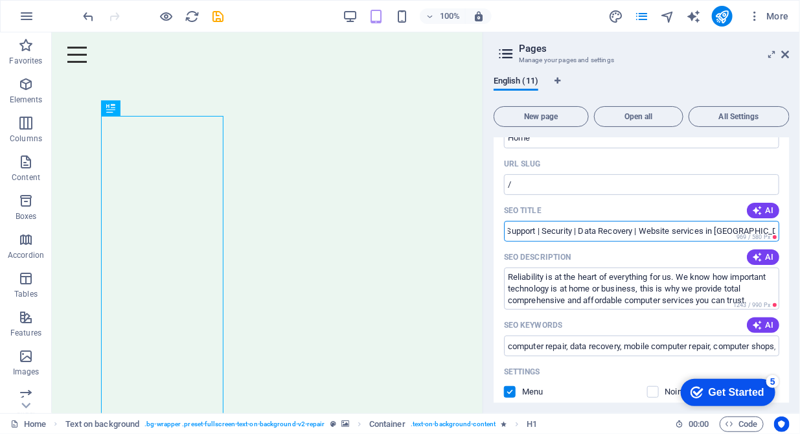
click at [787, 222] on div "Name Home ​ URL SLUG / ​ SEO Title AI DDITP Computer Repair | Remote IT Support…" at bounding box center [642, 401] width 296 height 589
click at [709, 233] on input "DDITP Computer Repair | Remote IT Support | Security | Data Recovery | Website …" at bounding box center [641, 231] width 275 height 21
drag, startPoint x: 709, startPoint y: 233, endPoint x: 794, endPoint y: 233, distance: 84.9
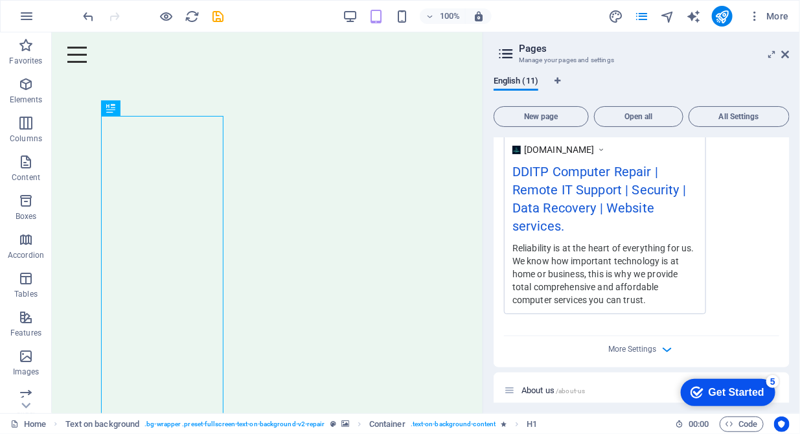
scroll to position [331, 0]
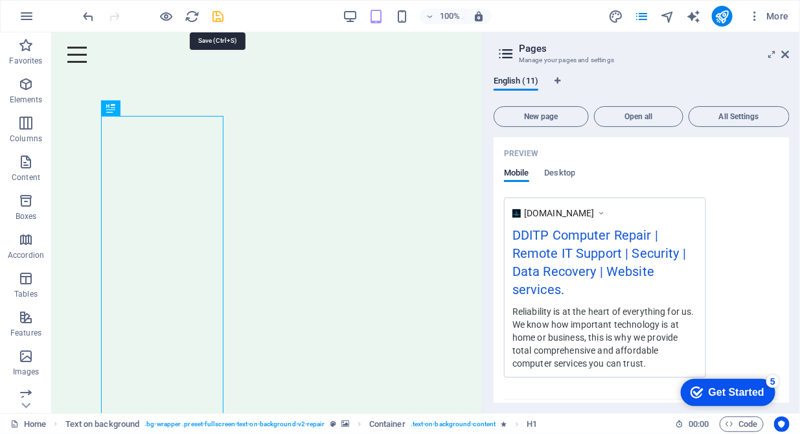
type input "DDITP Computer Repair | Remote IT Support | Security | Data Recovery | Website …"
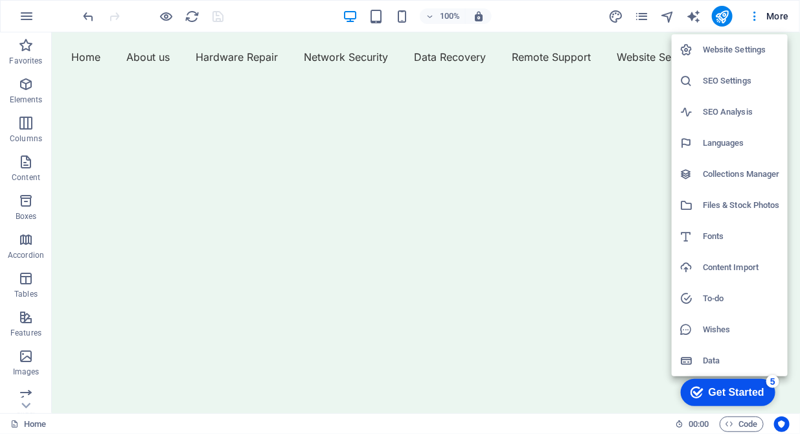
click at [746, 51] on h6 "Website Settings" at bounding box center [741, 50] width 77 height 16
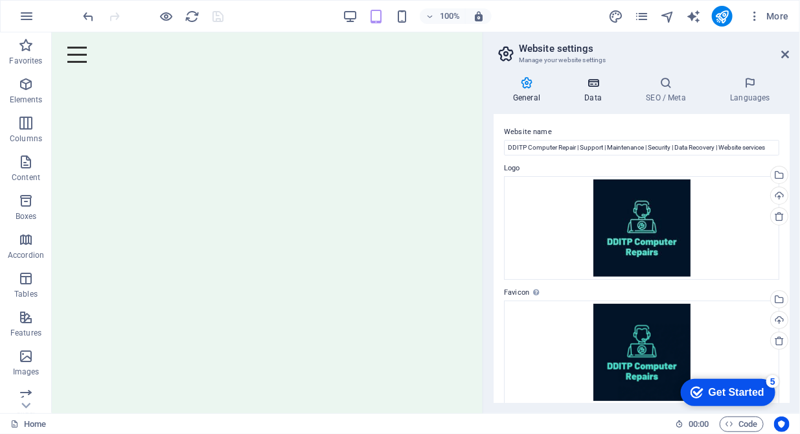
click at [597, 88] on icon at bounding box center [593, 82] width 56 height 13
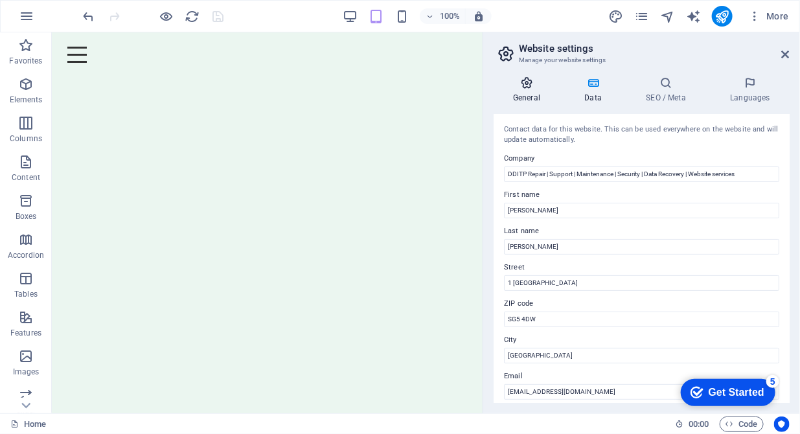
click at [535, 92] on h4 "General" at bounding box center [529, 89] width 71 height 27
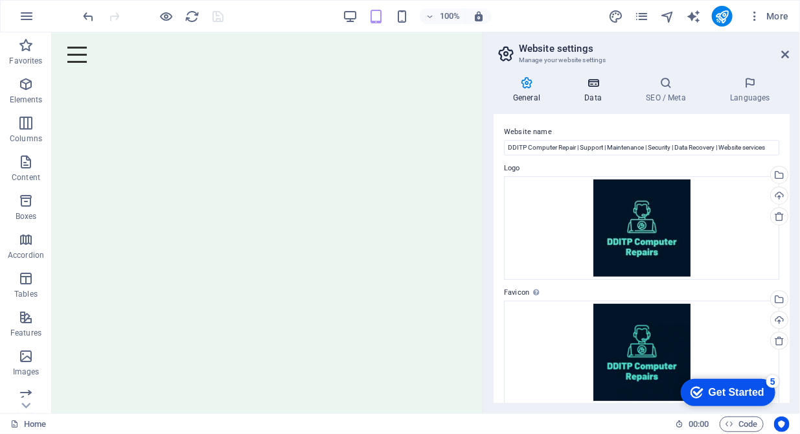
click at [596, 83] on icon at bounding box center [593, 82] width 56 height 13
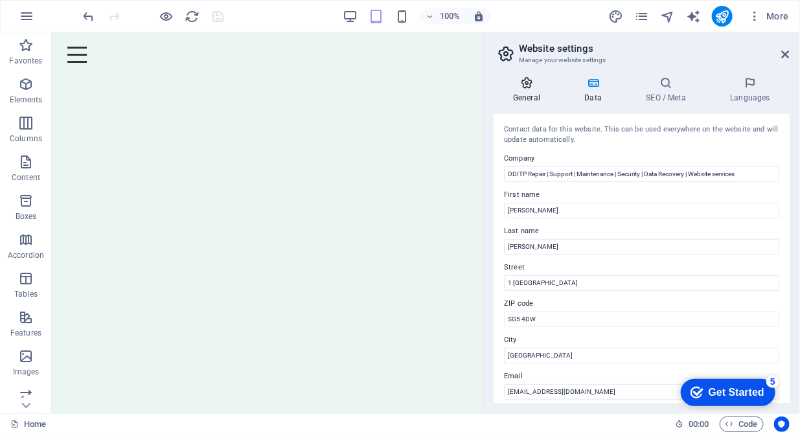
click at [534, 90] on h4 "General" at bounding box center [529, 89] width 71 height 27
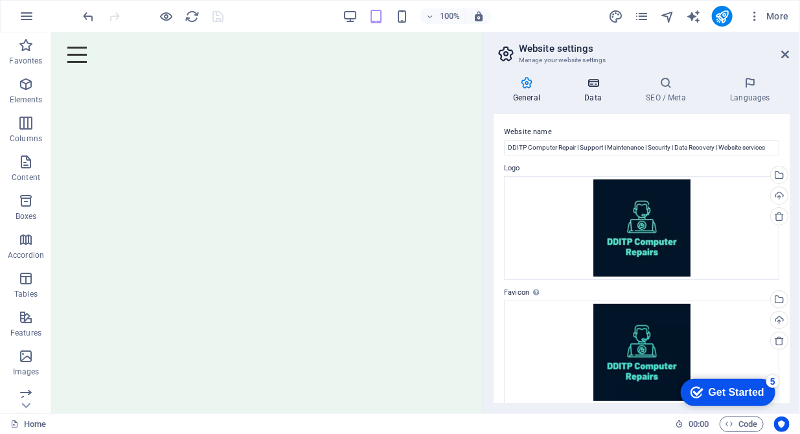
click at [588, 85] on icon at bounding box center [593, 82] width 56 height 13
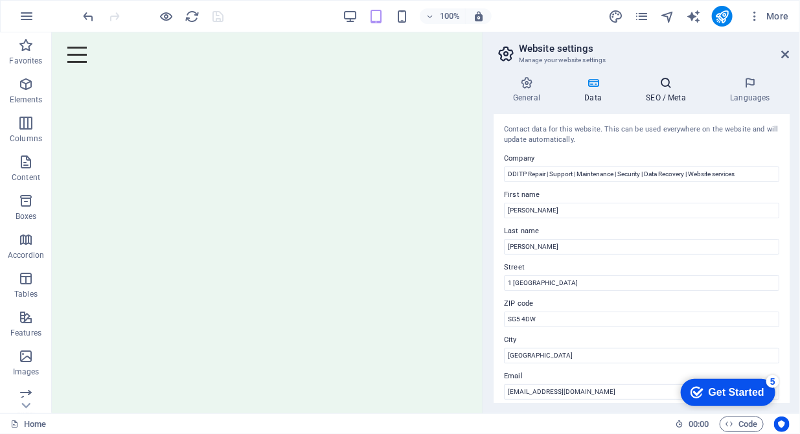
click at [666, 86] on icon at bounding box center [666, 82] width 79 height 13
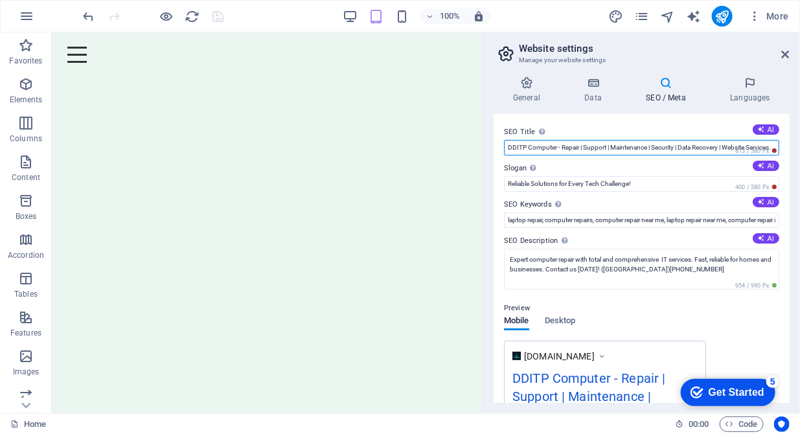
scroll to position [0, 6]
drag, startPoint x: 673, startPoint y: 149, endPoint x: 781, endPoint y: 141, distance: 107.9
click at [781, 141] on div "SEO Title The title of your website - make it something that stands out in sear…" at bounding box center [642, 258] width 296 height 289
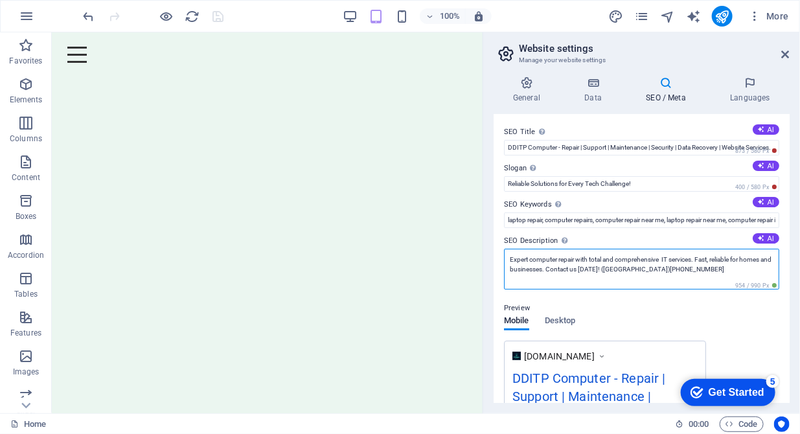
click at [611, 264] on textarea "Expert computer repair with total and comprehensive IT services. Fast, reliable…" at bounding box center [641, 269] width 275 height 41
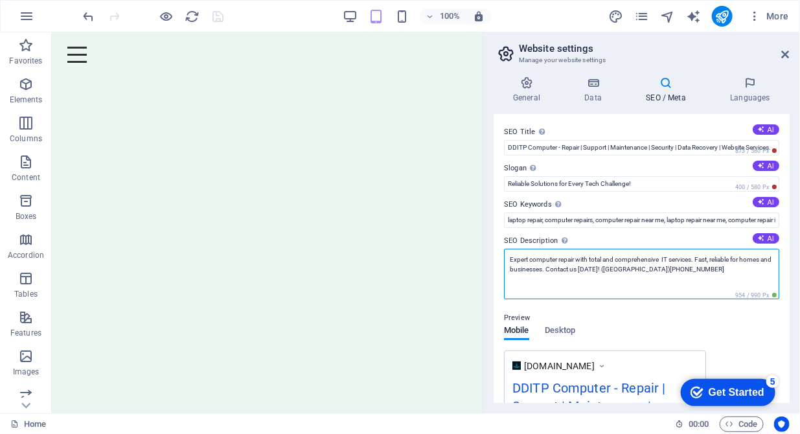
click at [738, 259] on textarea "Expert computer repair with total and comprehensive IT services. Fast, reliable…" at bounding box center [641, 274] width 275 height 51
click at [758, 262] on textarea "Expert computer repair with total and comprehensive IT services. Fast, reliable…" at bounding box center [641, 274] width 275 height 51
drag, startPoint x: 739, startPoint y: 261, endPoint x: 699, endPoint y: 262, distance: 39.6
click at [699, 262] on textarea "Expert computer repair with total and comprehensive IT services. Fast, reliable…" at bounding box center [641, 274] width 275 height 51
click at [729, 262] on textarea "Expert computer repair with total and comprehensive IT services. Affordable ser…" at bounding box center [641, 274] width 275 height 51
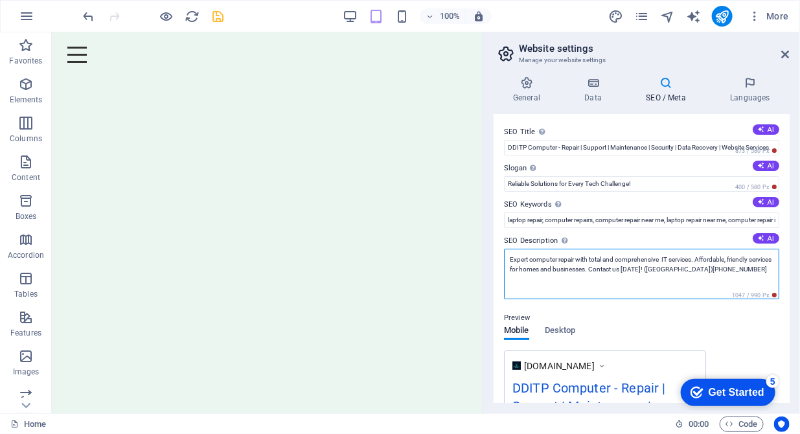
click at [554, 272] on textarea "Expert computer repair with total and comprehensive IT services. Affordable, fr…" at bounding box center [641, 274] width 275 height 51
drag, startPoint x: 543, startPoint y: 268, endPoint x: 504, endPoint y: 270, distance: 38.3
click at [504, 270] on textarea "Expert computer repair with total and comprehensive IT services. Affordable, fr…" at bounding box center [641, 274] width 275 height 51
click at [589, 269] on textarea "Expert computer repair with total and comprehensive IT services. Affordable, fr…" at bounding box center [641, 274] width 275 height 51
click at [638, 270] on textarea "Expert computer repair with total and comprehensive IT services. Affordable, fr…" at bounding box center [641, 274] width 275 height 51
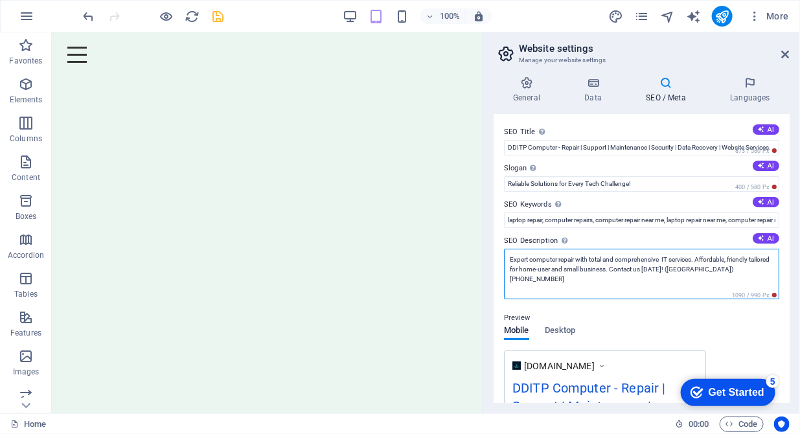
click at [657, 269] on textarea "Expert computer repair with total and comprehensive IT services. Affordable, fr…" at bounding box center [641, 274] width 275 height 51
click at [698, 269] on textarea "Expert computer repair with total and comprehensive IT services. Affordable, fr…" at bounding box center [641, 274] width 275 height 51
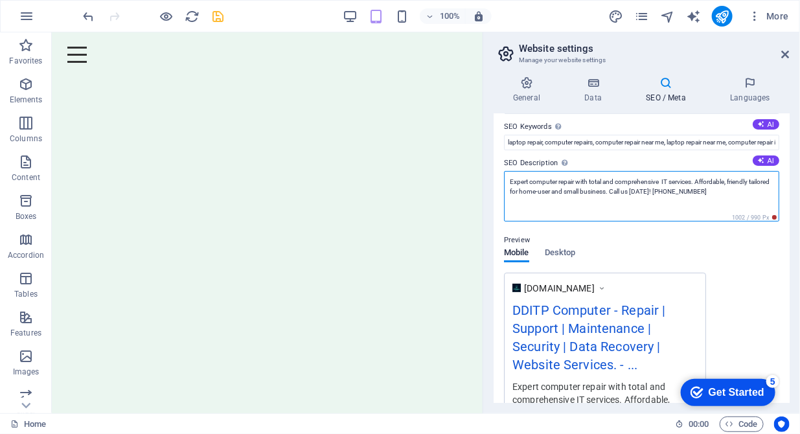
scroll to position [66, 0]
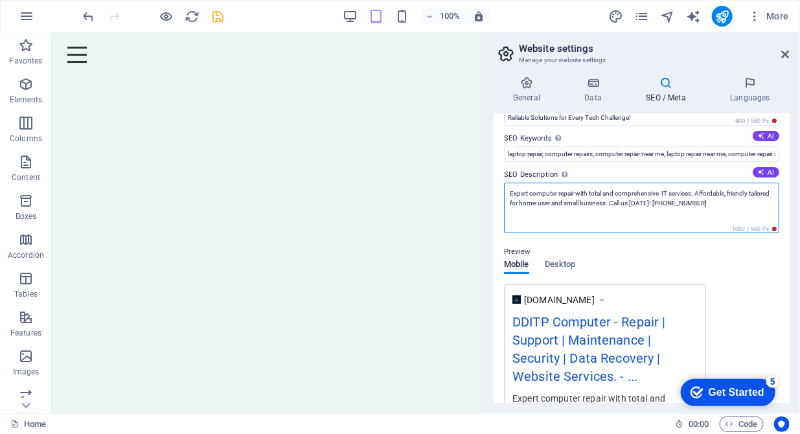
click at [630, 200] on textarea "Expert computer repair with total and comprehensive IT services. Affordable, fr…" at bounding box center [641, 208] width 275 height 51
click at [591, 193] on textarea "Expert computer repair with total and comprehensive IT services. Affordable, fr…" at bounding box center [641, 208] width 275 height 51
click at [609, 194] on textarea "Expert computer repairs, total and comprehensive IT services. Affordable, frien…" at bounding box center [641, 208] width 275 height 51
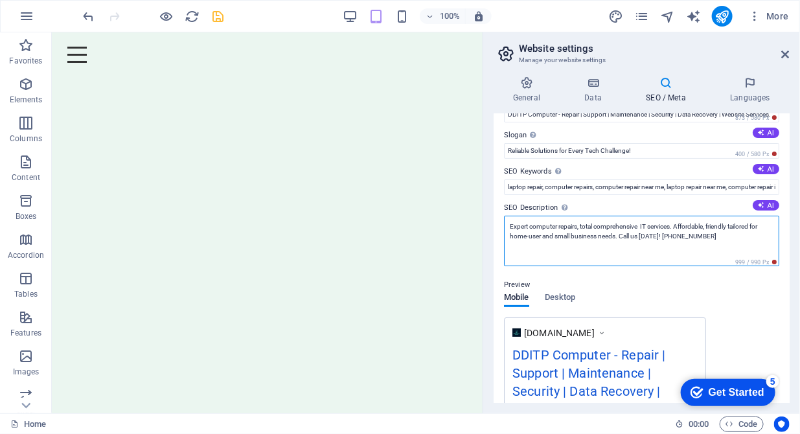
scroll to position [0, 0]
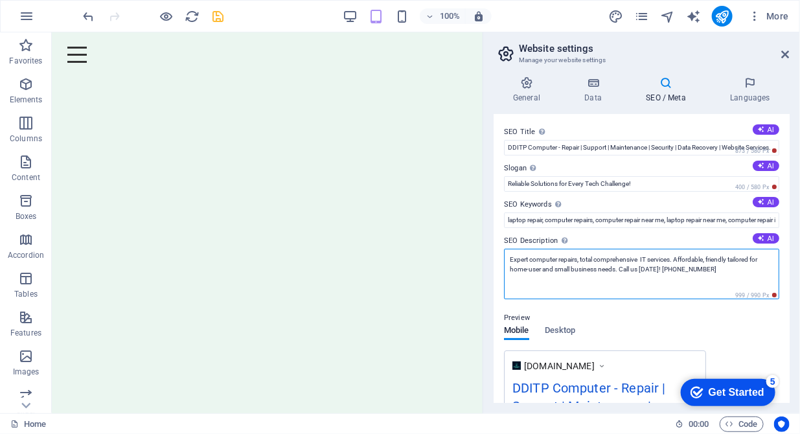
drag, startPoint x: 596, startPoint y: 262, endPoint x: 583, endPoint y: 262, distance: 13.0
click at [583, 262] on textarea "Expert computer repairs, total comprehensive IT services. Affordable, friendly …" at bounding box center [641, 274] width 275 height 51
click at [645, 268] on textarea "Expert computer repairs, supportive and comprehensive IT services. Affordable, …" at bounding box center [641, 274] width 275 height 51
click at [743, 259] on textarea "Expert computer repairs, supportive and comprehensive IT services. Affordable, …" at bounding box center [641, 274] width 275 height 51
click at [531, 266] on textarea "Expert computer repairs, supportive and comprehensive IT services. Affordable a…" at bounding box center [641, 274] width 275 height 51
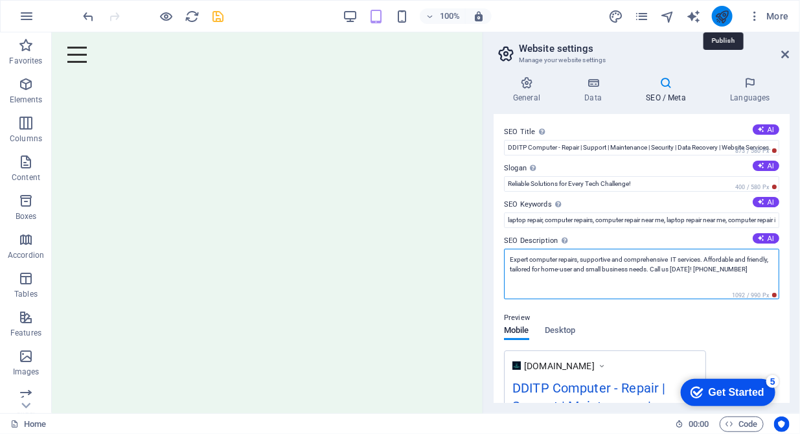
type textarea "Expert computer repairs, supportive and comprehensive IT services. Affordable a…"
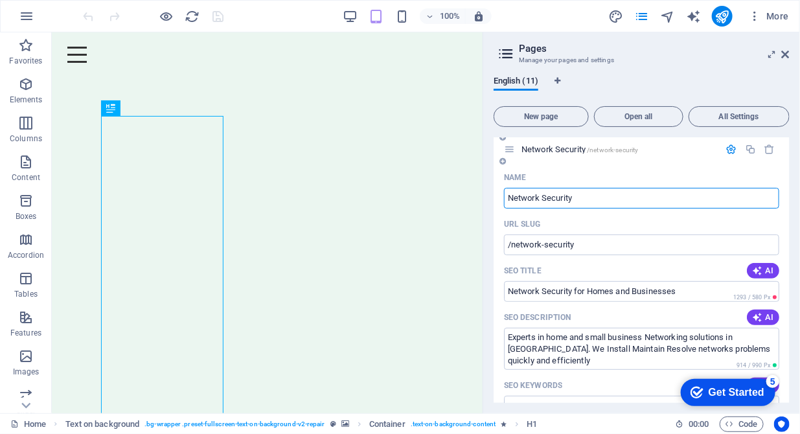
scroll to position [132, 0]
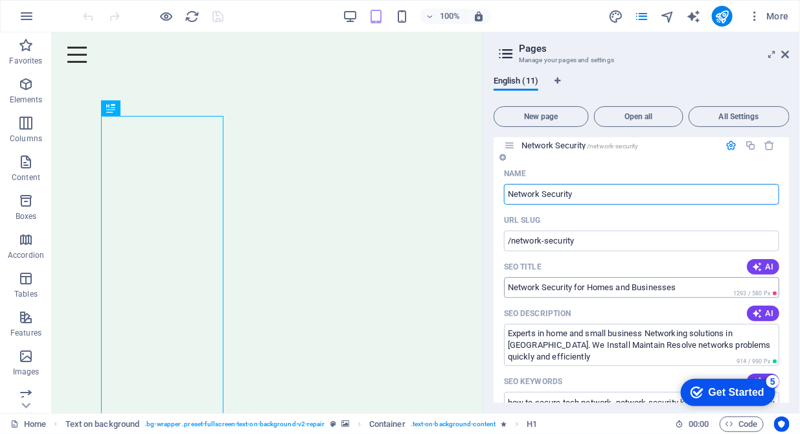
click at [586, 286] on input "Network Security for Homes and Businesses" at bounding box center [641, 287] width 275 height 21
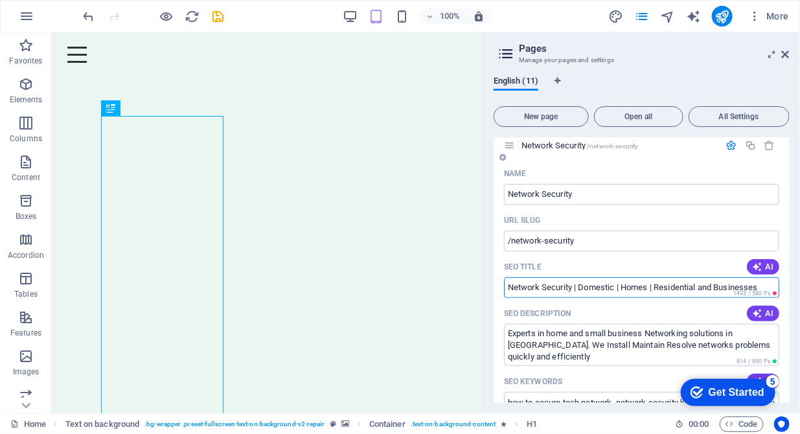
click at [717, 288] on input "Network Security | Domestic | Homes | Residential and Businesses" at bounding box center [641, 287] width 275 height 21
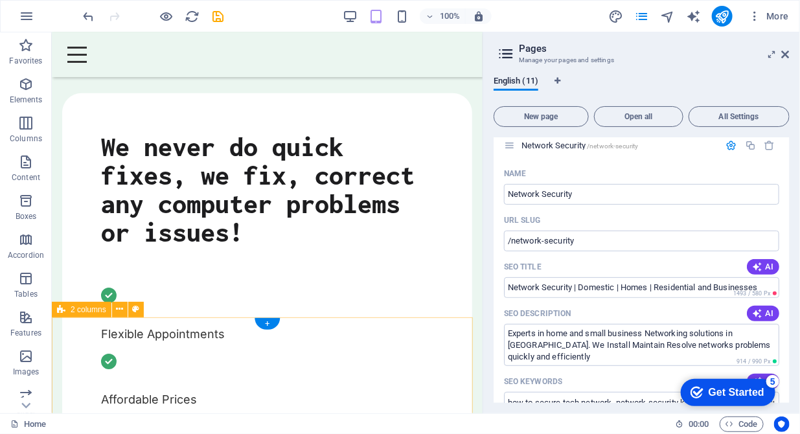
scroll to position [861, 0]
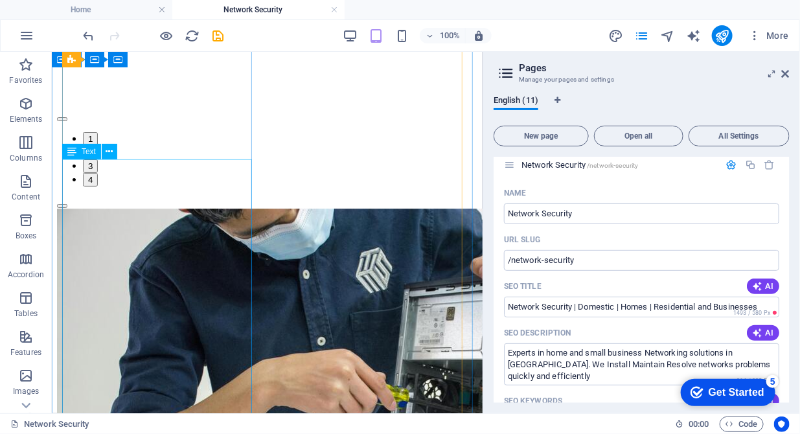
scroll to position [1193, 0]
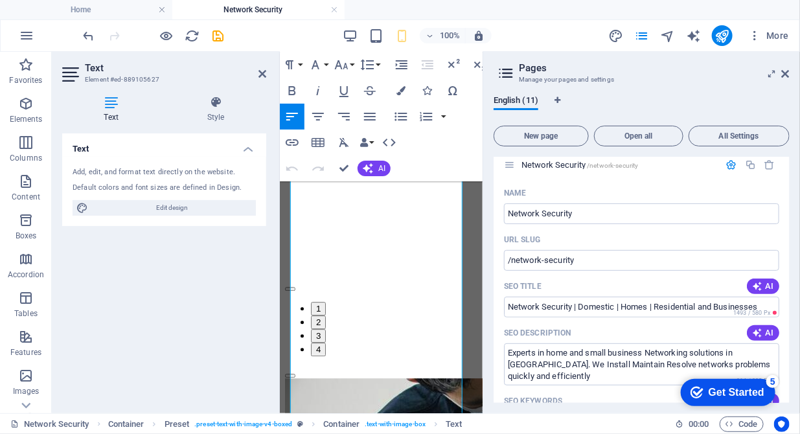
scroll to position [1196, 0]
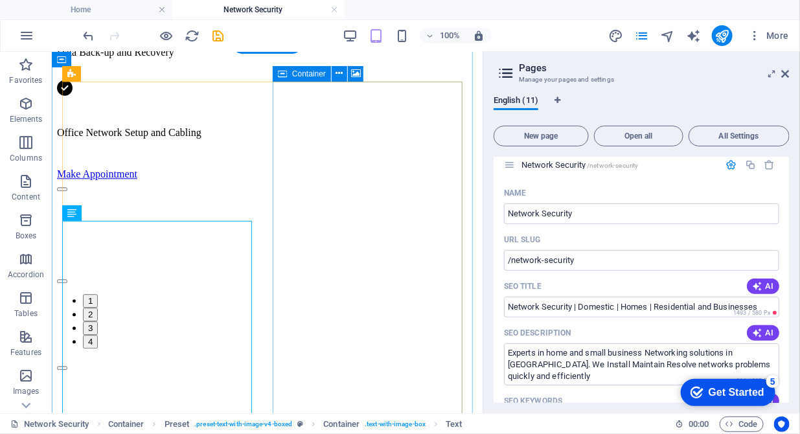
scroll to position [1161, 0]
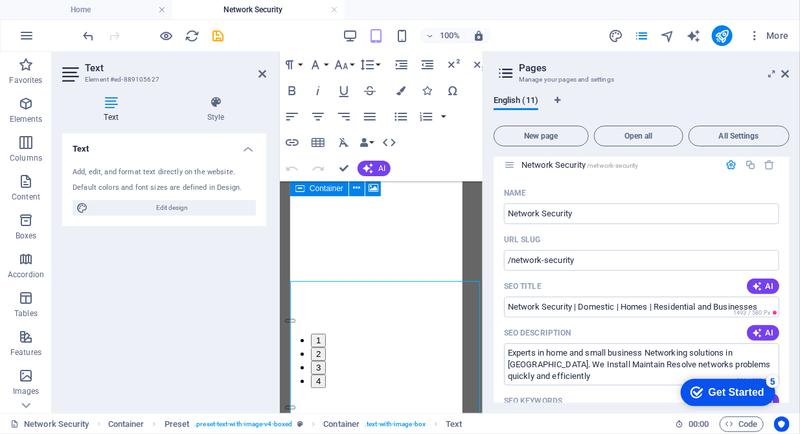
scroll to position [1163, 0]
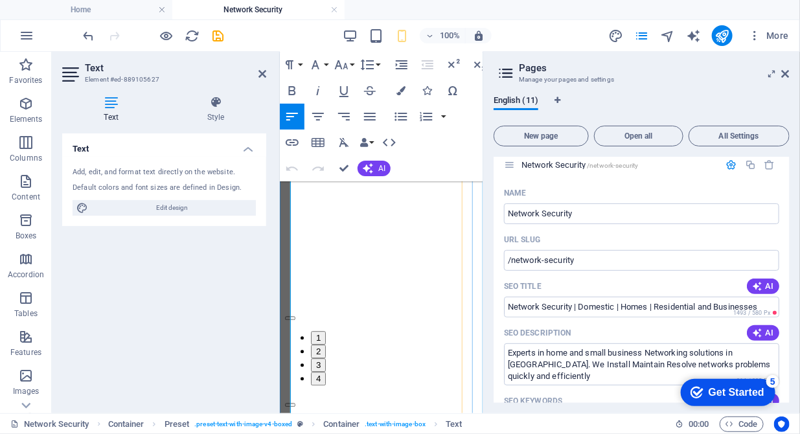
scroll to position [2624, 0]
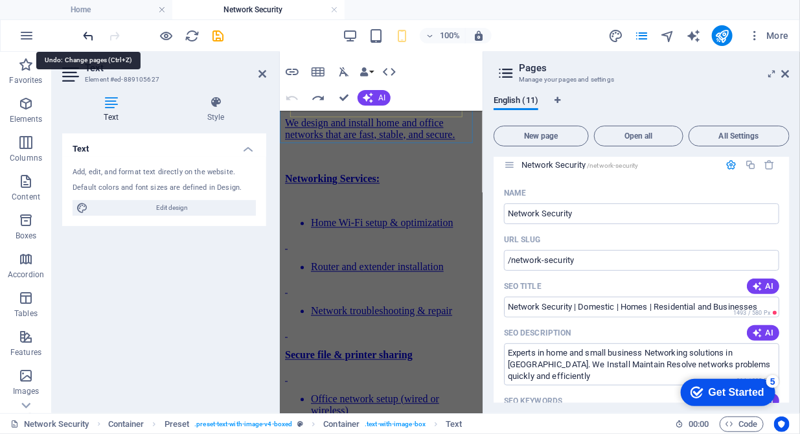
click at [87, 39] on icon "undo" at bounding box center [89, 36] width 15 height 15
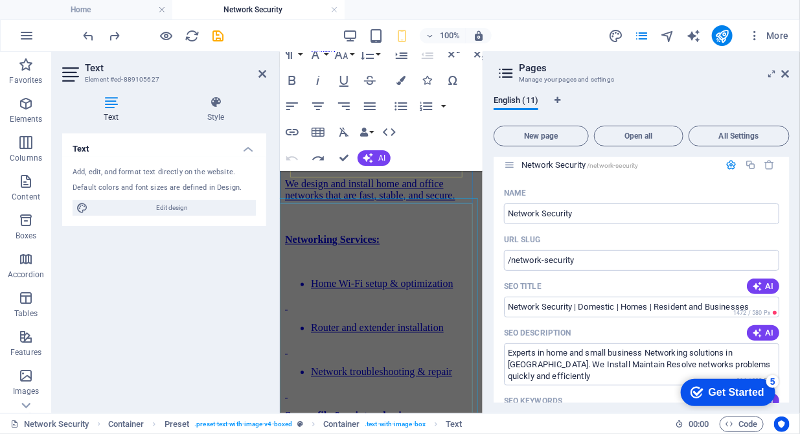
scroll to position [2491, 0]
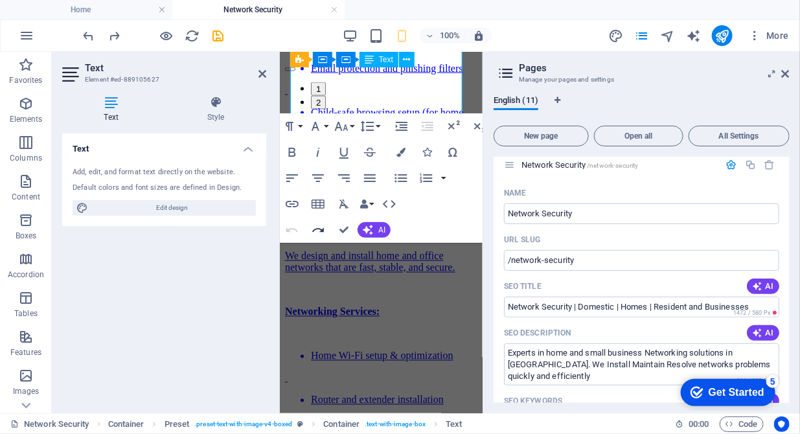
click at [321, 232] on icon "button" at bounding box center [318, 230] width 12 height 5
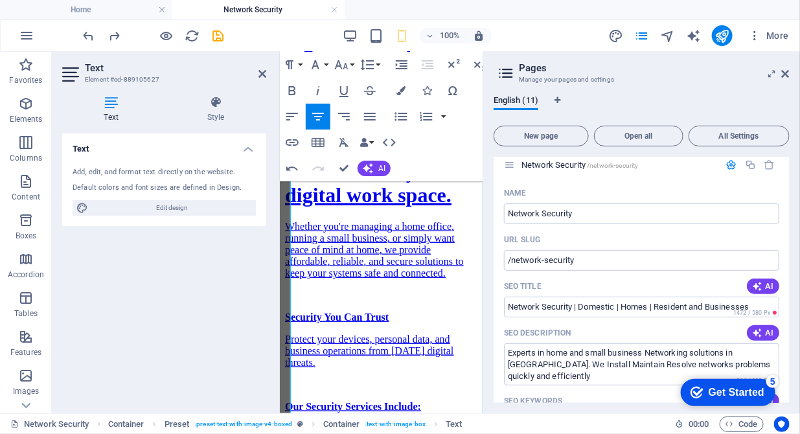
scroll to position [2030, 0]
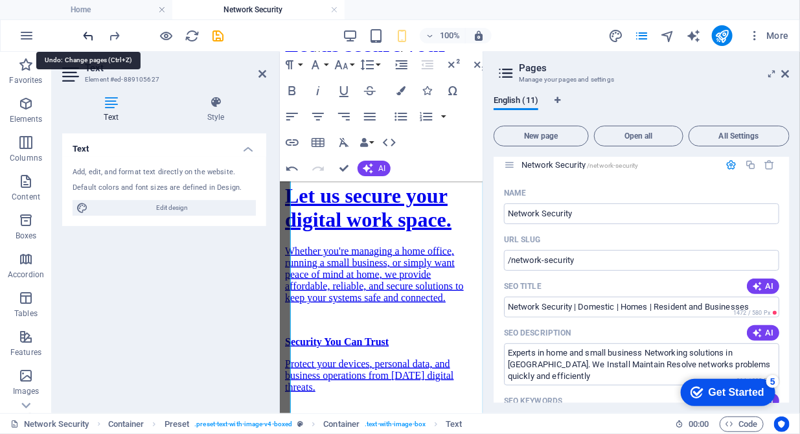
click at [87, 31] on icon "undo" at bounding box center [89, 36] width 15 height 15
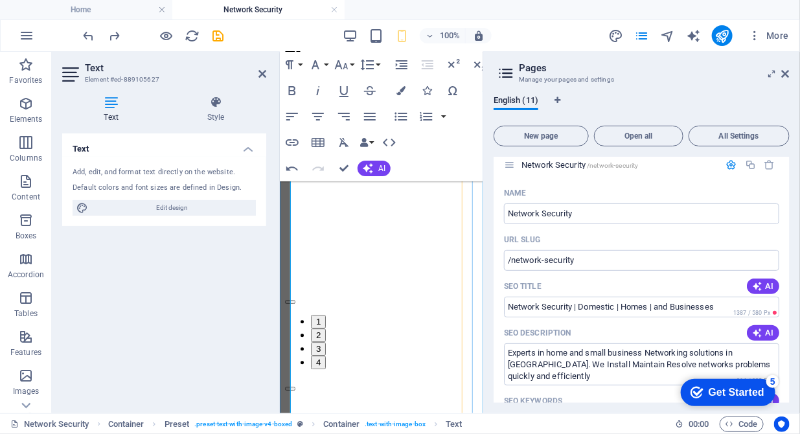
scroll to position [1235, 0]
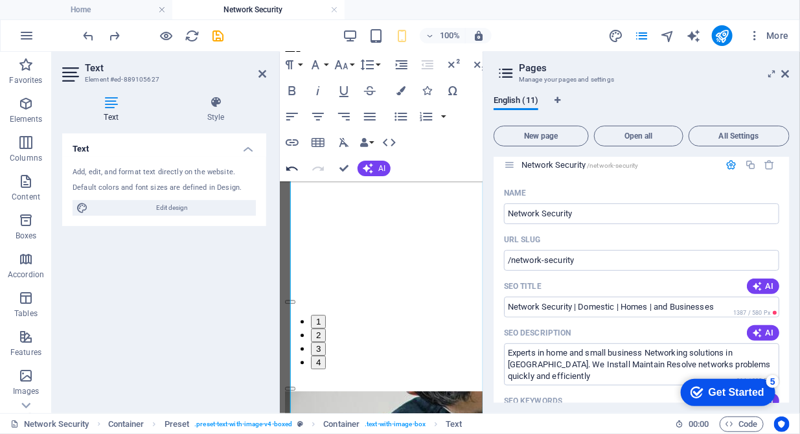
click at [293, 174] on icon "button" at bounding box center [293, 169] width 16 height 16
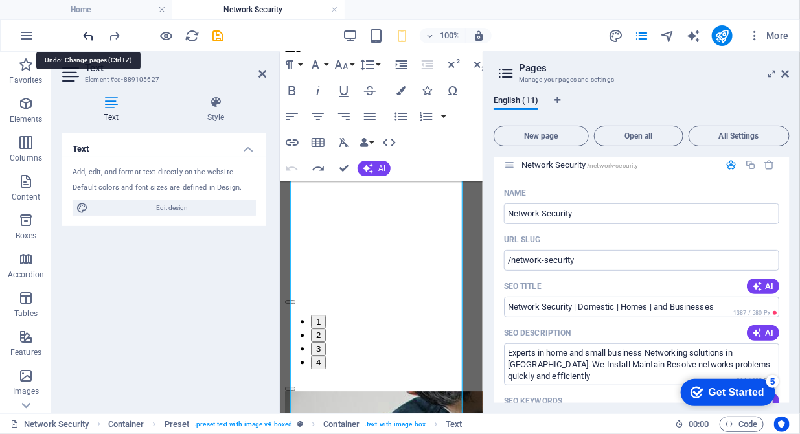
click at [88, 36] on icon "undo" at bounding box center [89, 36] width 15 height 15
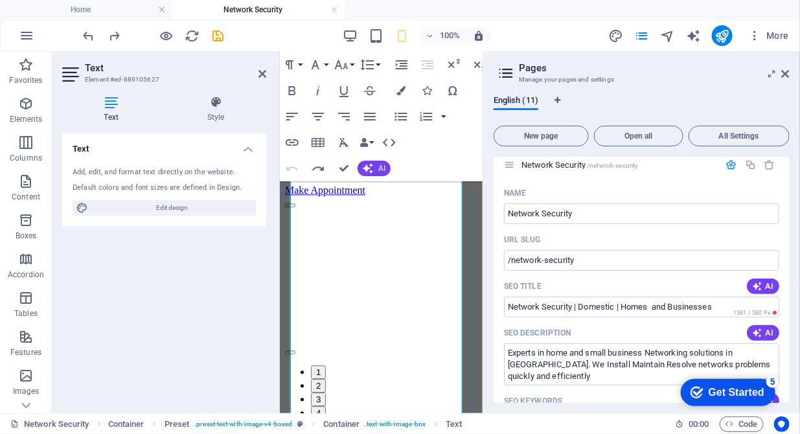
scroll to position [1102, 0]
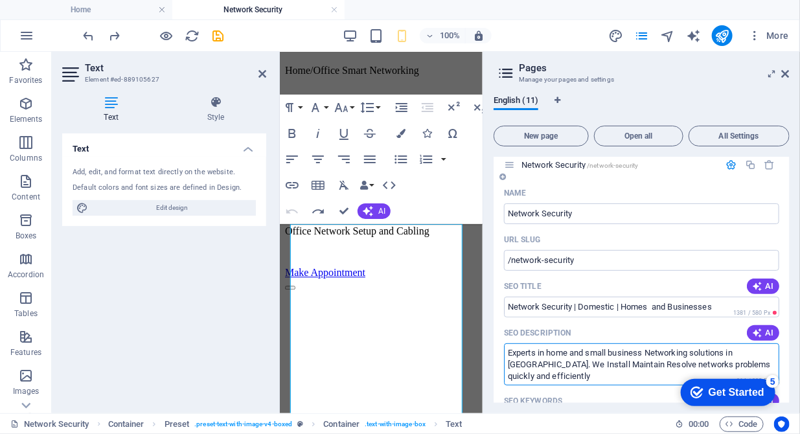
click at [596, 375] on textarea "Experts in home and small business Networking solutions in [GEOGRAPHIC_DATA]. W…" at bounding box center [641, 365] width 275 height 42
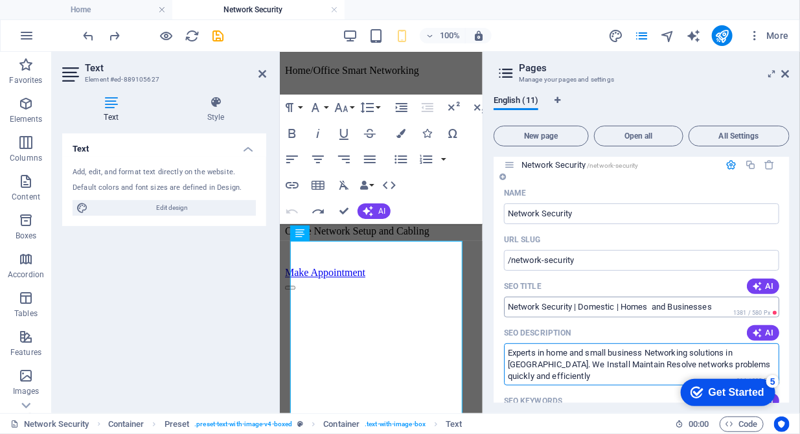
click at [648, 309] on input "Network Security | Domestic | Homes and Businesses" at bounding box center [641, 307] width 275 height 21
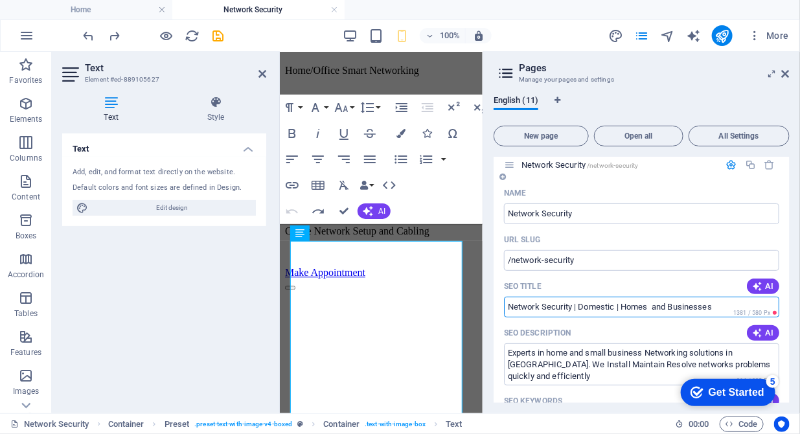
click at [649, 307] on input "Network Security | Domestic | Homes and Businesses" at bounding box center [641, 307] width 275 height 21
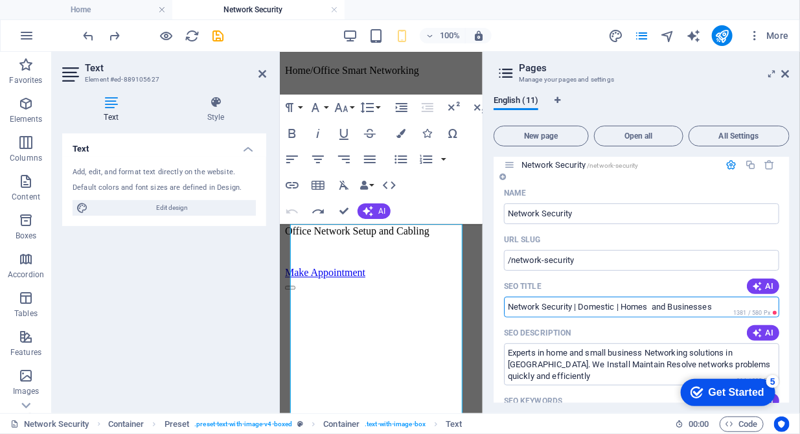
click at [620, 309] on input "Network Security | Domestic | Homes and Businesses" at bounding box center [641, 307] width 275 height 21
click at [719, 307] on input "Network Security | Domestic | Residential | Homes and Businesses" at bounding box center [641, 307] width 275 height 21
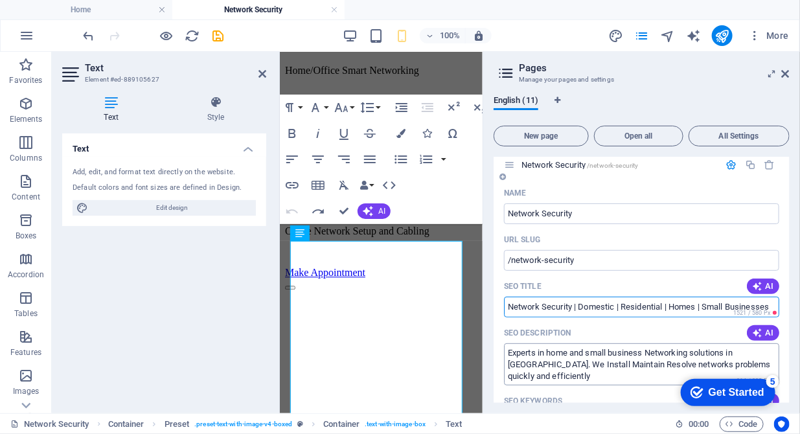
type input "Network Security | Domestic | Residential | Homes | Small Businesses"
click at [561, 365] on textarea "Experts in home and small business Networking solutions in [GEOGRAPHIC_DATA]. W…" at bounding box center [641, 365] width 275 height 42
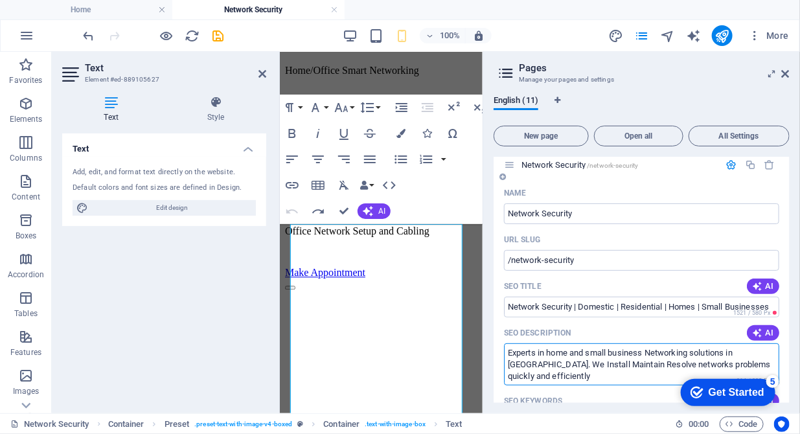
drag, startPoint x: 563, startPoint y: 367, endPoint x: 506, endPoint y: 352, distance: 59.0
click at [506, 352] on textarea "Experts in home and small business Networking solutions in [GEOGRAPHIC_DATA]. W…" at bounding box center [641, 365] width 275 height 42
drag, startPoint x: 592, startPoint y: 375, endPoint x: 560, endPoint y: 364, distance: 34.0
click at [560, 364] on textarea "Experts in home and small business Networking solutions in [GEOGRAPHIC_DATA]. W…" at bounding box center [641, 365] width 275 height 42
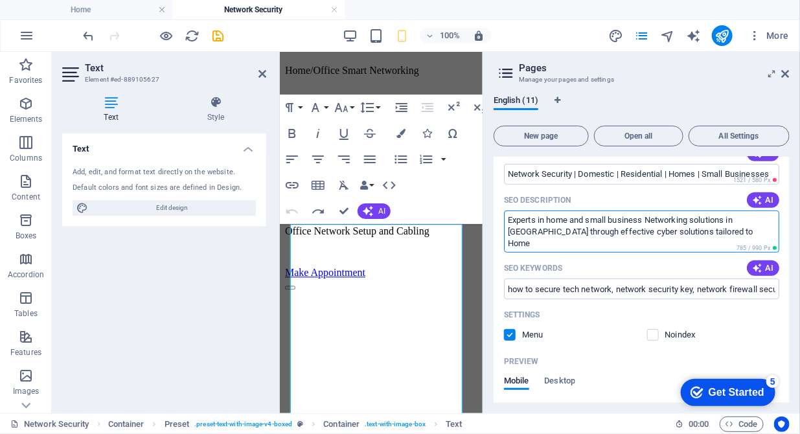
scroll to position [198, 0]
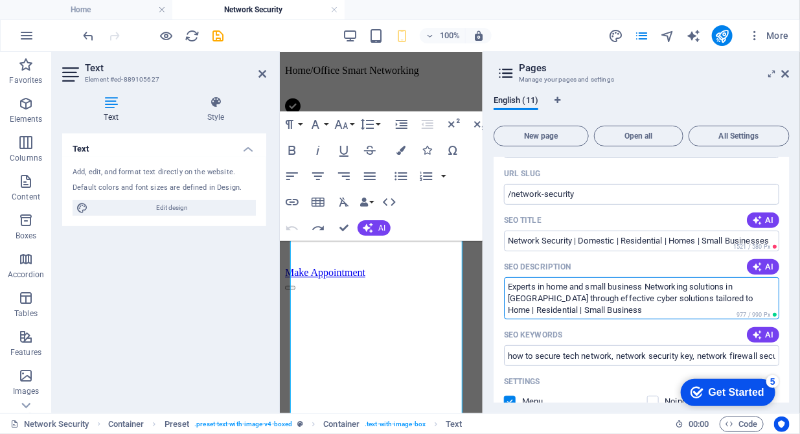
drag, startPoint x: 561, startPoint y: 298, endPoint x: 505, endPoint y: 288, distance: 56.7
click at [505, 288] on textarea "Experts in home and small business Networking solutions in [GEOGRAPHIC_DATA] th…" at bounding box center [641, 298] width 275 height 42
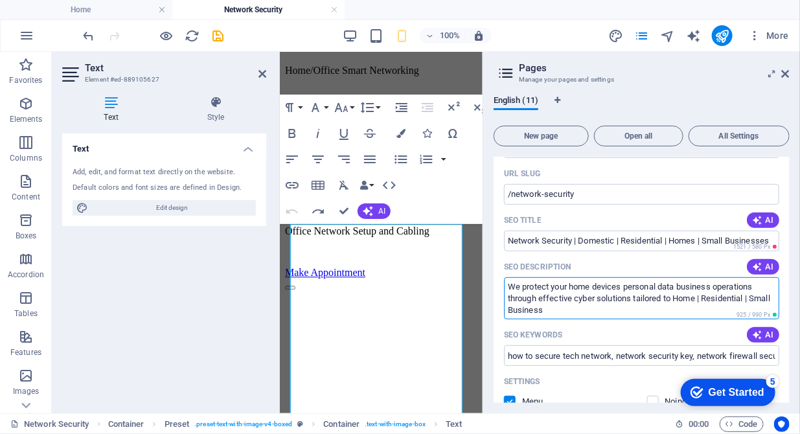
click at [598, 316] on textarea "We protect your home devices personal data business operations through effectiv…" at bounding box center [641, 298] width 275 height 42
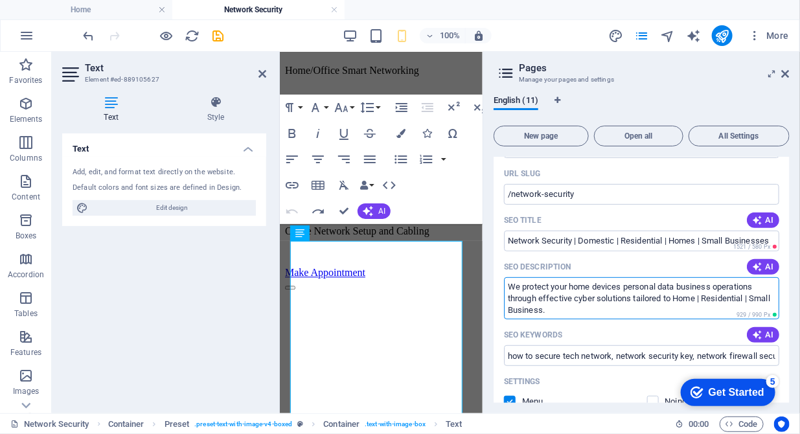
drag, startPoint x: 568, startPoint y: 283, endPoint x: 553, endPoint y: 284, distance: 15.6
click at [553, 284] on textarea "We protect your home devices personal data business operations through effectiv…" at bounding box center [641, 298] width 275 height 42
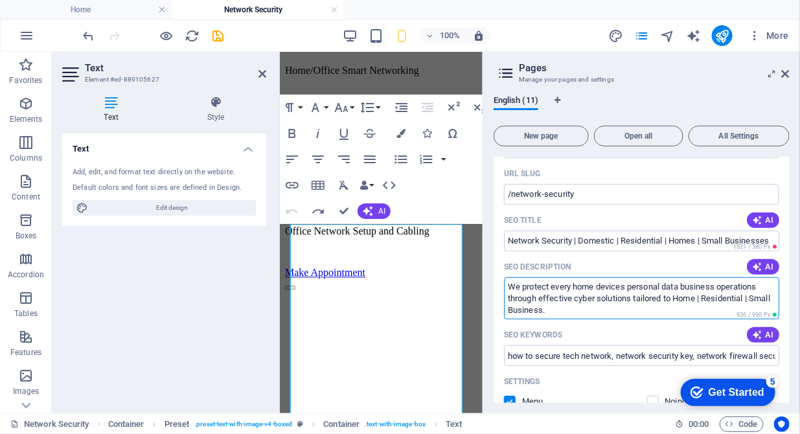
click at [627, 286] on textarea "We protect every home devices personal data business operations through effecti…" at bounding box center [641, 298] width 275 height 42
click at [699, 285] on textarea "We protect every home devices and personal data business operations through eff…" at bounding box center [641, 298] width 275 height 42
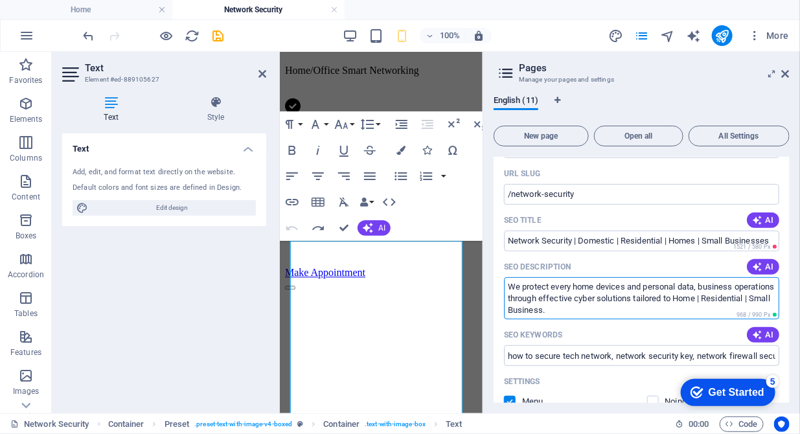
click at [622, 299] on textarea "We protect every home devices and personal data, business operations through ef…" at bounding box center [641, 298] width 275 height 42
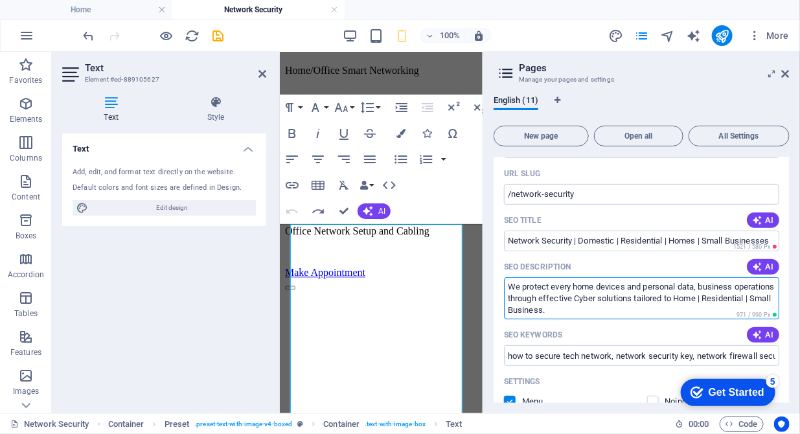
click at [641, 299] on textarea "We protect every home devices and personal data, business operations through ef…" at bounding box center [641, 298] width 275 height 42
click at [599, 285] on textarea "We protect every home devices and personal data, business operations through ef…" at bounding box center [641, 298] width 275 height 42
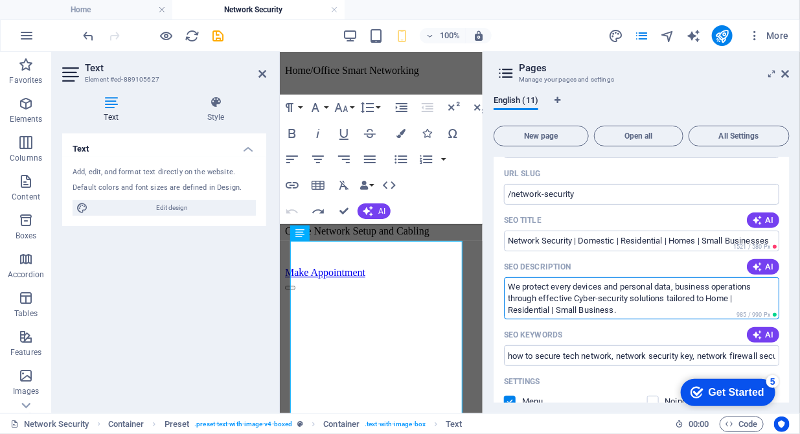
click at [706, 299] on textarea "We protect every devices and personal data, business operations through effecti…" at bounding box center [641, 298] width 275 height 42
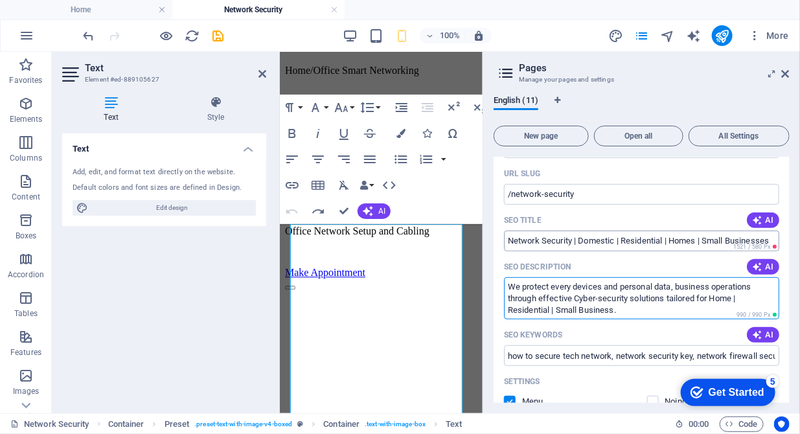
type textarea "We protect every devices and personal data, business operations through effecti…"
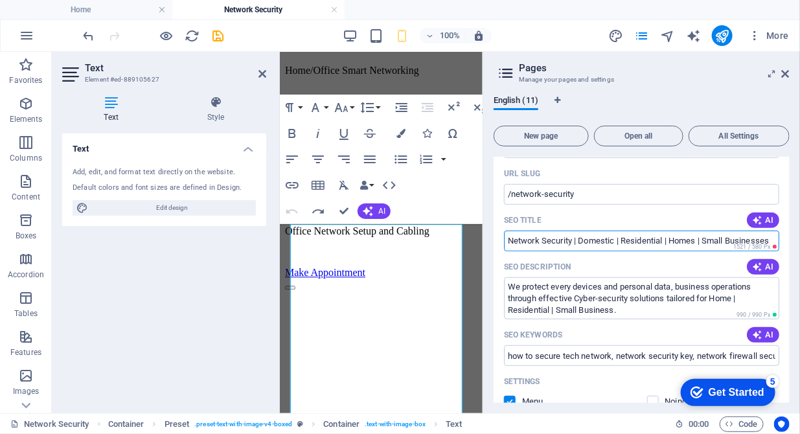
click at [693, 244] on input "Network Security | Domestic | Residential | Homes | Small Businesses" at bounding box center [641, 241] width 275 height 21
drag, startPoint x: 579, startPoint y: 241, endPoint x: 825, endPoint y: 243, distance: 245.7
click at [800, 243] on html "DDITP Repair | Support | Maintenance | Security | Data Recovery | Website servi…" at bounding box center [400, 217] width 800 height 434
click at [579, 244] on input "Network Security and Computer" at bounding box center [641, 241] width 275 height 21
click at [575, 244] on input "Network Security and Computer" at bounding box center [641, 241] width 275 height 21
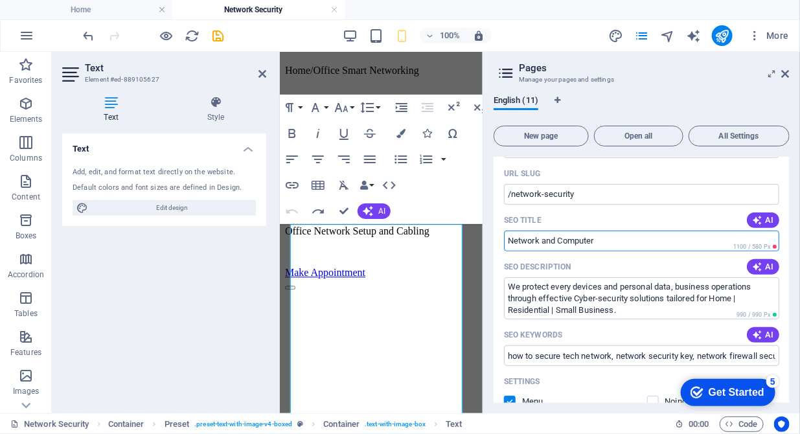
click at [600, 248] on input "Network and Computer" at bounding box center [641, 241] width 275 height 21
type input "Network and Computer Security"
click at [575, 285] on textarea "We protect every devices and personal data, business operations through effecti…" at bounding box center [641, 298] width 275 height 42
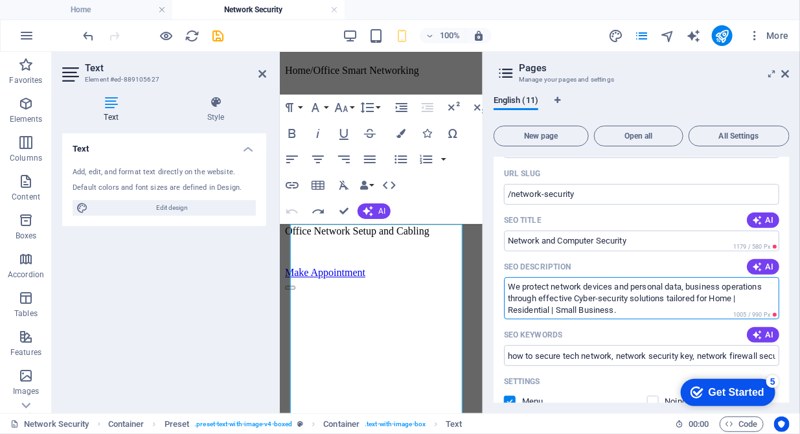
drag, startPoint x: 768, startPoint y: 285, endPoint x: 691, endPoint y: 289, distance: 77.3
click at [691, 289] on textarea "We protect network devices and personal data, business operations through effec…" at bounding box center [641, 298] width 275 height 42
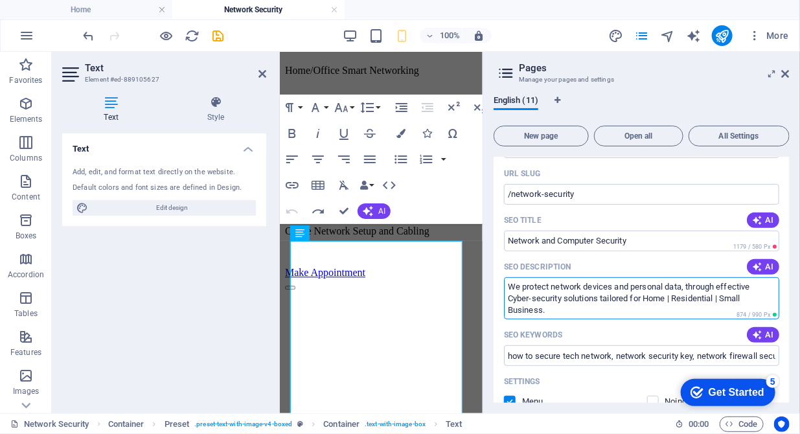
click at [552, 287] on textarea "We protect network devices and personal data, through effective Cyber-security …" at bounding box center [641, 298] width 275 height 42
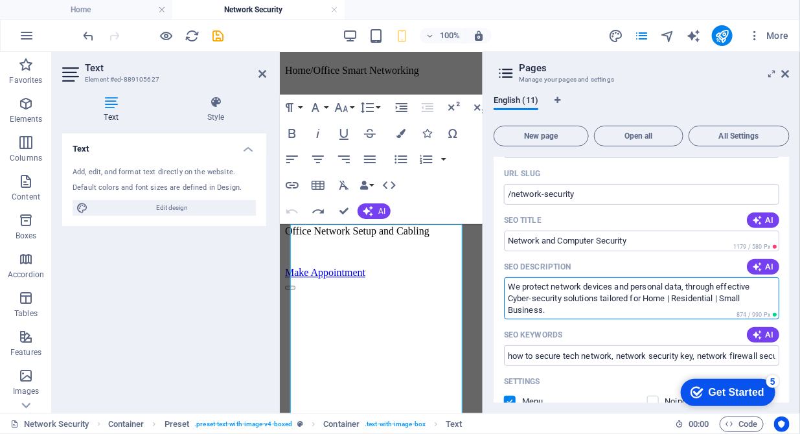
click at [584, 290] on textarea "We protect network devices and personal data, through effective Cyber-security …" at bounding box center [641, 298] width 275 height 42
click at [685, 285] on textarea "We protect network and devices and personal data, through effective Cyber-secur…" at bounding box center [641, 298] width 275 height 42
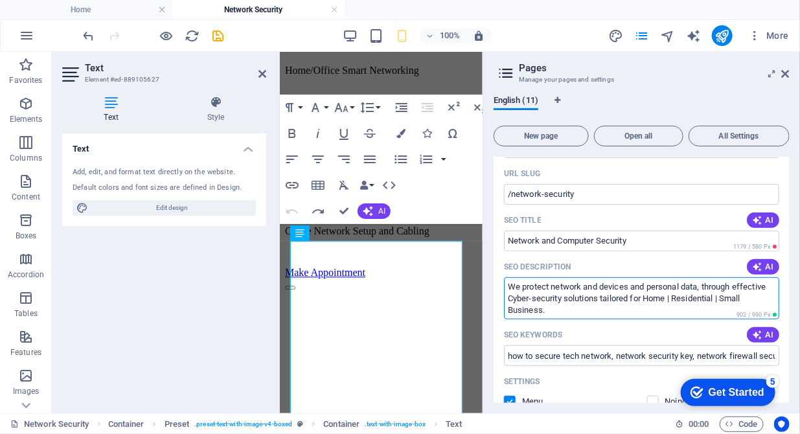
click at [649, 289] on textarea "We protect network and devices and personal data, through effective Cyber-secur…" at bounding box center [641, 298] width 275 height 42
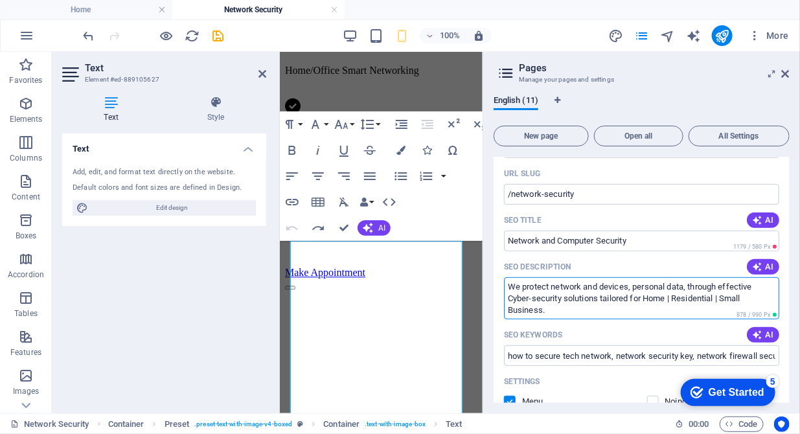
click at [541, 312] on textarea "We protect network and devices, personal data, through effective Cyber-security…" at bounding box center [641, 298] width 275 height 42
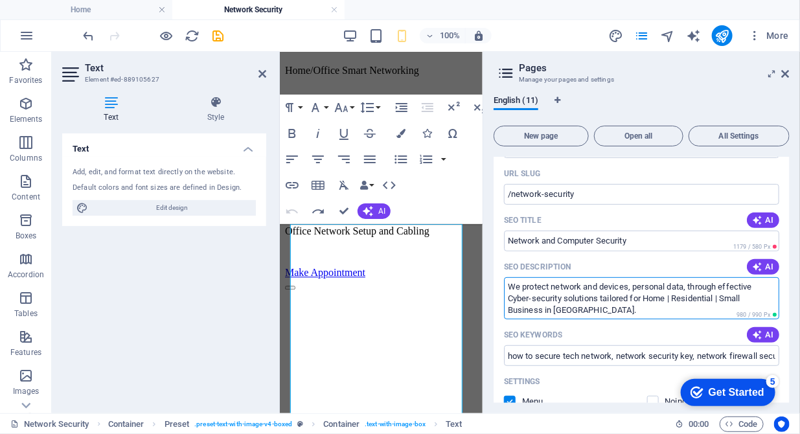
click at [605, 298] on textarea "We protect network and devices, personal data, through effective Cyber-security…" at bounding box center [641, 298] width 275 height 42
click at [553, 285] on textarea "We protect network and devices, personal data, through effective Cyber-security…" at bounding box center [641, 298] width 275 height 42
click at [651, 287] on textarea "We protect home/office network and devices, personal data, through effective Cy…" at bounding box center [641, 298] width 275 height 42
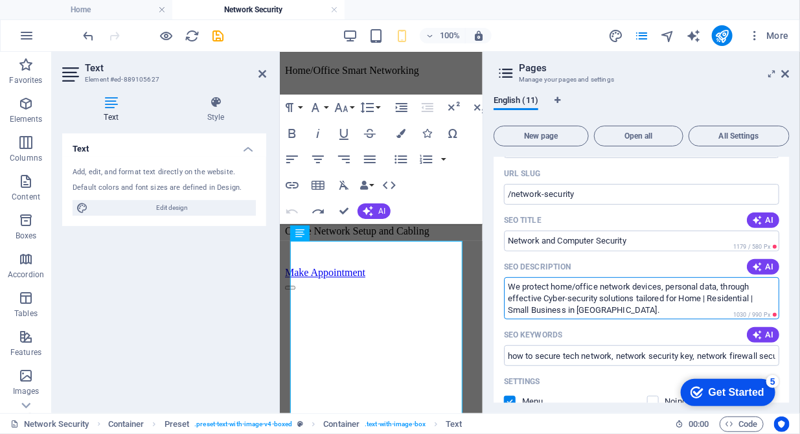
click at [570, 298] on textarea "We protect home/office network devices, personal data, through effective Cyber-…" at bounding box center [641, 298] width 275 height 42
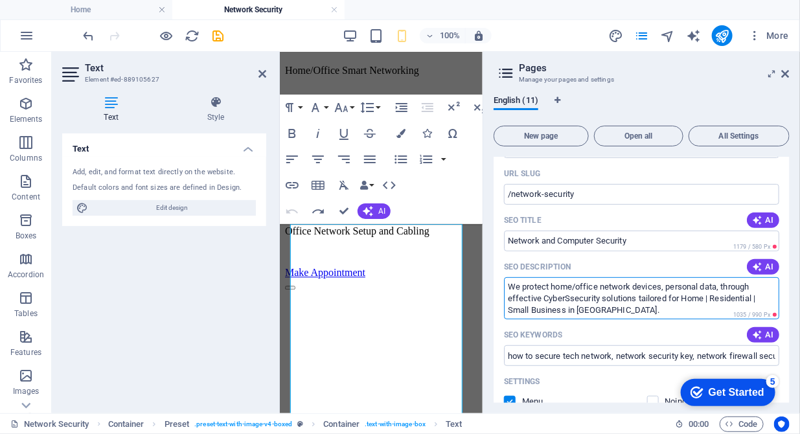
click at [574, 294] on textarea "We protect home/office network devices, personal data, through effective CyberS…" at bounding box center [641, 298] width 275 height 42
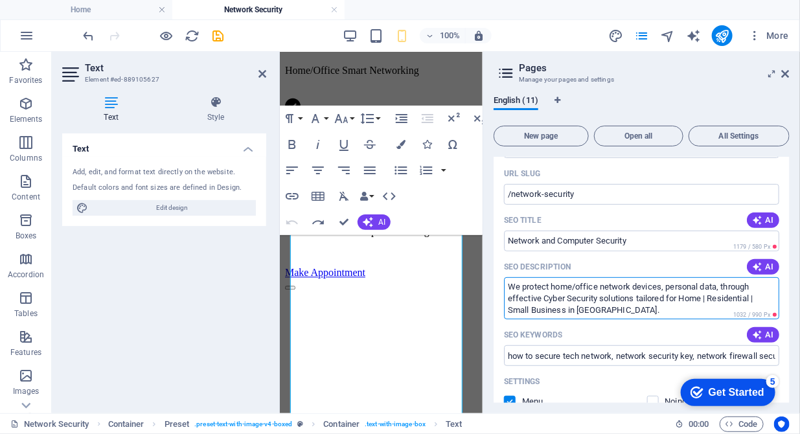
drag, startPoint x: 761, startPoint y: 300, endPoint x: 710, endPoint y: 299, distance: 51.2
click at [710, 299] on textarea "We protect home/office network devices, personal data, through effective Cyber …" at bounding box center [641, 298] width 275 height 42
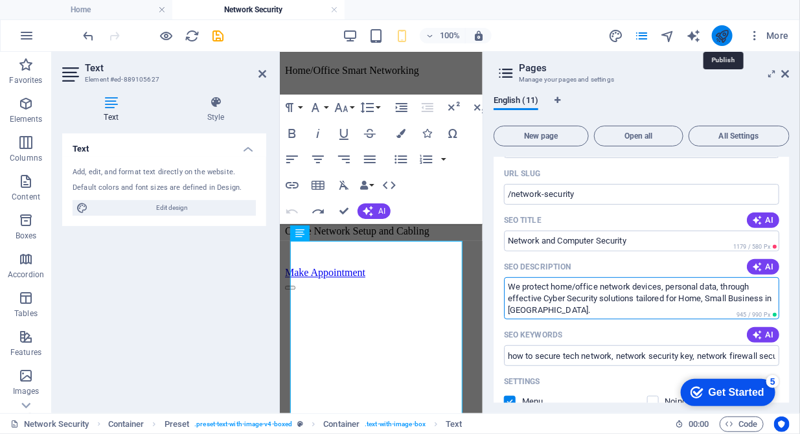
type textarea "We protect home/office network devices, personal data, through effective Cyber …"
click at [718, 36] on icon "publish" at bounding box center [722, 36] width 15 height 15
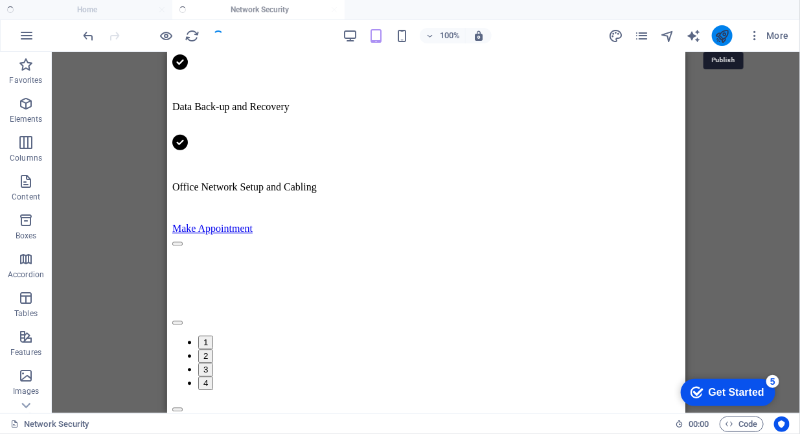
scroll to position [1051, 0]
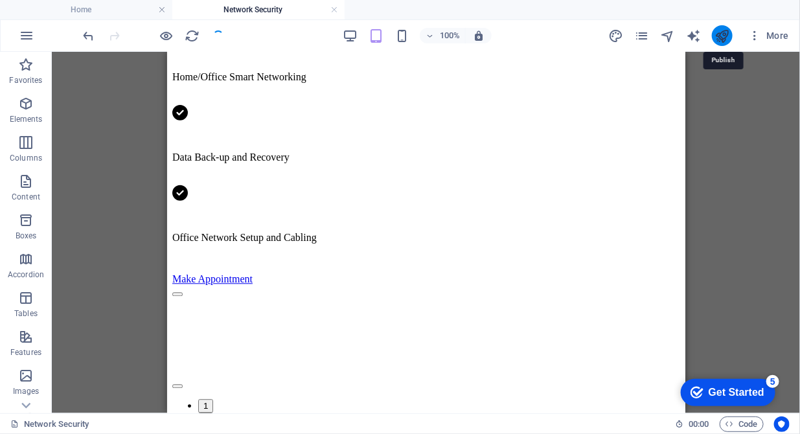
click at [723, 34] on icon "publish" at bounding box center [722, 36] width 15 height 15
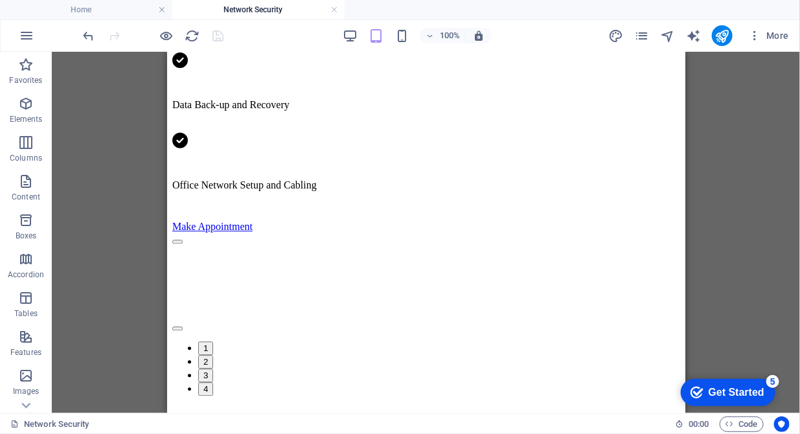
scroll to position [1057, 0]
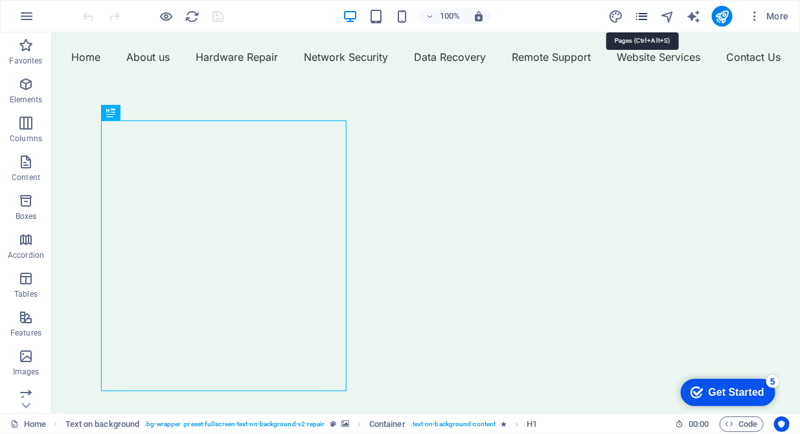
click at [0, 0] on icon "pages" at bounding box center [0, 0] width 0 height 0
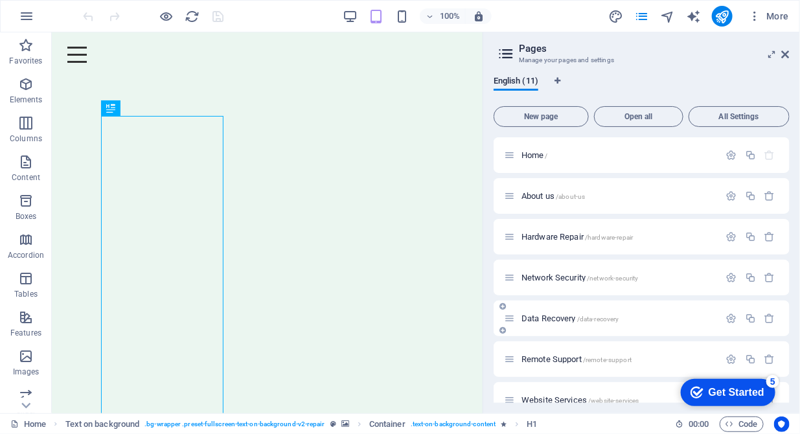
scroll to position [66, 0]
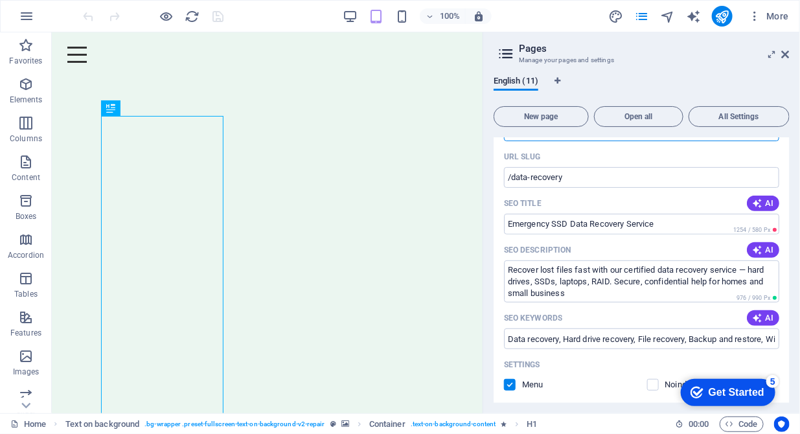
scroll to position [265, 0]
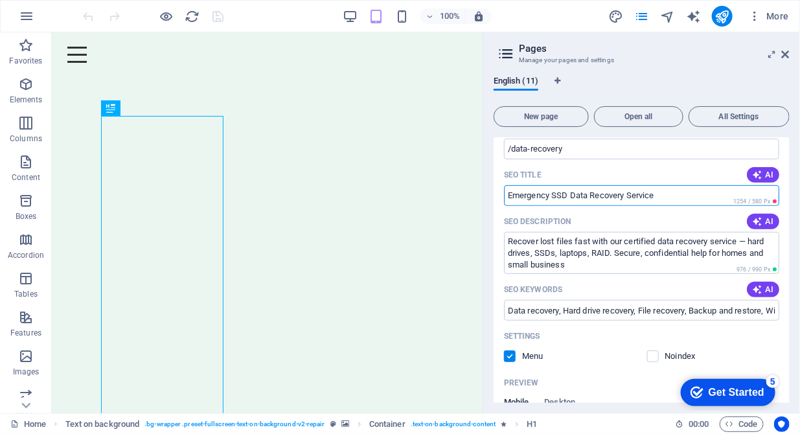
click at [662, 200] on input "Emergency SSD Data Recovery Service" at bounding box center [641, 195] width 275 height 21
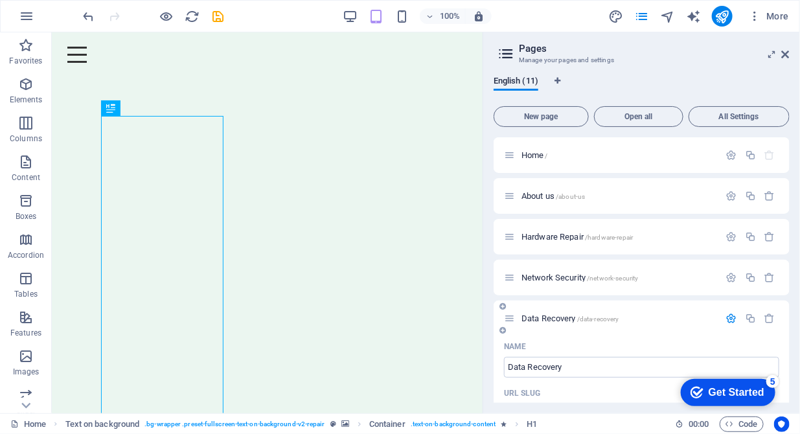
scroll to position [66, 0]
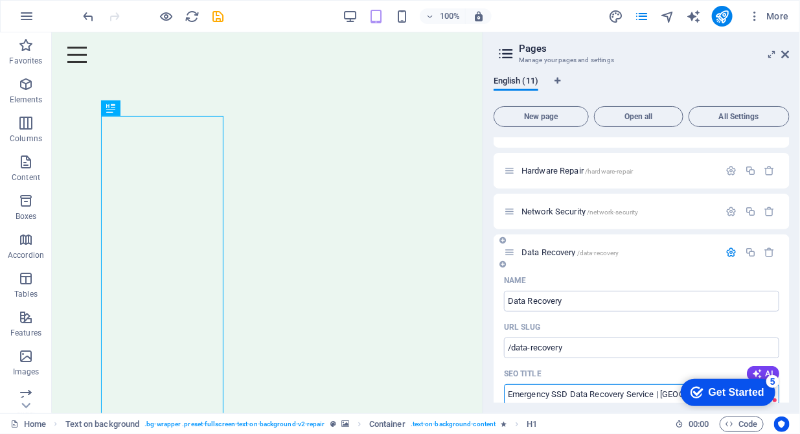
type input "Emergency SSD Data Recovery Service | [GEOGRAPHIC_DATA]"
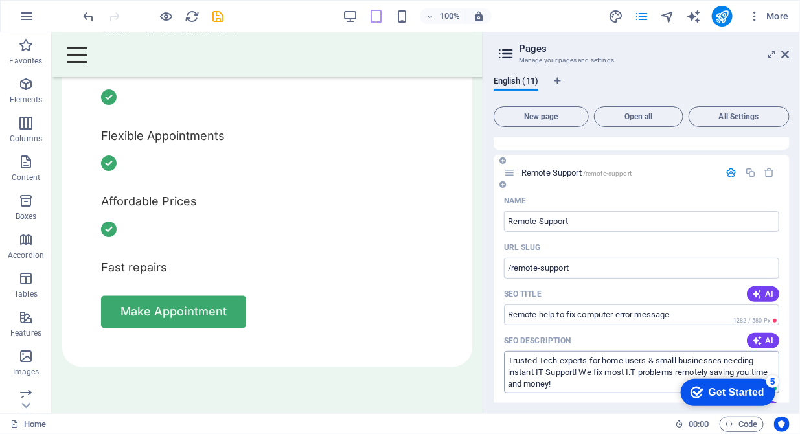
scroll to position [132, 0]
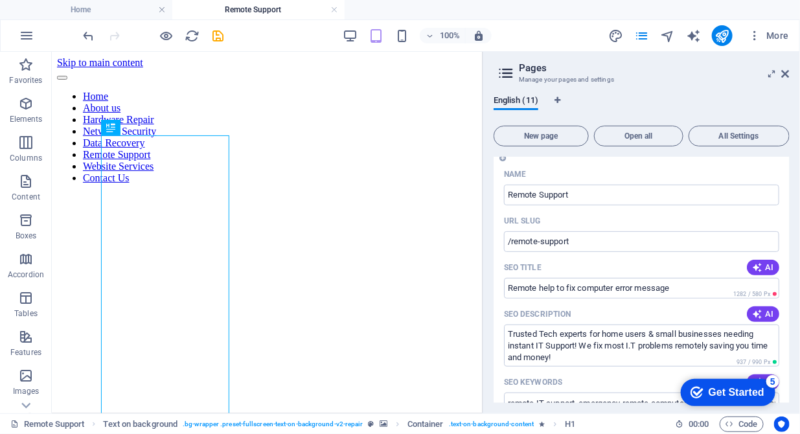
scroll to position [265, 0]
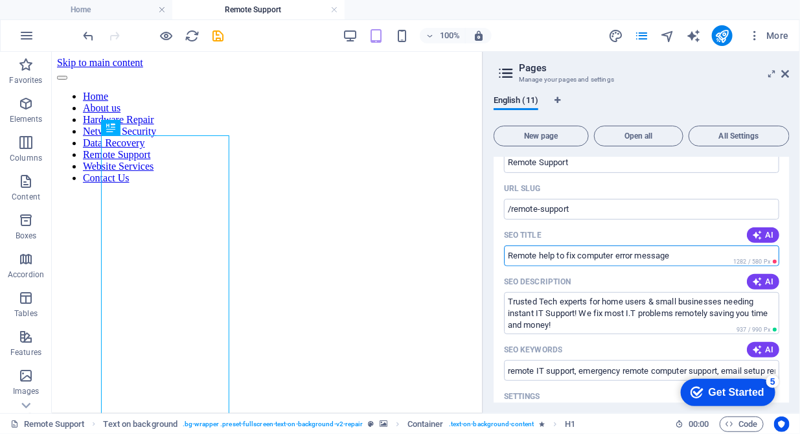
drag, startPoint x: 579, startPoint y: 255, endPoint x: 559, endPoint y: 255, distance: 20.1
click at [559, 255] on input "Remote help to fix computer error message" at bounding box center [641, 256] width 275 height 21
click at [760, 233] on icon "button" at bounding box center [758, 235] width 10 height 10
click at [756, 235] on icon "button" at bounding box center [758, 235] width 10 height 10
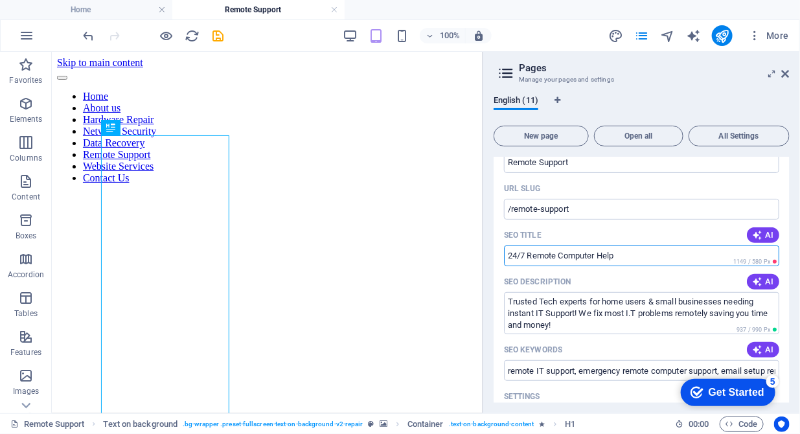
drag, startPoint x: 627, startPoint y: 260, endPoint x: 483, endPoint y: 263, distance: 144.6
click at [0, 0] on aside "Pages Manage your pages and settings English (11) New page Open all All Setting…" at bounding box center [0, 0] width 0 height 0
drag, startPoint x: 608, startPoint y: 308, endPoint x: 480, endPoint y: 255, distance: 138.3
drag, startPoint x: 716, startPoint y: 255, endPoint x: 679, endPoint y: 253, distance: 36.3
click at [679, 253] on input "Remote support for fixing computer problem remotley" at bounding box center [641, 256] width 275 height 21
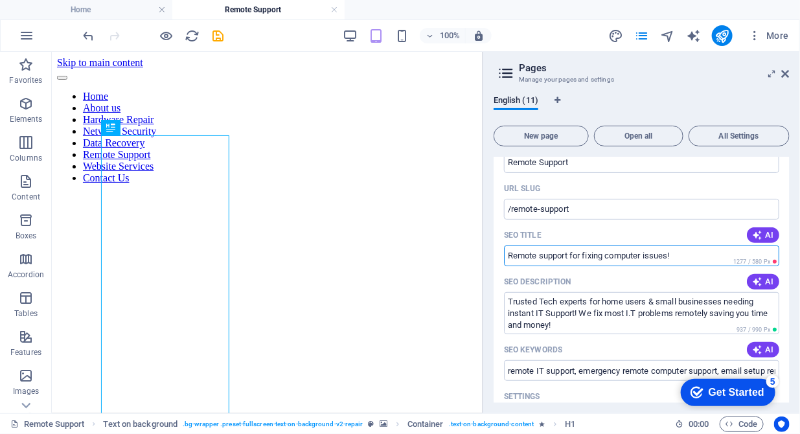
click at [541, 259] on input "Remote support for fixing computer issues!" at bounding box center [641, 256] width 275 height 21
click at [574, 260] on input "Remote support for fixing computer issues!" at bounding box center [641, 256] width 275 height 21
click at [569, 259] on input "Remote support for fixing computer issues!" at bounding box center [641, 256] width 275 height 21
type input "Remote support service for fixing computer issues!"
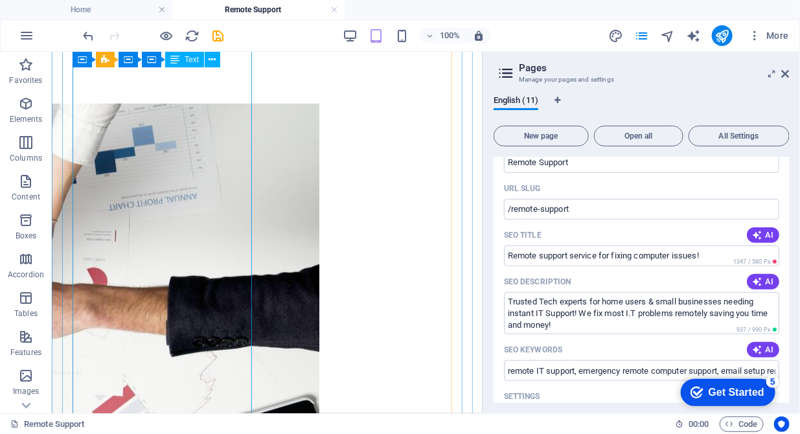
scroll to position [2320, 0]
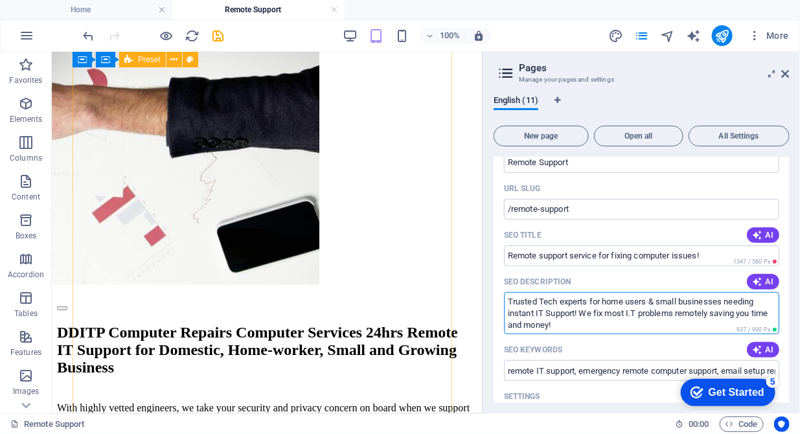
click at [590, 303] on textarea "Trusted Tech experts for home users & small businesses needing instant IT Suppo…" at bounding box center [641, 313] width 275 height 42
drag, startPoint x: 679, startPoint y: 303, endPoint x: 648, endPoint y: 298, distance: 32.2
click at [648, 298] on textarea "Trusted Tech experts at fixing home users & small businesses needing instant IT…" at bounding box center [641, 313] width 275 height 42
drag, startPoint x: 576, startPoint y: 312, endPoint x: 534, endPoint y: 316, distance: 42.3
click at [534, 316] on textarea "Trusted Tech experts at fixing home and small businesses needing instant IT Sup…" at bounding box center [641, 313] width 275 height 42
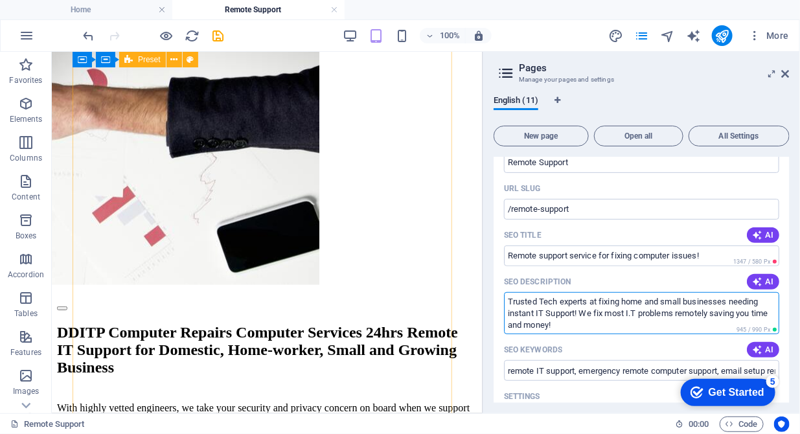
drag, startPoint x: 599, startPoint y: 301, endPoint x: 539, endPoint y: 304, distance: 60.4
click at [539, 304] on textarea "Trusted Tech experts at fixing home and small businesses needing instant IT Sup…" at bounding box center [641, 313] width 275 height 42
paste textarea "IT Suppor"
drag, startPoint x: 574, startPoint y: 313, endPoint x: 729, endPoint y: 299, distance: 155.5
click at [729, 299] on textarea "Trusted IT Support for fixing home and small businesses needing instant IT Supp…" at bounding box center [641, 313] width 275 height 42
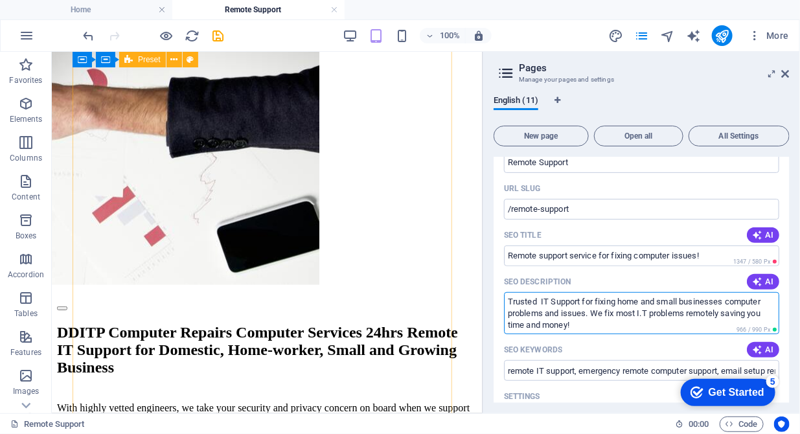
click at [603, 315] on textarea "Trusted IT Support for fixing home and small businesses computer problems and i…" at bounding box center [641, 313] width 275 height 42
drag, startPoint x: 766, startPoint y: 311, endPoint x: 706, endPoint y: 312, distance: 60.3
click at [706, 312] on textarea "Trusted IT Support for fixing home and small businesses computer problems and i…" at bounding box center [641, 313] width 275 height 42
click at [745, 312] on textarea "Trusted IT Support for fixing home and small businesses computer problems and i…" at bounding box center [641, 313] width 275 height 42
click at [747, 319] on textarea "Trusted IT Support for fixing home and small businesses computer problems and i…" at bounding box center [641, 313] width 275 height 42
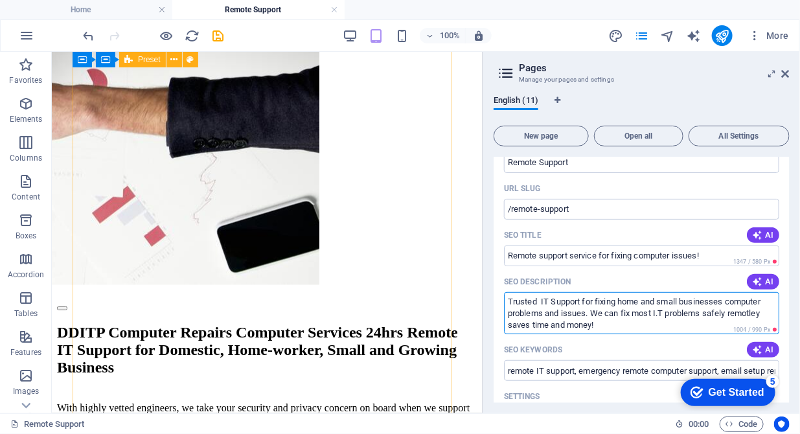
click at [745, 314] on textarea "Trusted IT Support for fixing home and small businesses computer problems and i…" at bounding box center [641, 313] width 275 height 42
click at [726, 304] on textarea "Trusted IT Support for fixing home and small businesses computer problems and i…" at bounding box center [641, 313] width 275 height 42
click at [729, 317] on textarea "Trusted IT Support for fixing home and small business computer problems and iss…" at bounding box center [641, 313] width 275 height 42
click at [541, 323] on textarea "Trusted IT Support for fixing home and small business computer problems and iss…" at bounding box center [641, 313] width 275 height 42
click at [635, 325] on textarea "Trusted IT Support for fixing home and small business computer problems and iss…" at bounding box center [641, 313] width 275 height 42
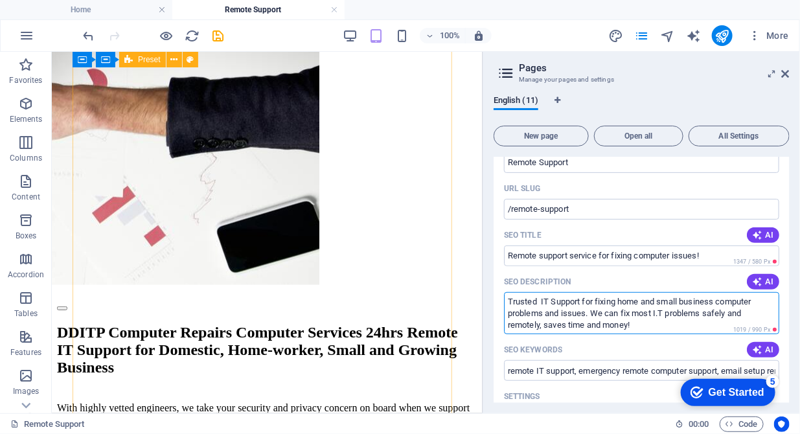
scroll to position [331, 0]
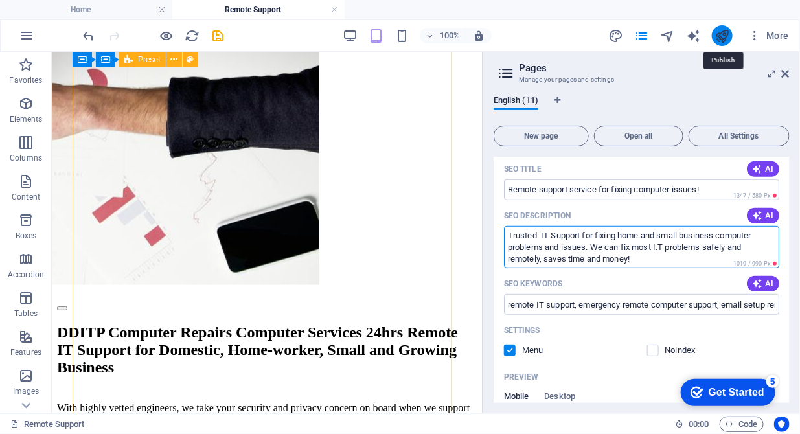
type textarea "Trusted IT Support for fixing home and small business computer problems and iss…"
click at [723, 32] on icon "publish" at bounding box center [722, 36] width 15 height 15
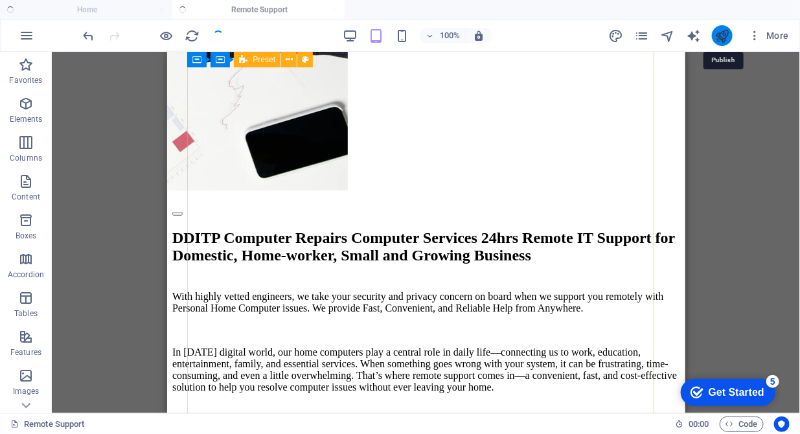
scroll to position [2151, 0]
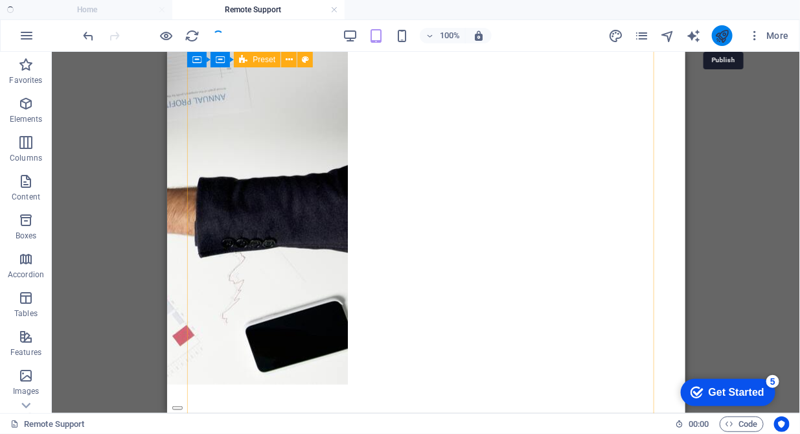
click at [723, 32] on icon "publish" at bounding box center [722, 36] width 15 height 15
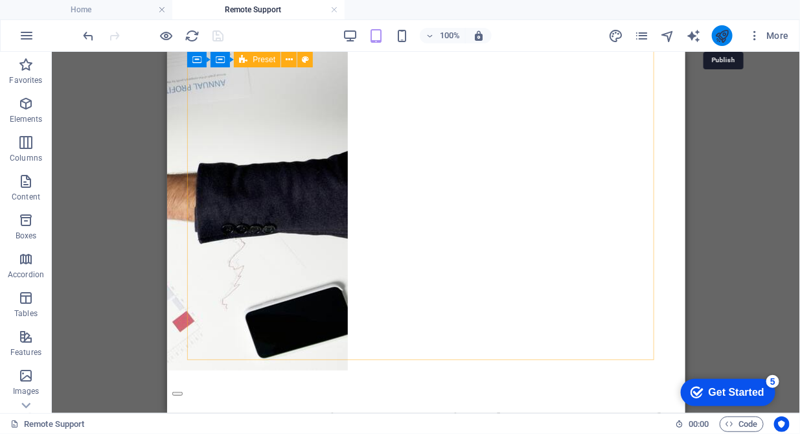
scroll to position [2268, 0]
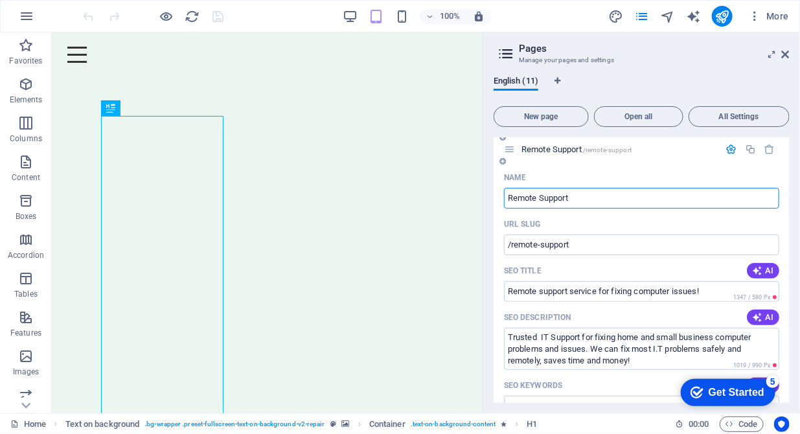
scroll to position [265, 0]
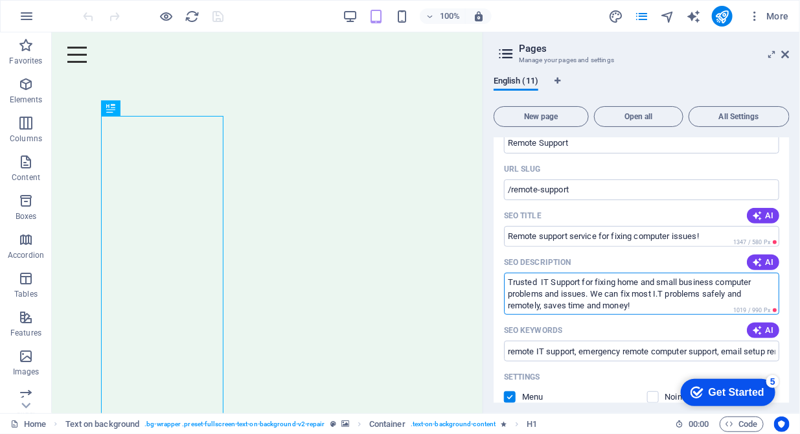
click at [570, 309] on textarea "Trusted IT Support for fixing home and small business computer problems and iss…" at bounding box center [641, 294] width 275 height 42
click at [657, 309] on textarea "Trusted IT Support for fixing home and small business computer problems and iss…" at bounding box center [641, 294] width 275 height 42
drag, startPoint x: 705, startPoint y: 294, endPoint x: 655, endPoint y: 297, distance: 50.0
click at [655, 297] on textarea "Trusted IT Support for fixing home and small business computer problems and iss…" at bounding box center [641, 294] width 275 height 42
drag, startPoint x: 561, startPoint y: 294, endPoint x: 503, endPoint y: 296, distance: 58.4
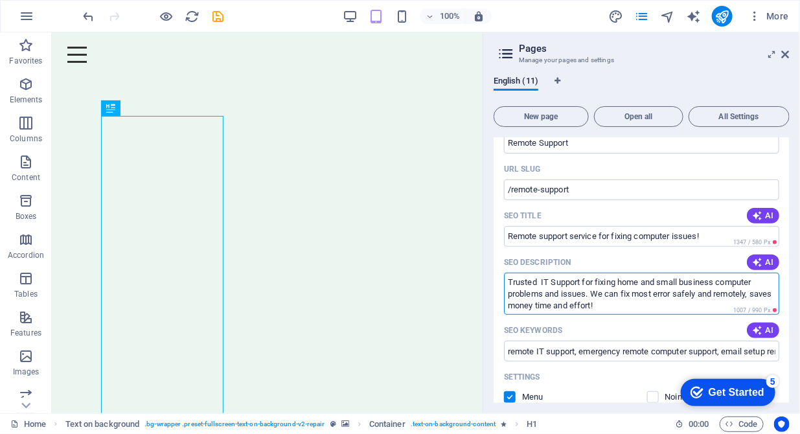
click at [503, 296] on div "Name Remote Support ​ URL SLUG /remote-support ​ SEO Title AI Remote support se…" at bounding box center [642, 391] width 296 height 558
drag, startPoint x: 588, startPoint y: 339, endPoint x: 480, endPoint y: 306, distance: 113.2
click at [772, 291] on textarea "Trusted IT Support for fixing home and small business computer software issue. …" at bounding box center [641, 294] width 275 height 42
click at [636, 294] on textarea "Trusted IT Support for fixing home and small business computer software issue. …" at bounding box center [641, 294] width 275 height 42
type textarea "Trusted IT Support for fixing home and small business computer software issue. …"
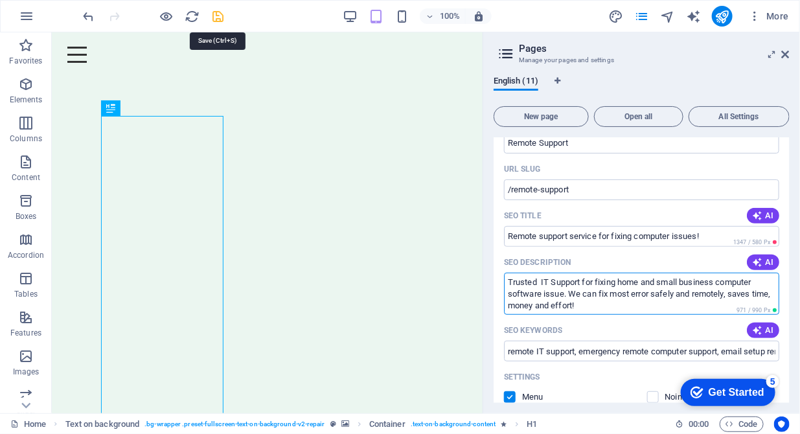
click at [0, 0] on icon "save" at bounding box center [0, 0] width 0 height 0
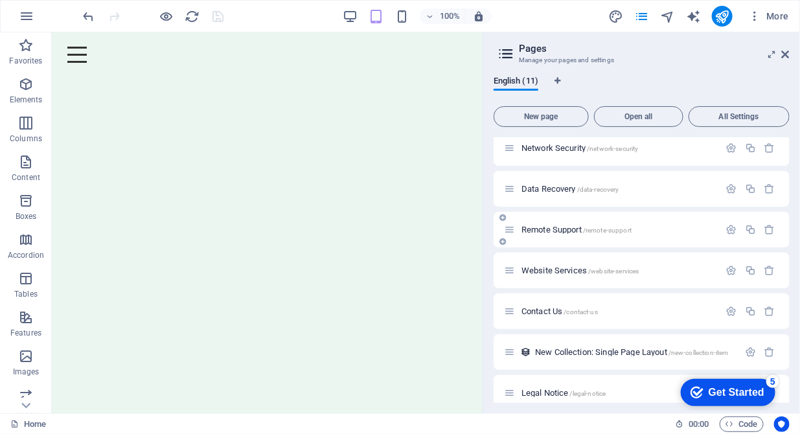
scroll to position [132, 0]
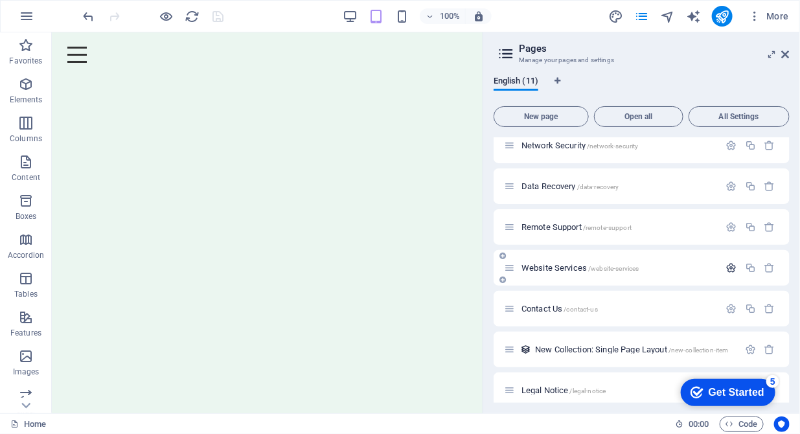
click at [732, 265] on icon "button" at bounding box center [732, 268] width 11 height 11
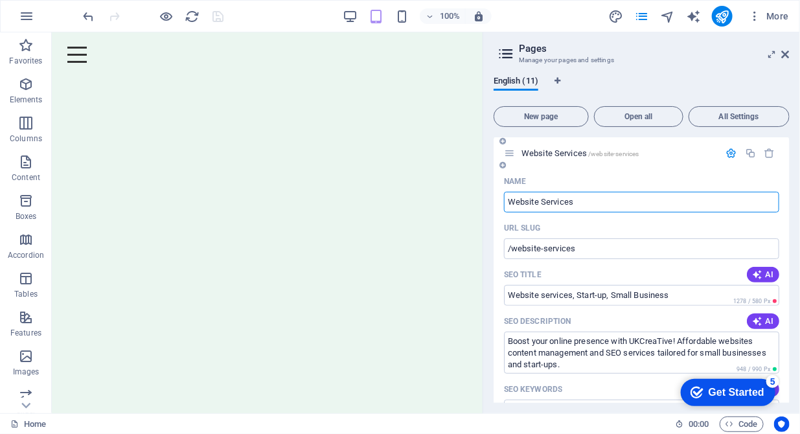
scroll to position [331, 0]
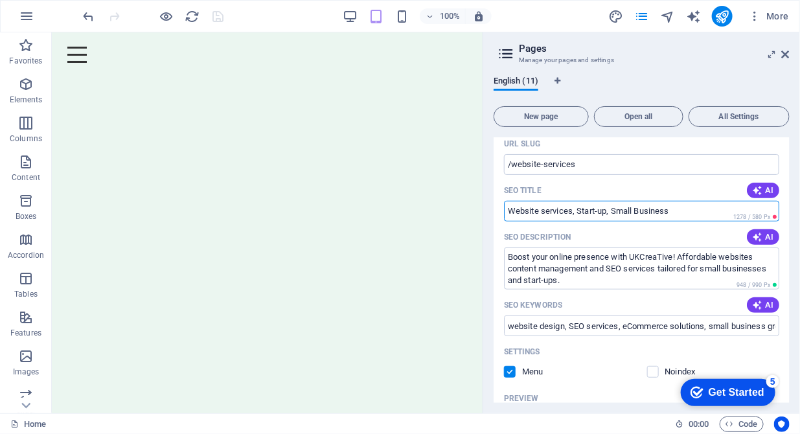
click at [576, 213] on input "Website services, Start-up, Small Business" at bounding box center [641, 211] width 275 height 21
type input "Website services and solutions tailored for start-up, small business"
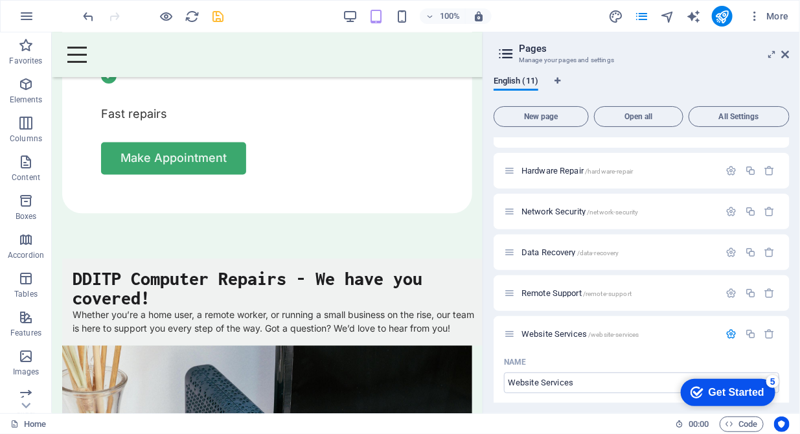
scroll to position [132, 0]
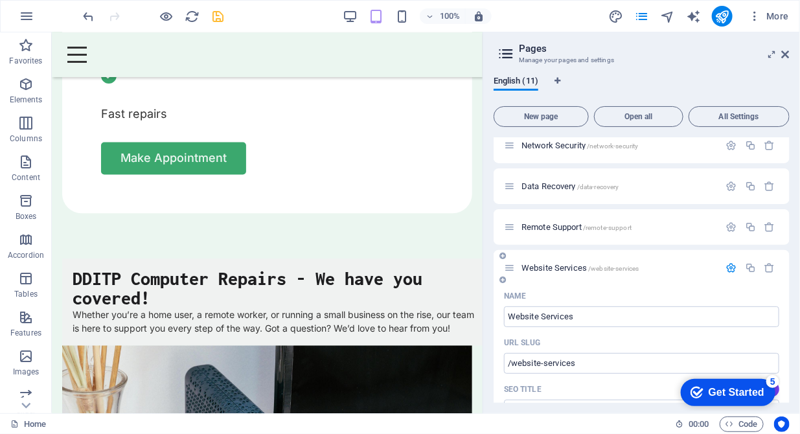
click at [546, 266] on span "Website Services /website-services" at bounding box center [581, 268] width 118 height 10
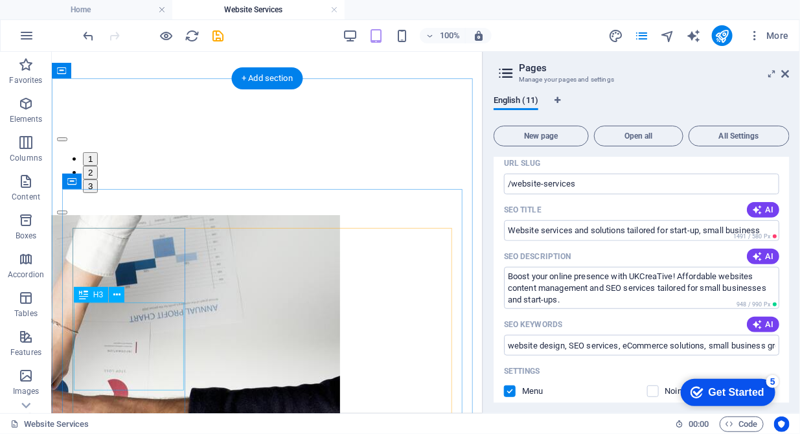
scroll to position [1458, 0]
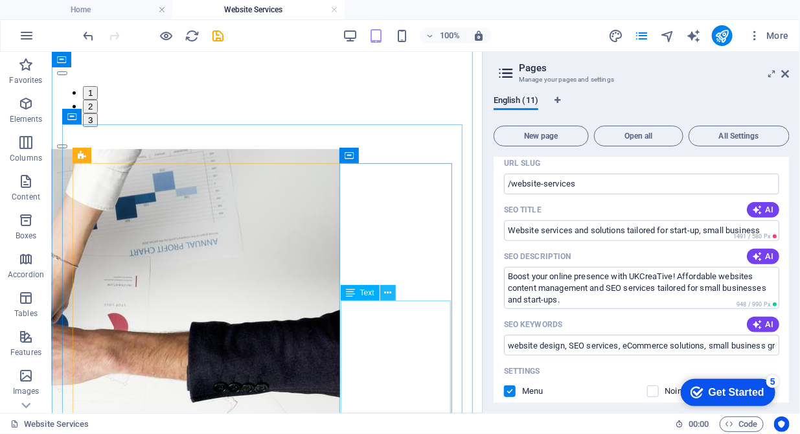
click at [390, 293] on icon at bounding box center [387, 293] width 7 height 14
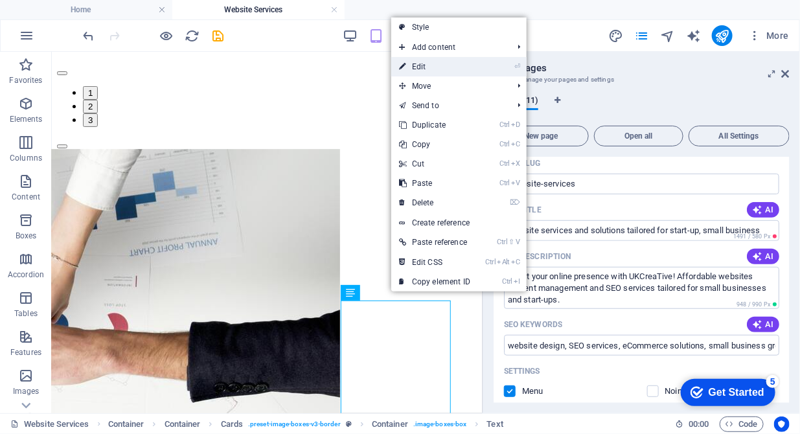
click at [423, 69] on link "⏎ Edit" at bounding box center [434, 66] width 87 height 19
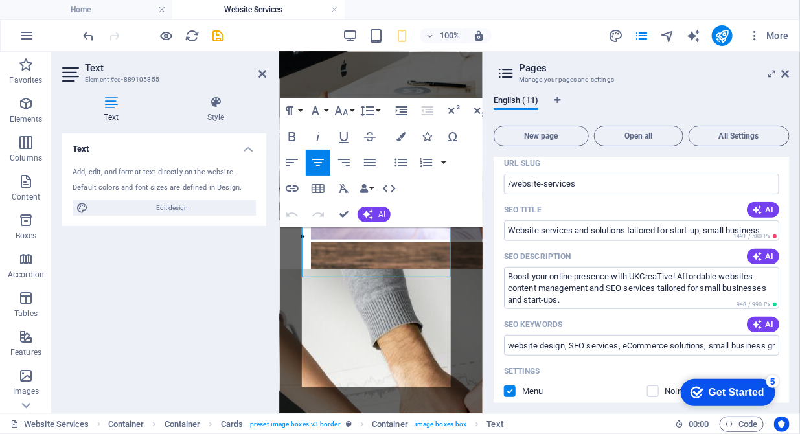
scroll to position [2364, 0]
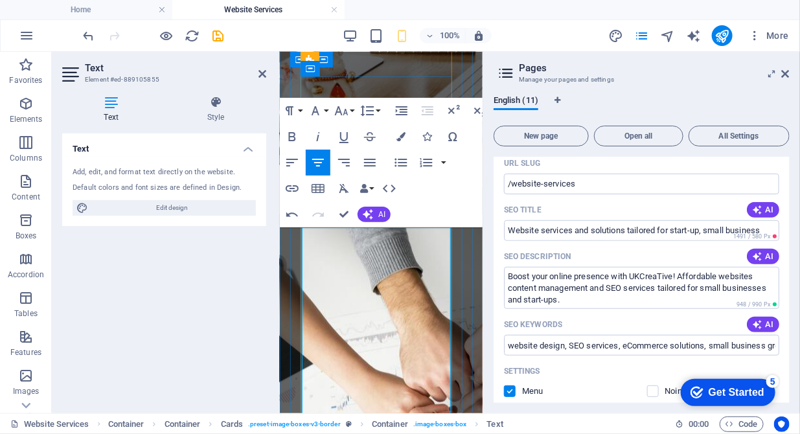
drag, startPoint x: 350, startPoint y: 330, endPoint x: 389, endPoint y: 314, distance: 41.9
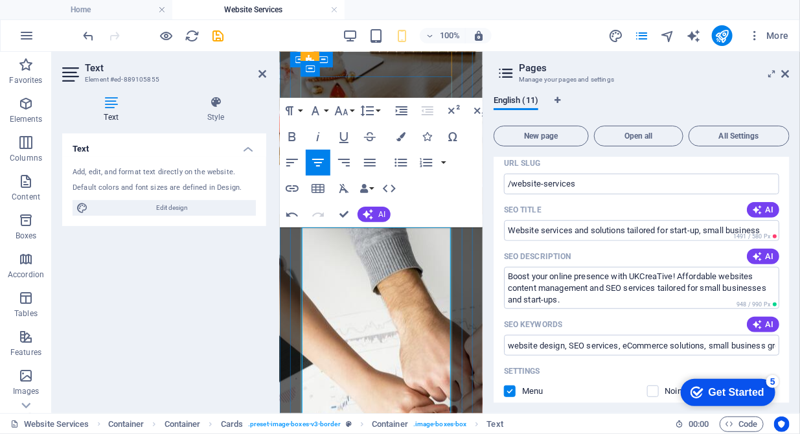
drag, startPoint x: 429, startPoint y: 302, endPoint x: 408, endPoint y: 300, distance: 21.5
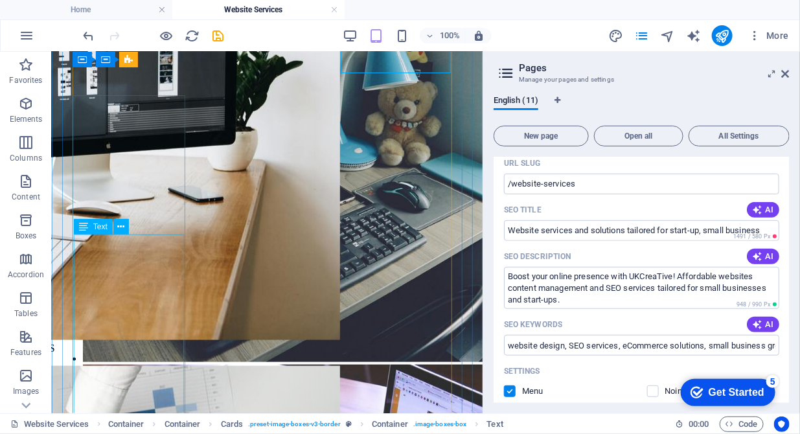
scroll to position [2119, 0]
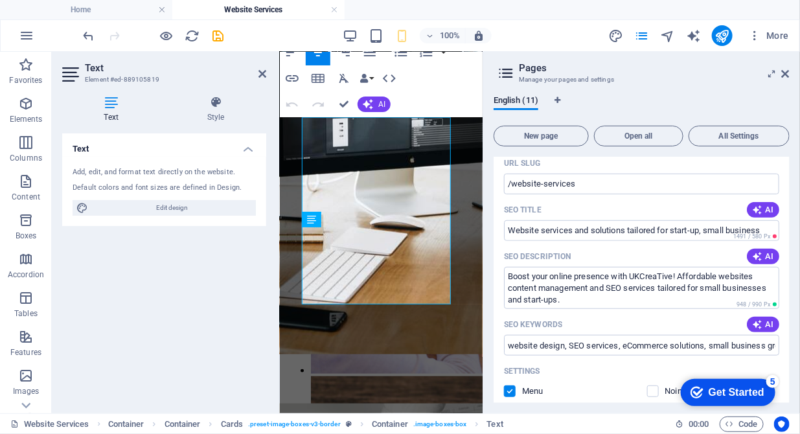
scroll to position [2790, 0]
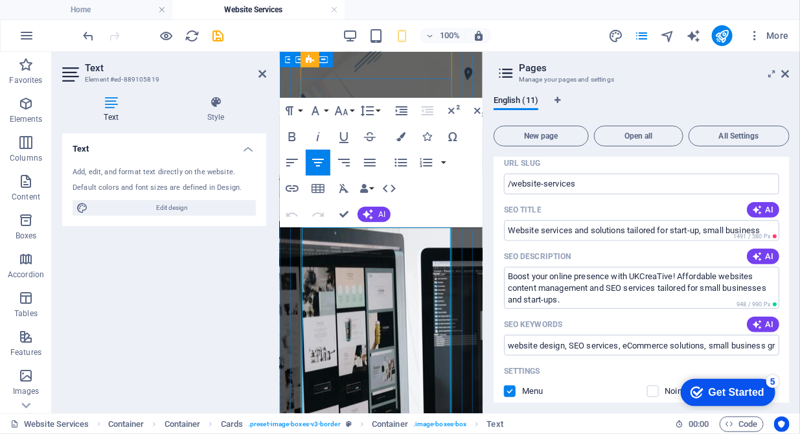
drag, startPoint x: 316, startPoint y: 245, endPoint x: 352, endPoint y: 313, distance: 76.8
copy p "We provide hassle-free web content administration services tailored for SMEs—ke…"
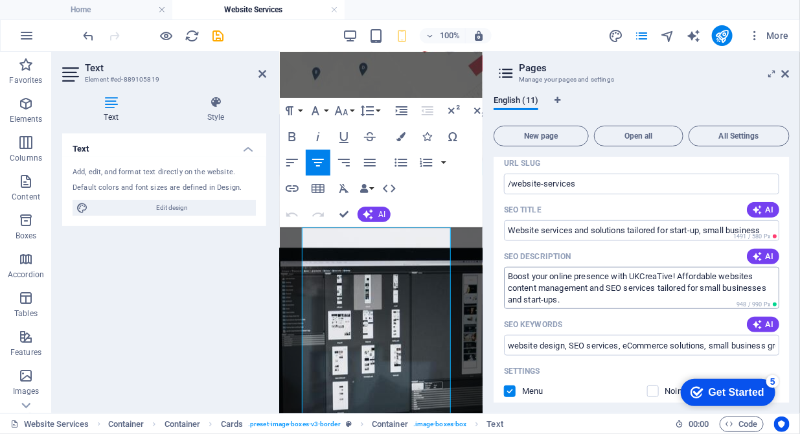
click at [577, 301] on textarea "Boost your online presence with UKCreaTive! Affordable websites content managem…" at bounding box center [641, 288] width 275 height 42
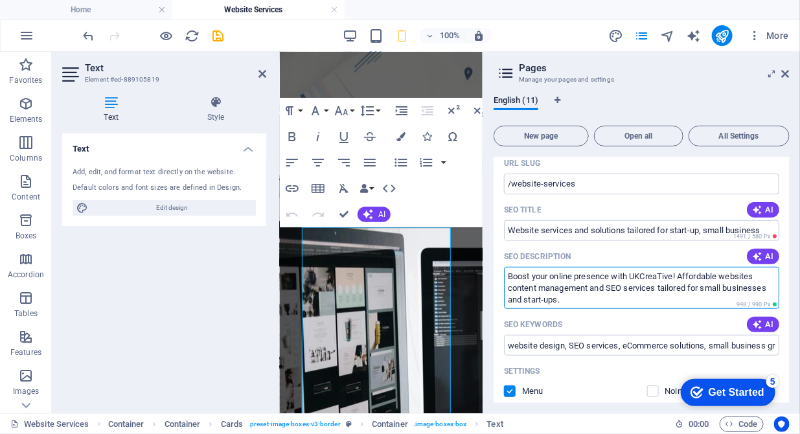
drag, startPoint x: 578, startPoint y: 301, endPoint x: 506, endPoint y: 277, distance: 75.6
click at [506, 277] on textarea "Boost your online presence with UKCreaTive! Affordable websites content managem…" at bounding box center [641, 288] width 275 height 42
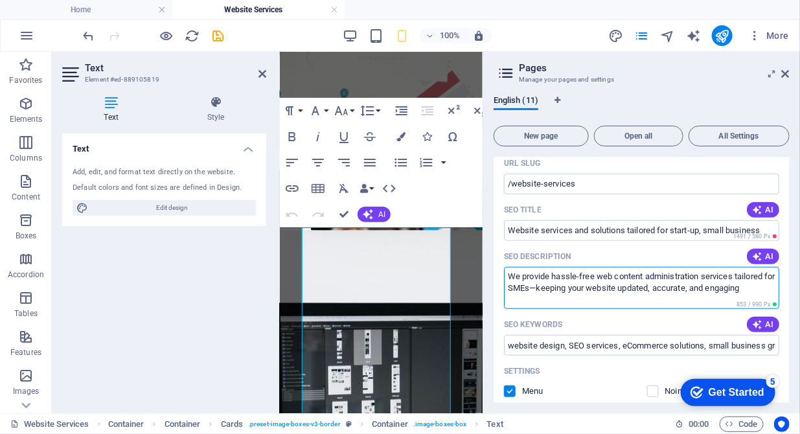
click at [614, 278] on textarea "We provide hassle-free web content administration services tailored for SMEs—ke…" at bounding box center [641, 288] width 275 height 42
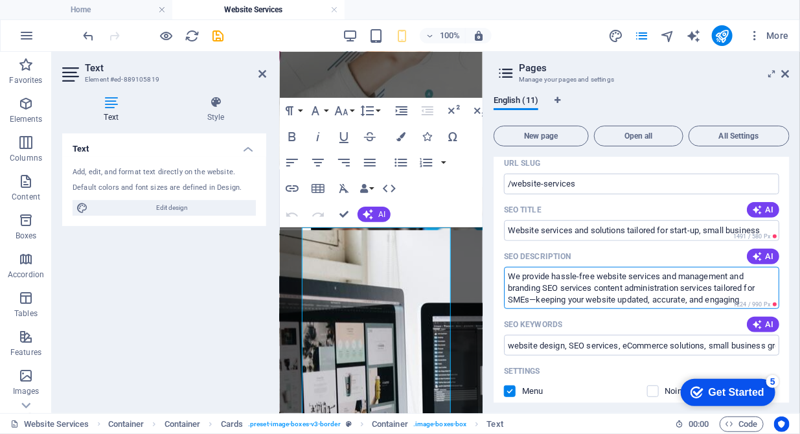
click at [754, 279] on textarea "We provide hassle-free website services and management and branding SEO service…" at bounding box center [641, 288] width 275 height 42
click at [596, 288] on textarea "We provide hassle-free website services and management with branding SEO servic…" at bounding box center [641, 288] width 275 height 42
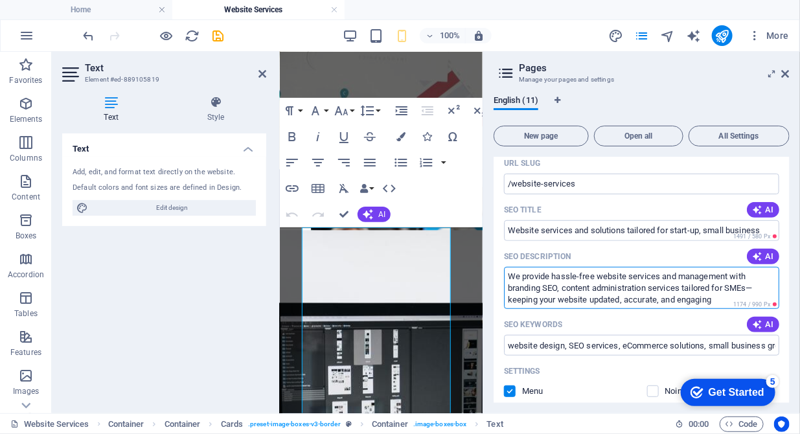
click at [753, 275] on textarea "We provide hassle-free website services and management with branding SEO, conte…" at bounding box center [641, 288] width 275 height 42
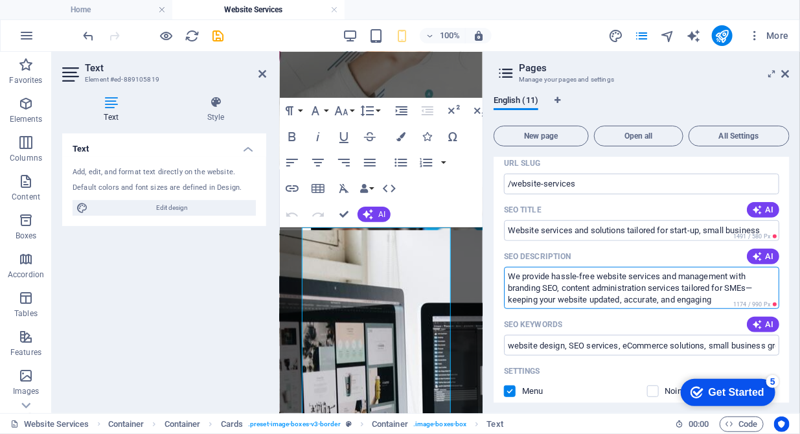
drag, startPoint x: 753, startPoint y: 275, endPoint x: 730, endPoint y: 277, distance: 22.7
click at [730, 277] on textarea "We provide hassle-free website services and management with branding SEO, conte…" at bounding box center [641, 288] width 275 height 42
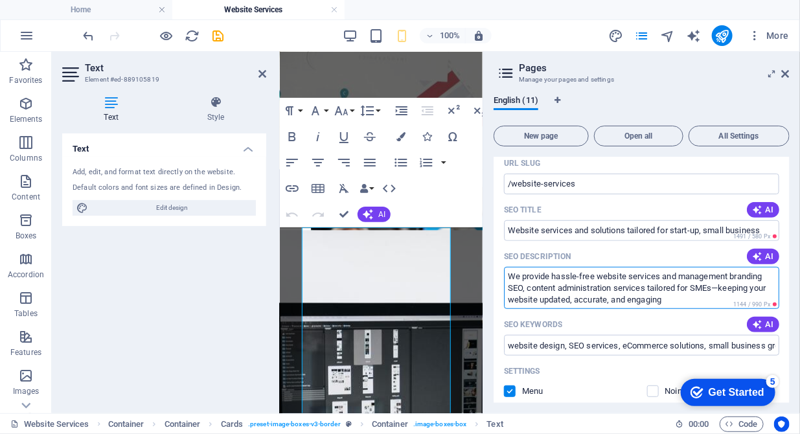
click at [736, 273] on textarea "We provide hassle-free website services and management branding SEO, content ad…" at bounding box center [641, 288] width 275 height 42
drag, startPoint x: 680, startPoint y: 274, endPoint x: 631, endPoint y: 274, distance: 48.6
click at [631, 274] on textarea "We provide hassle-free website services and management Branding SEO, content ad…" at bounding box center [641, 288] width 275 height 42
click at [716, 278] on textarea "We provide hassle-free website services for Branding SEO, content administratio…" at bounding box center [641, 288] width 275 height 42
click at [738, 277] on textarea "We provide hassle-free website services for Branding S.E.O, content administrat…" at bounding box center [641, 288] width 275 height 42
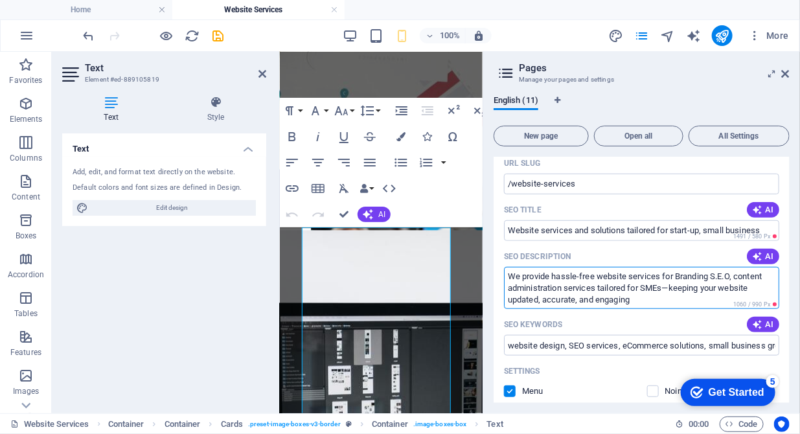
click at [743, 275] on textarea "We provide hassle-free website services for Branding S.E.O, content administrat…" at bounding box center [641, 288] width 275 height 42
click at [570, 288] on textarea "We provide hassle-free website services for Branding S.E.O, Content administrat…" at bounding box center [641, 288] width 275 height 42
drag, startPoint x: 565, startPoint y: 289, endPoint x: 483, endPoint y: 289, distance: 82.3
click at [483, 289] on aside "Pages Manage your pages and settings English (11) New page Open all All Setting…" at bounding box center [642, 233] width 318 height 362
click at [629, 300] on textarea "We provide hassle-free website services for Branding S.E.O, Content solution se…" at bounding box center [641, 288] width 275 height 42
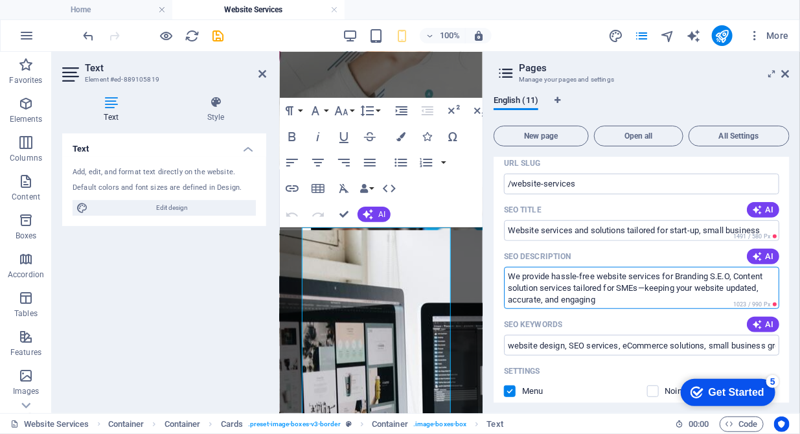
drag, startPoint x: 630, startPoint y: 299, endPoint x: 620, endPoint y: 285, distance: 17.3
click at [620, 285] on textarea "We provide hassle-free website services for Branding S.E.O, Content solution se…" at bounding box center [641, 288] width 275 height 42
click at [638, 291] on textarea "We provide hassle-free website services for Branding S.E.O, Content solution se…" at bounding box center [641, 288] width 275 height 42
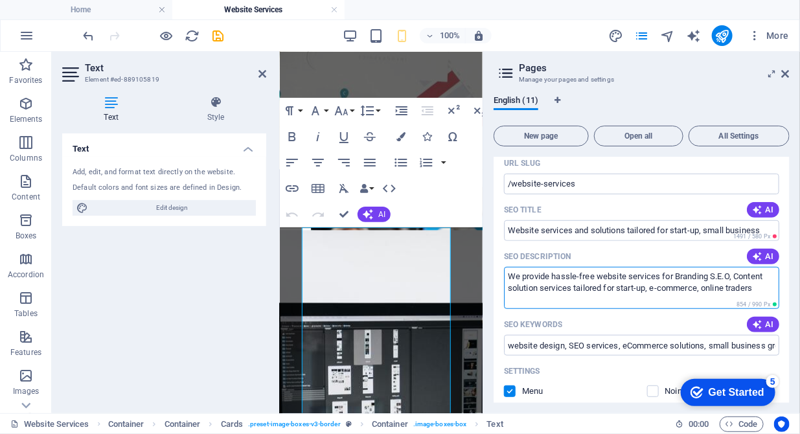
drag, startPoint x: 605, startPoint y: 288, endPoint x: 576, endPoint y: 287, distance: 28.5
click at [576, 287] on textarea "We provide hassle-free website services for Branding S.E.O, Content solution se…" at bounding box center [641, 288] width 275 height 42
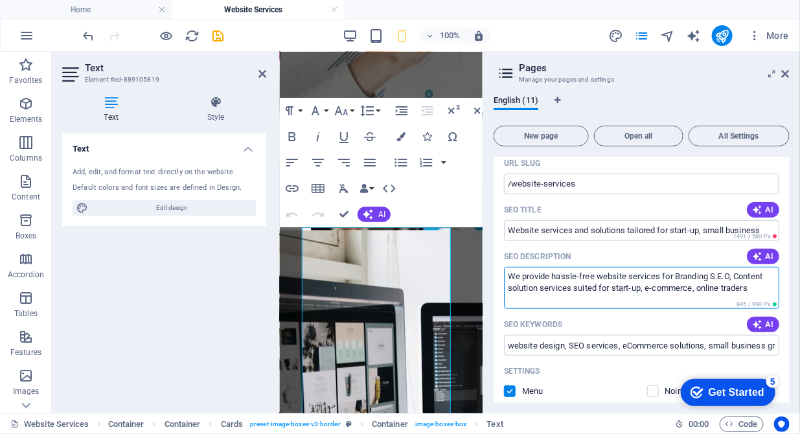
click at [610, 285] on textarea "We provide hassle-free website services for Branding S.E.O, Content solution se…" at bounding box center [641, 288] width 275 height 42
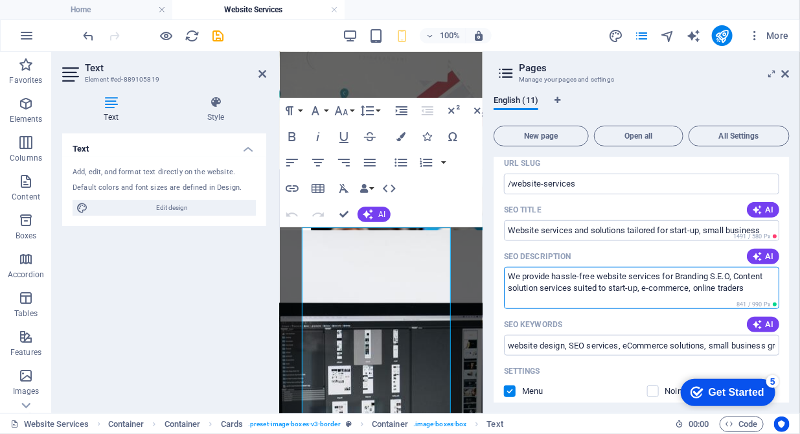
click at [647, 286] on textarea "We provide hassle-free website services for Branding S.E.O, Content solution se…" at bounding box center [641, 288] width 275 height 42
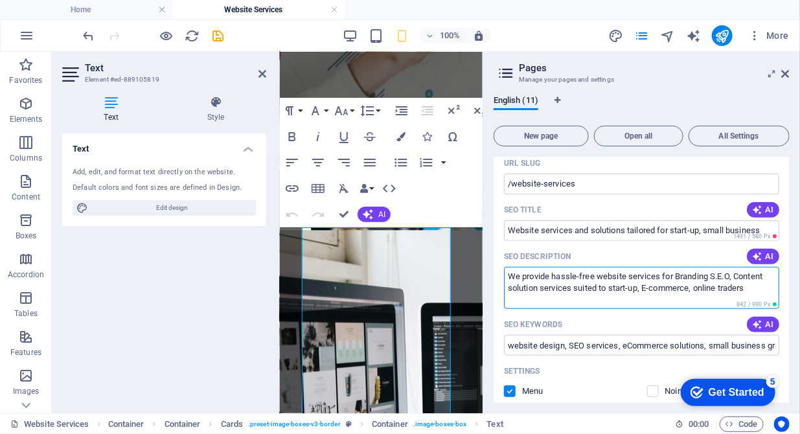
click at [701, 290] on textarea "We provide hassle-free website services for Branding S.E.O, Content solution se…" at bounding box center [641, 288] width 275 height 42
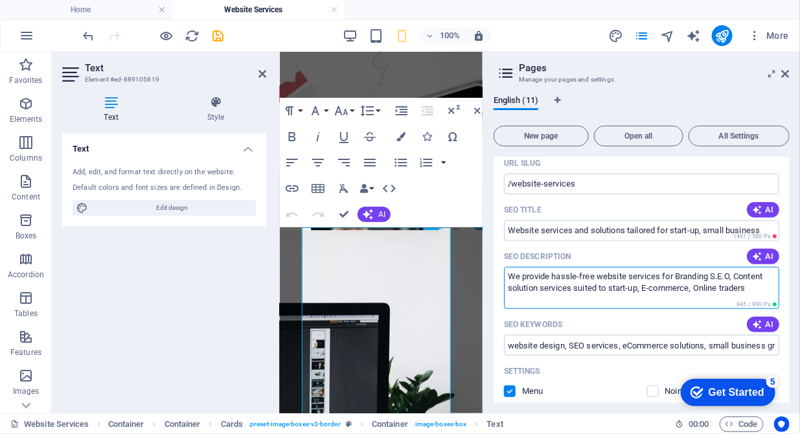
click at [522, 275] on textarea "We provide hassle-free website services for Branding S.E.O, Content solution se…" at bounding box center [641, 288] width 275 height 42
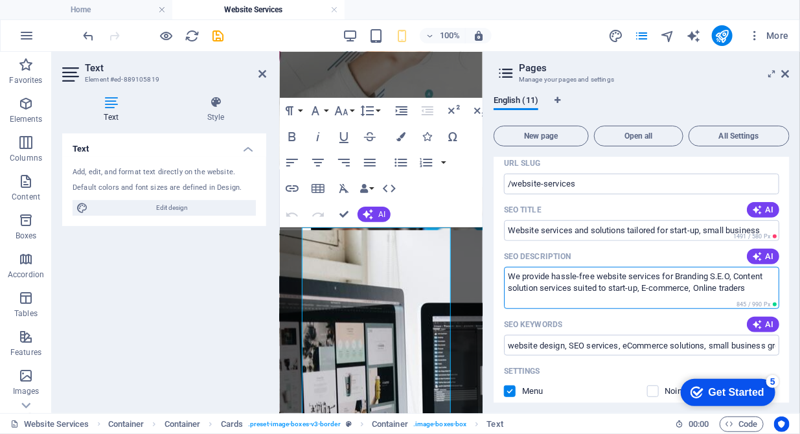
drag, startPoint x: 522, startPoint y: 275, endPoint x: 499, endPoint y: 277, distance: 22.7
click at [499, 277] on div "Name Website Services ​ URL SLUG /website-services ​ SEO Title AI Website servi…" at bounding box center [642, 394] width 296 height 576
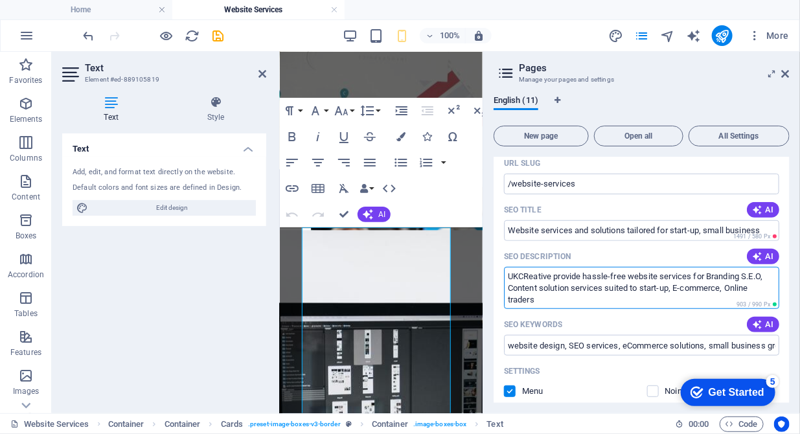
click at [529, 275] on textarea "UKCReative provide hassle-free website services for Branding S.E.O, Content sol…" at bounding box center [641, 288] width 275 height 42
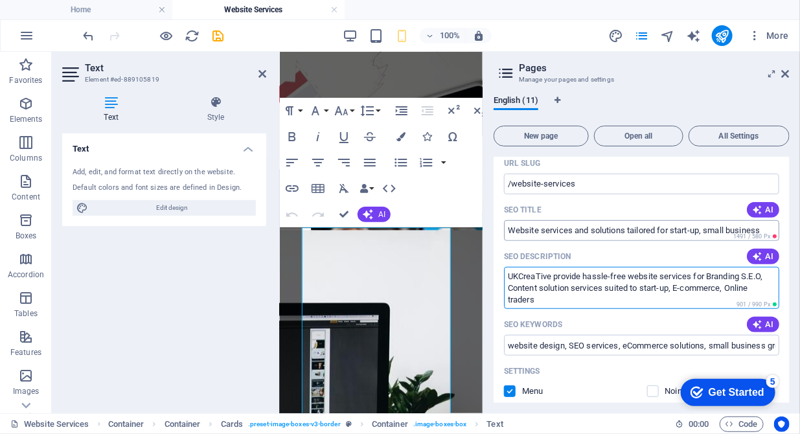
type textarea "UKCreaTive provide hassle-free website services for Branding S.E.O, Content sol…"
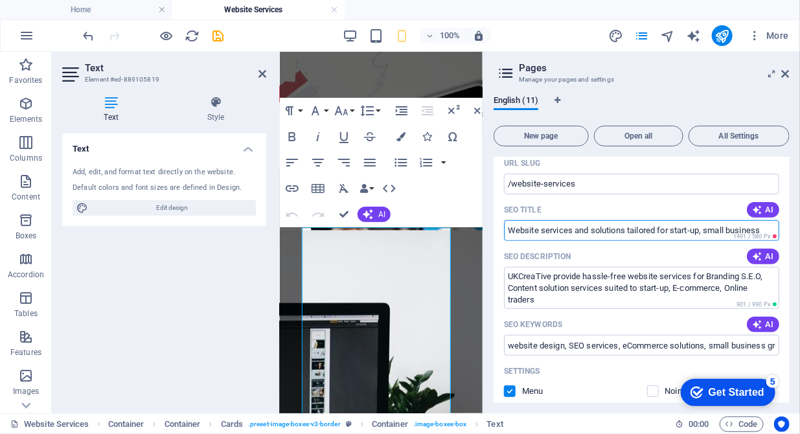
click at [508, 230] on input "Website services and solutions tailored for start-up, small business" at bounding box center [641, 230] width 275 height 21
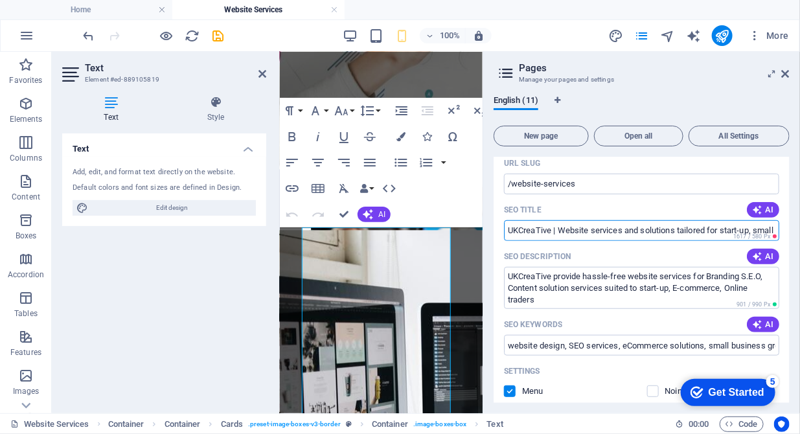
click at [596, 229] on input "UKCreaTive | Website services and solutions tailored for start-up, small busine…" at bounding box center [641, 230] width 275 height 21
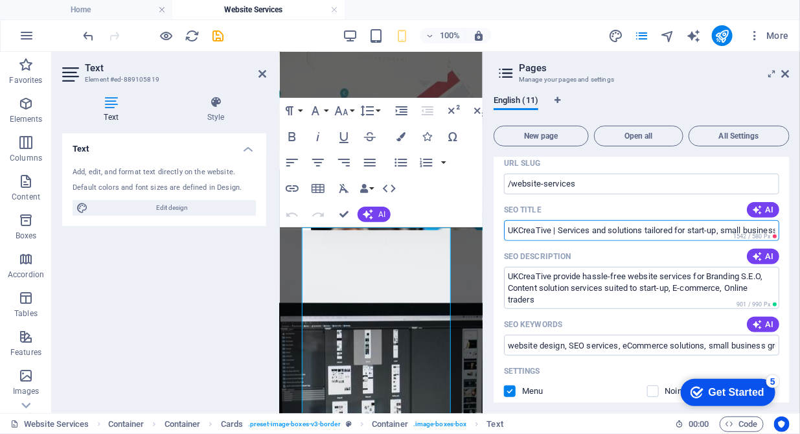
drag, startPoint x: 678, startPoint y: 229, endPoint x: 648, endPoint y: 229, distance: 30.5
click at [648, 229] on input "UKCreaTive | Services and solutions tailored for start-up, small business" at bounding box center [641, 230] width 275 height 21
click at [560, 234] on input "UKCreaTive | Services and solutions for start-up, small business" at bounding box center [641, 230] width 275 height 21
type input "UKCreaTive | Website services and solutions for start-up, small business"
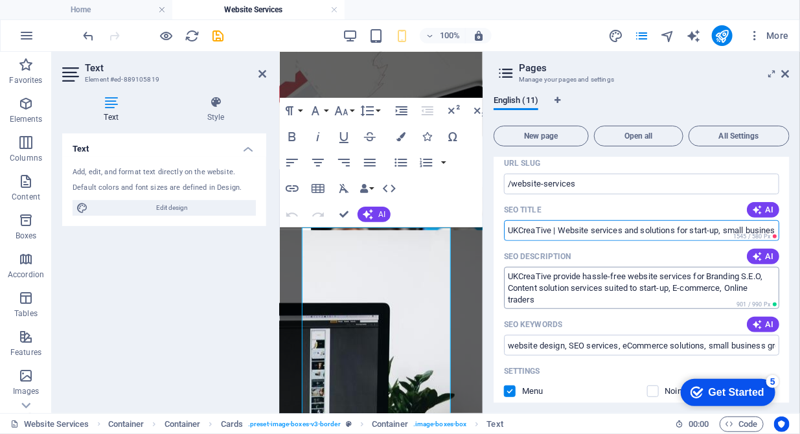
click at [611, 275] on textarea "UKCreaTive provide hassle-free website services for Branding S.E.O, Content sol…" at bounding box center [641, 288] width 275 height 42
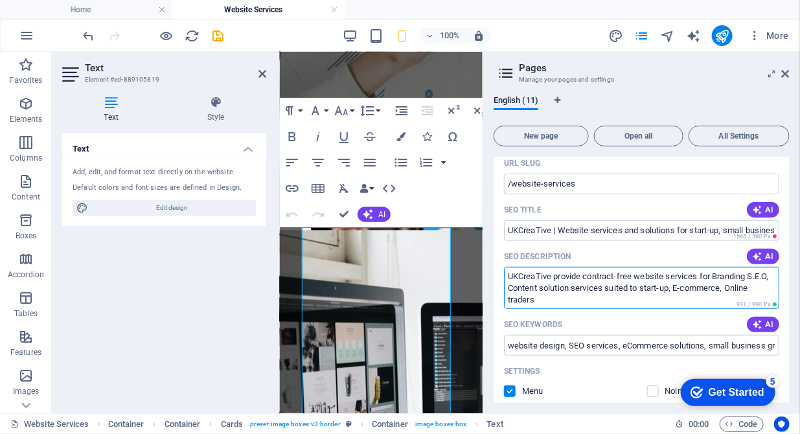
click at [566, 289] on textarea "UKCreaTive provide contract-free website services for Branding S.E.O, Content s…" at bounding box center [641, 288] width 275 height 42
click at [731, 290] on textarea "UKCreaTive provide contract-free website services for Branding S.E.O, Content M…" at bounding box center [641, 288] width 275 height 42
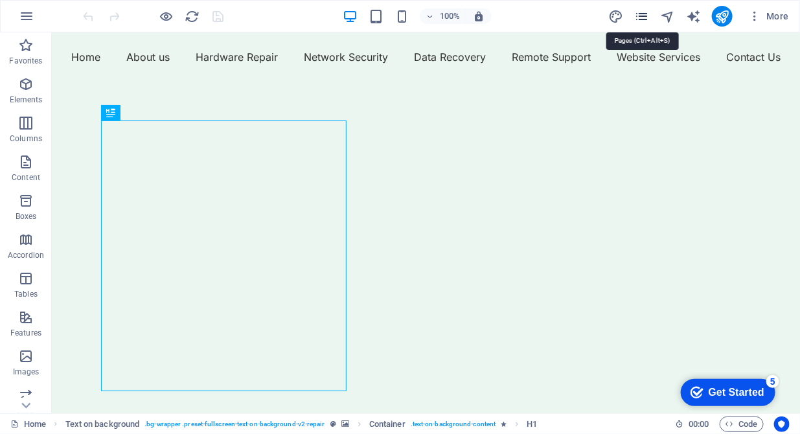
click at [0, 0] on icon "pages" at bounding box center [0, 0] width 0 height 0
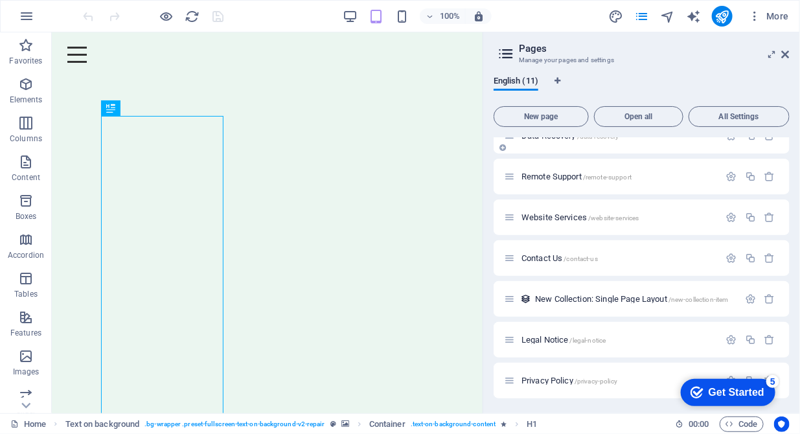
scroll to position [183, 0]
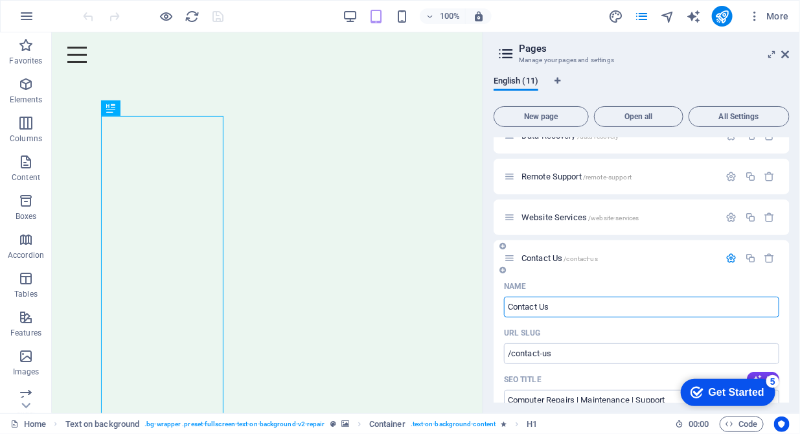
scroll to position [316, 0]
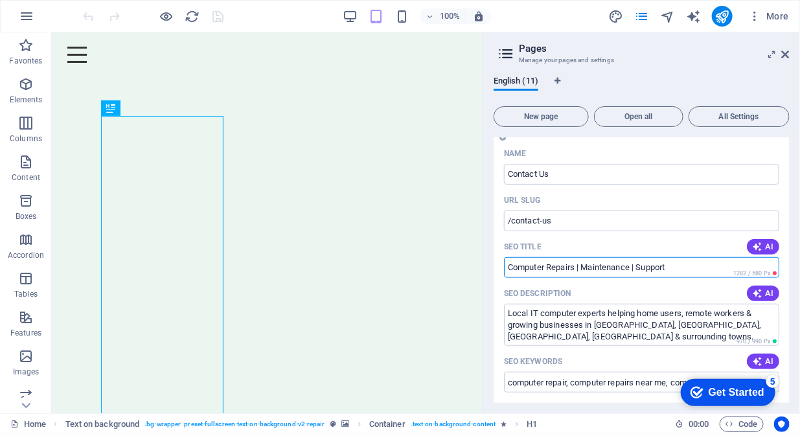
click at [677, 266] on input "Computer Repairs | Maintenance | Support" at bounding box center [641, 267] width 275 height 21
drag, startPoint x: 673, startPoint y: 269, endPoint x: 544, endPoint y: 272, distance: 128.4
click at [544, 272] on input "Computer Repairs | Maintenance | Support" at bounding box center [641, 267] width 275 height 21
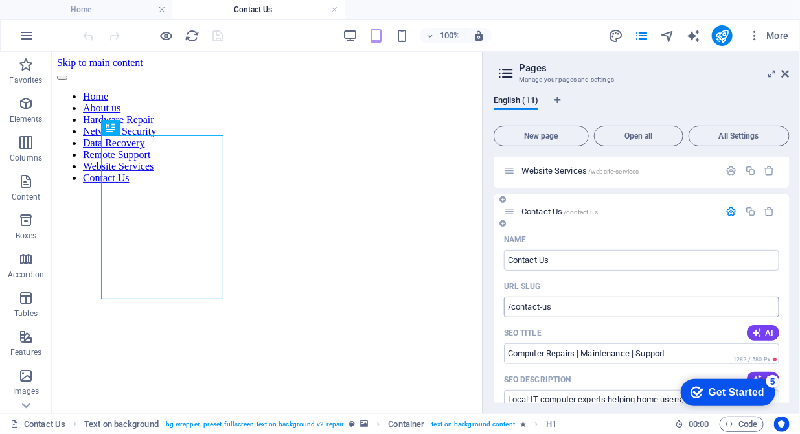
scroll to position [316, 0]
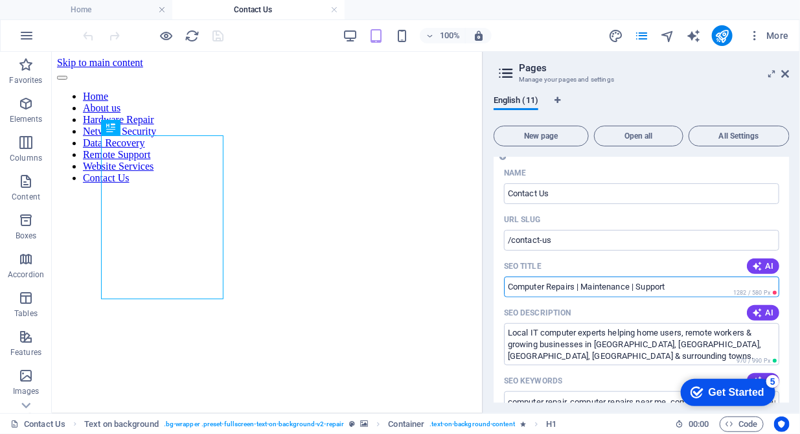
click at [689, 290] on input "Computer Repairs | Maintenance | Support" at bounding box center [641, 287] width 275 height 21
drag, startPoint x: 689, startPoint y: 290, endPoint x: 514, endPoint y: 292, distance: 175.0
click at [514, 292] on input "Computer Repairs | Maintenance | Support" at bounding box center [641, 287] width 275 height 21
paste input "(UK)+44(0)1462 539574"
click at [507, 290] on input "Call Now on (UK)+44(0)1462 539574." at bounding box center [641, 287] width 275 height 21
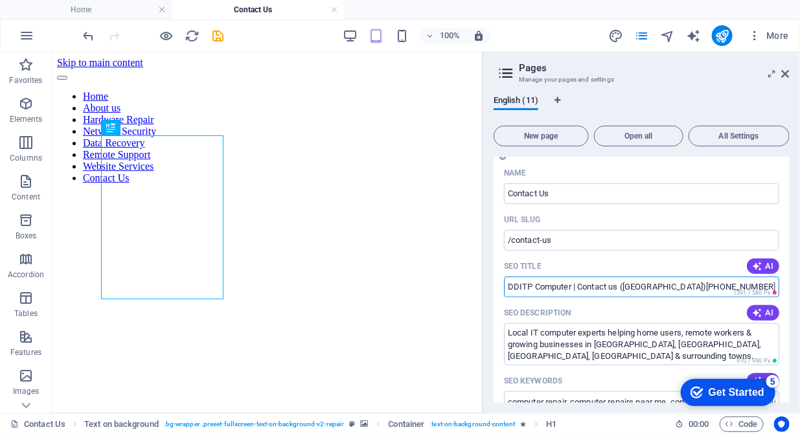
click at [609, 290] on input "DDITP Computer | Contact us (UK)+44(0)1462 539574." at bounding box center [641, 287] width 275 height 21
click at [609, 286] on input "DDITP Computer | Contact us (UK)+44(0)1462 539574." at bounding box center [641, 287] width 275 height 21
click at [675, 289] on input "DDITP Computer | Contact-us now (UK)+44(0)1462 539574." at bounding box center [641, 287] width 275 height 21
click at [633, 288] on input "DDITP Computer | Contact-us no 01462 539574." at bounding box center [641, 287] width 275 height 21
type input "DDITP Computer | Contact-us - Tel. 01462 539574."
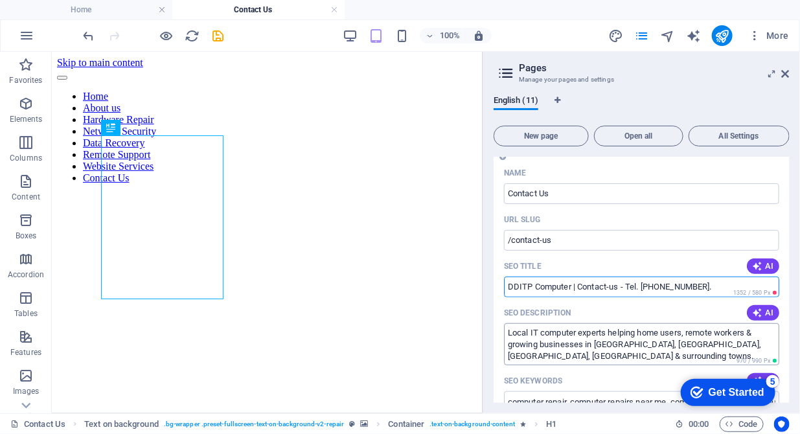
click at [581, 336] on textarea "Local IT computer experts helping home users, remote workers & growing business…" at bounding box center [641, 344] width 275 height 42
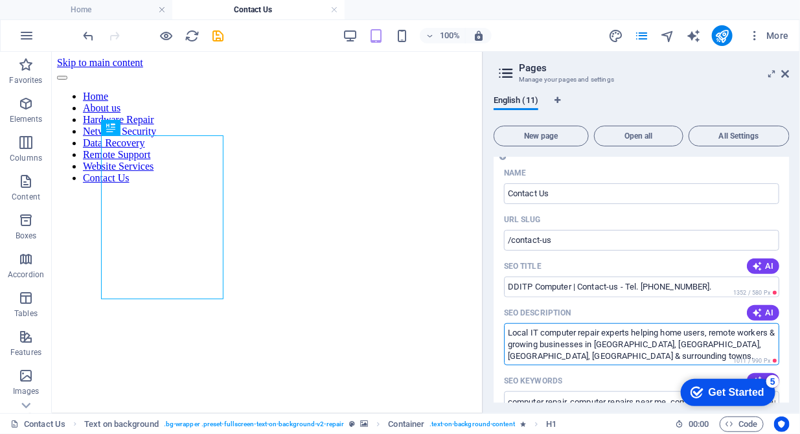
click at [631, 333] on textarea "Local IT computer repair experts helping home users, remote workers & growing b…" at bounding box center [641, 344] width 275 height 42
click at [579, 338] on textarea "Local IT computer repair, helping home users, remote workers & growing business…" at bounding box center [641, 344] width 275 height 42
click at [651, 334] on textarea "Local IT computer services and repair, helping home users, remote workers & gro…" at bounding box center [641, 344] width 275 height 42
drag, startPoint x: 550, startPoint y: 343, endPoint x: 740, endPoint y: 333, distance: 189.5
click at [740, 333] on textarea "Local IT computer services and repairs, helping home users, remote workers & gr…" at bounding box center [641, 344] width 275 height 42
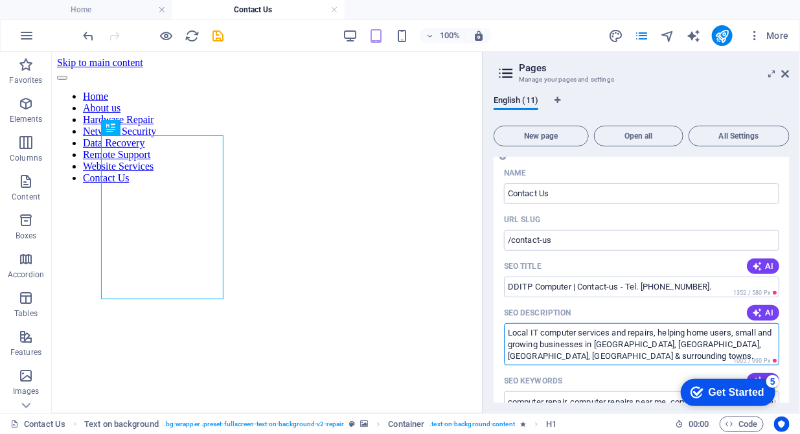
click at [600, 348] on textarea "Local IT computer services and repairs, helping home users, small and growing b…" at bounding box center [641, 344] width 275 height 42
click at [646, 343] on textarea "Local IT computer services and repairs, helping home users, small and growing b…" at bounding box center [641, 344] width 275 height 42
click at [739, 340] on textarea "Local IT computer services and repairs, helping home users, small and growing b…" at bounding box center [641, 344] width 275 height 42
drag, startPoint x: 587, startPoint y: 356, endPoint x: 502, endPoint y: 356, distance: 84.9
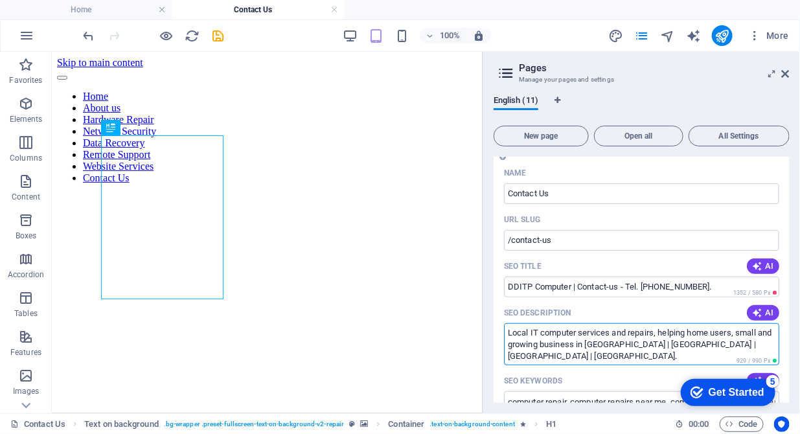
drag, startPoint x: 542, startPoint y: 355, endPoint x: 504, endPoint y: 355, distance: 37.6
click at [504, 355] on textarea "Local IT computer services and repairs, helping home users, small and growing b…" at bounding box center [641, 344] width 275 height 42
paste textarea "al"
paste textarea "Letchworth"
type textarea "Local IT computer services and repairs, helping home users, small and growing b…"
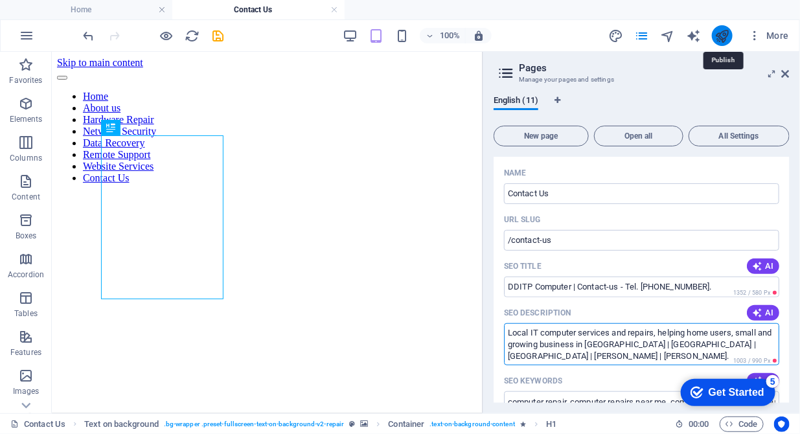
click at [720, 38] on icon "publish" at bounding box center [722, 36] width 15 height 15
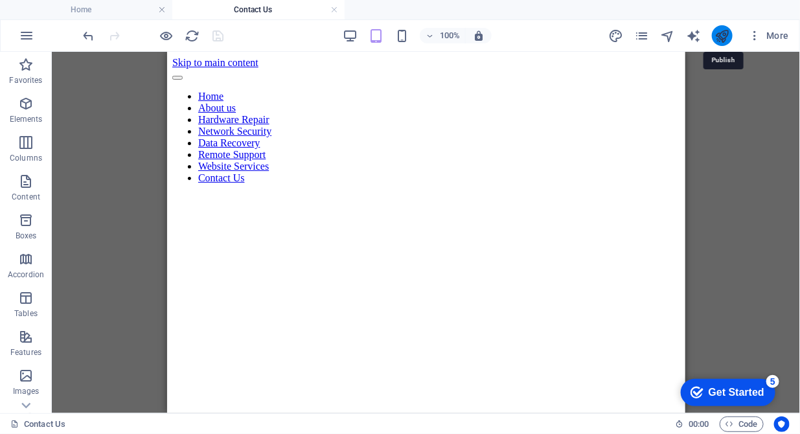
click at [720, 38] on icon "publish" at bounding box center [722, 36] width 15 height 15
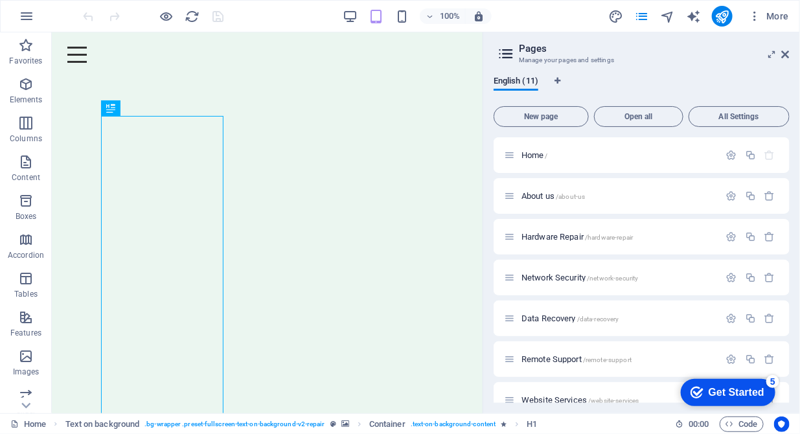
scroll to position [183, 0]
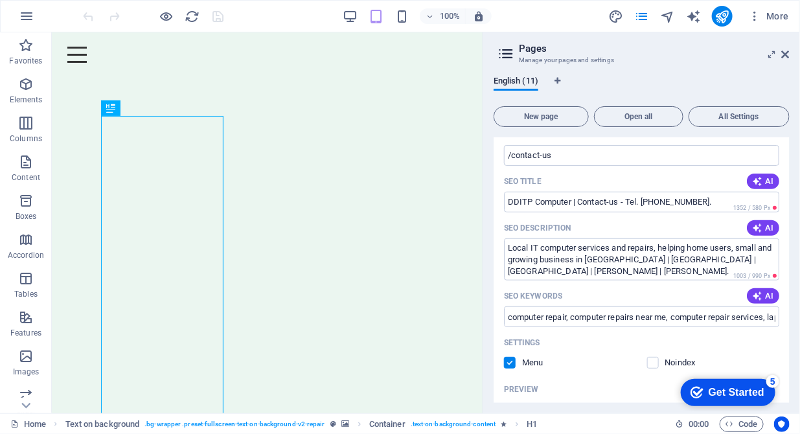
scroll to position [382, 0]
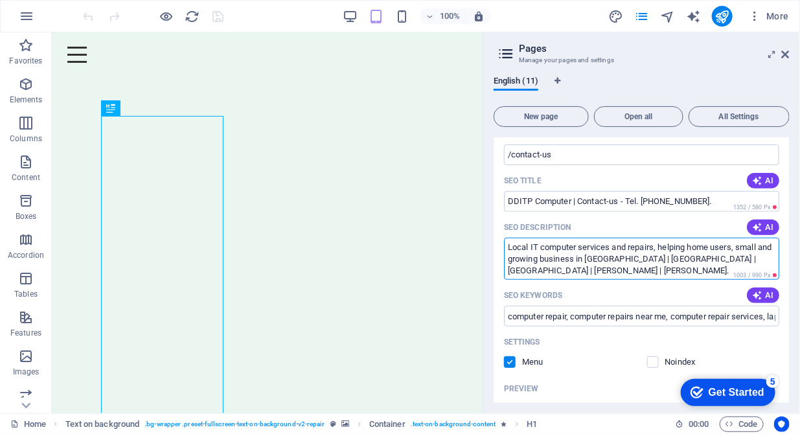
click at [771, 259] on textarea "Local IT computer services and repairs, helping home users, small and growing b…" at bounding box center [641, 259] width 275 height 42
type textarea "Local IT computer services and repairs, helping home users, small and growing b…"
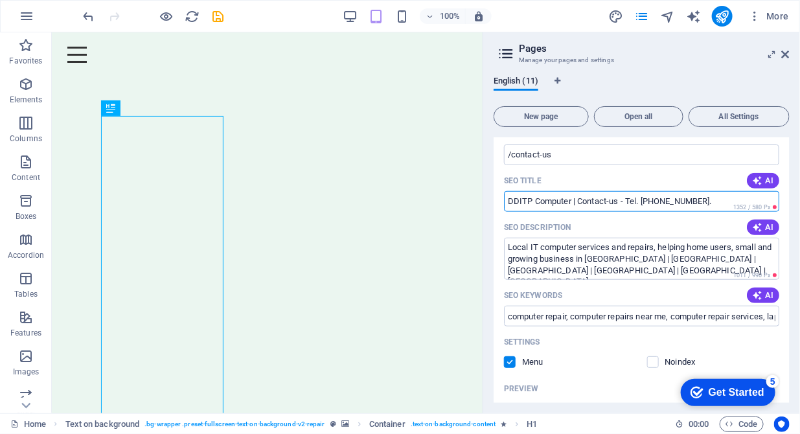
drag, startPoint x: 580, startPoint y: 198, endPoint x: 497, endPoint y: 194, distance: 83.1
click at [497, 194] on div "Name Contact Us ​ URL SLUG /contact-us ​ SEO Title AI DDITP Computer | Contact-…" at bounding box center [642, 375] width 296 height 597
click at [552, 203] on input "Contact-us - Tel. 01462 539574." at bounding box center [641, 201] width 275 height 21
click at [556, 200] on input "Contact-us Now! - Tel. 01462 539574." at bounding box center [641, 201] width 275 height 21
type input "Contact-us now! - Tel. [PHONE_NUMBER]."
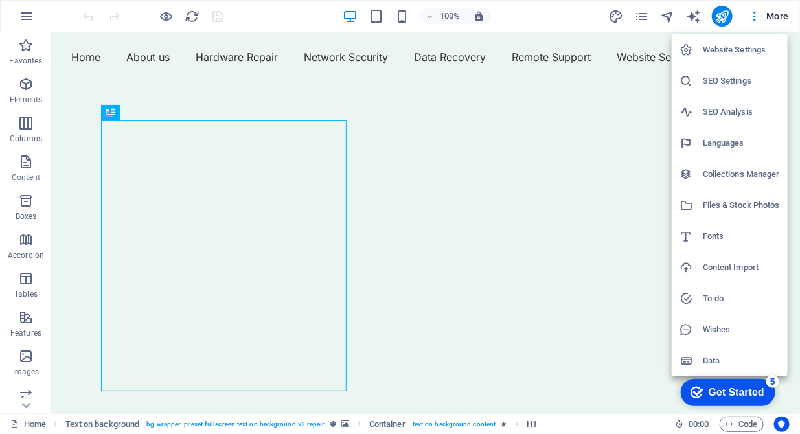
click at [646, 22] on div at bounding box center [400, 217] width 800 height 434
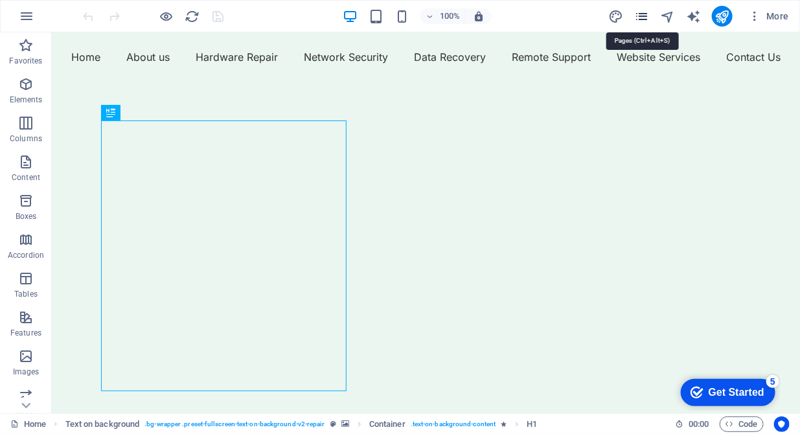
click at [0, 0] on icon "pages" at bounding box center [0, 0] width 0 height 0
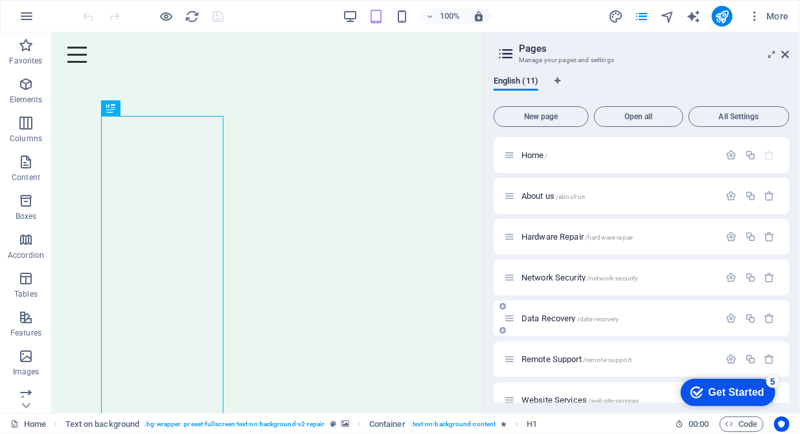
scroll to position [183, 0]
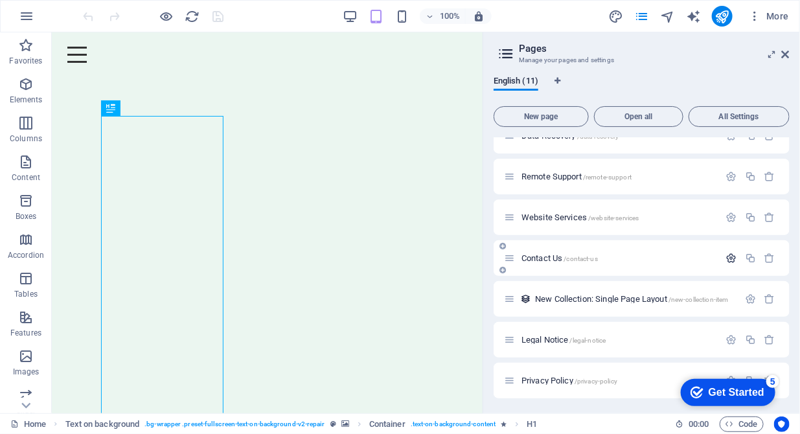
click at [728, 255] on icon "button" at bounding box center [732, 258] width 11 height 11
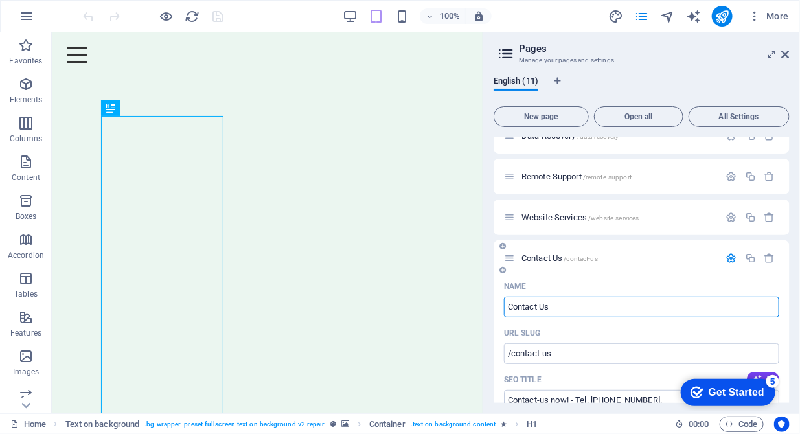
scroll to position [316, 0]
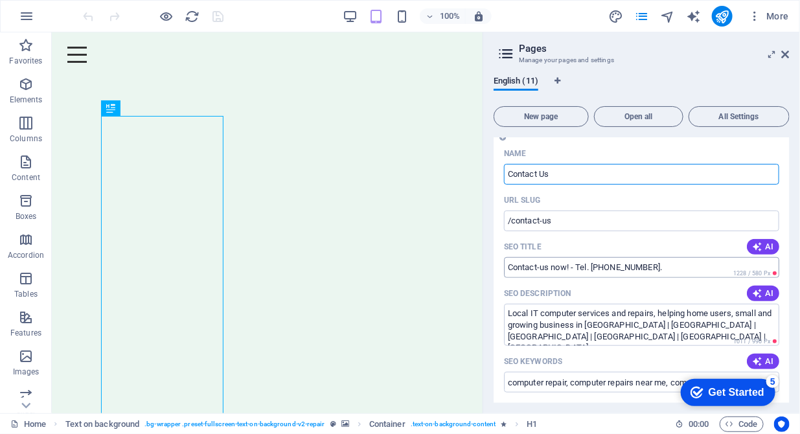
click at [659, 270] on input "Contact-us now! - Tel. [PHONE_NUMBER]." at bounding box center [641, 267] width 275 height 21
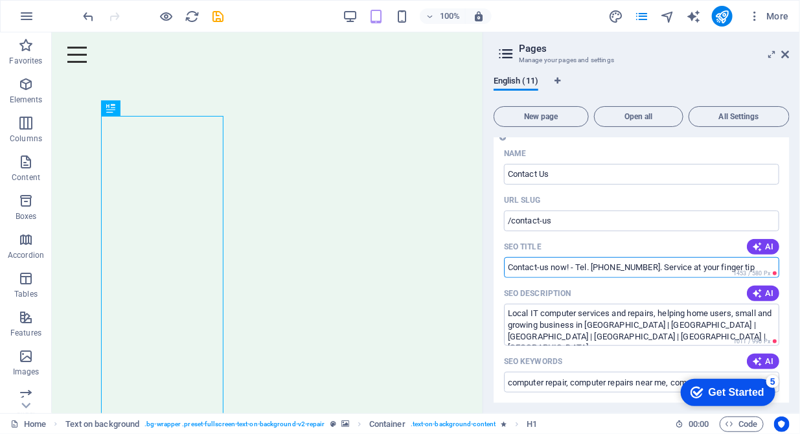
click at [572, 264] on input "Contact-us now! - Tel. [PHONE_NUMBER]. Service at your finger tip" at bounding box center [641, 267] width 275 height 21
click at [575, 267] on input "Contact-us now! - Tel. [PHONE_NUMBER]. Service at your finger tip" at bounding box center [641, 267] width 275 height 21
click at [572, 269] on input "Contact-us now! - Tel. [PHONE_NUMBER]. Service at your finger tip" at bounding box center [641, 267] width 275 height 21
click at [743, 268] on input "Contact-us now - Tel. [PHONE_NUMBER]. Service at your finger tip" at bounding box center [641, 267] width 275 height 21
click at [694, 268] on input "Contact-us now - Tel. [PHONE_NUMBER]. Service at your finger tip!" at bounding box center [641, 267] width 275 height 21
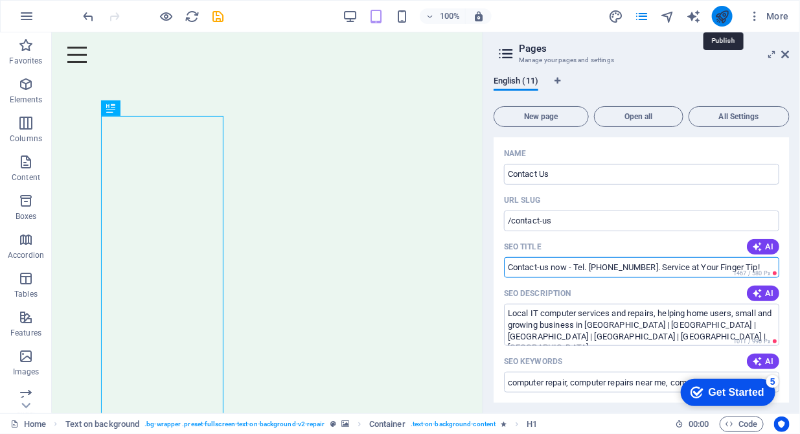
type input "Contact-us now - Tel. [PHONE_NUMBER]. Service at Your Finger Tip!"
